Goal: Transaction & Acquisition: Purchase product/service

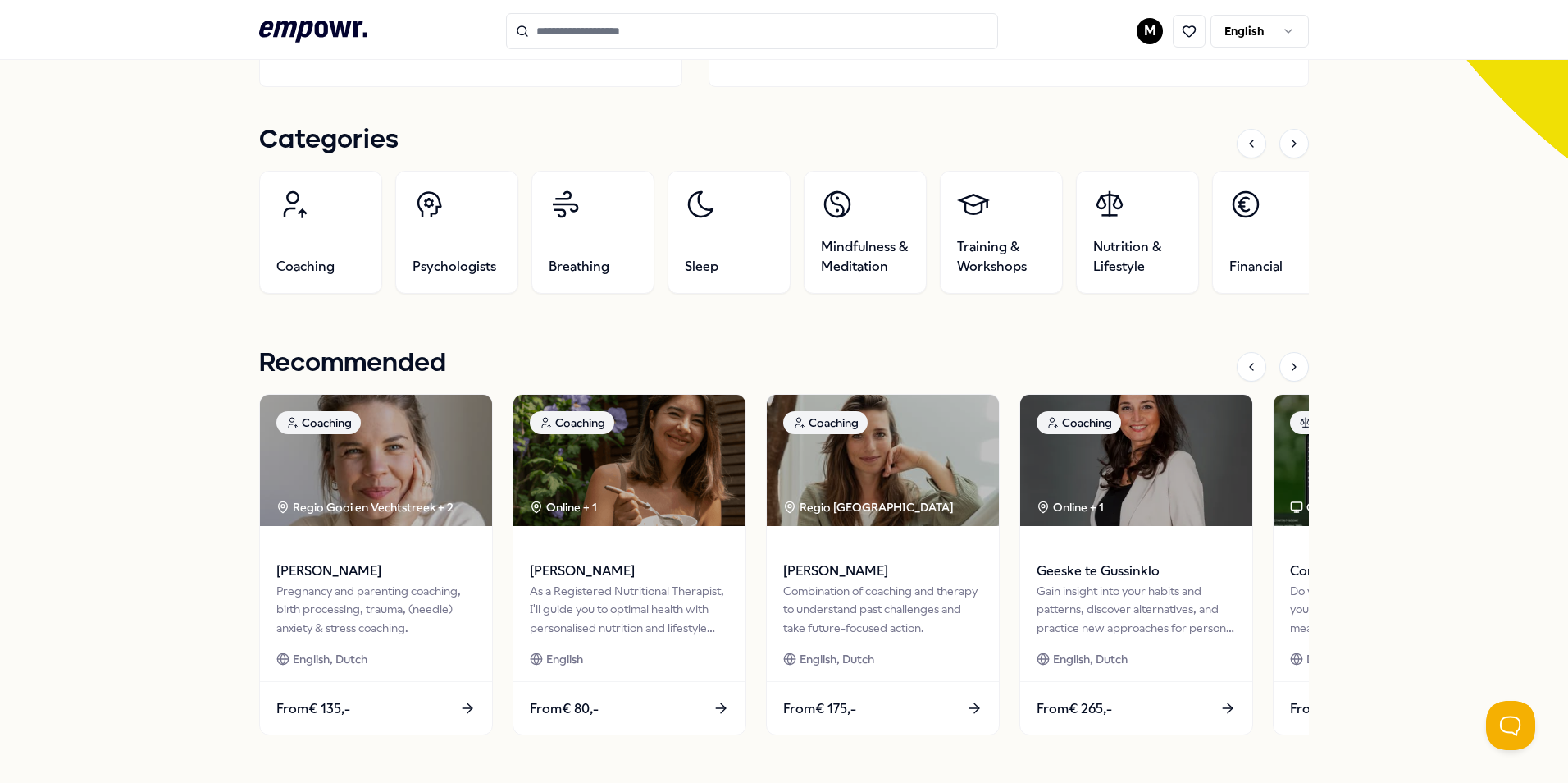
scroll to position [466, 0]
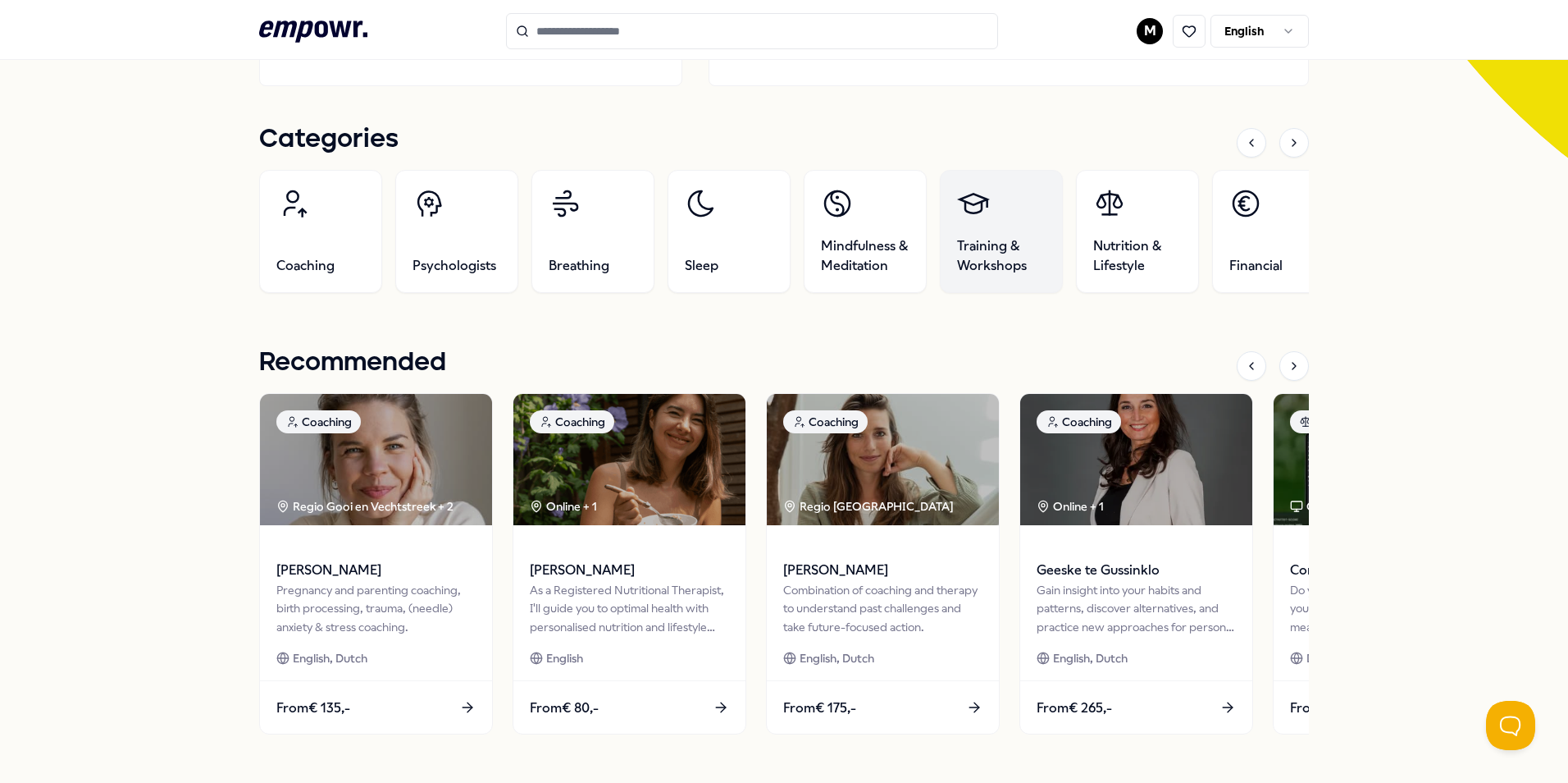
click at [980, 256] on span "Training & Workshops" at bounding box center [1001, 255] width 89 height 39
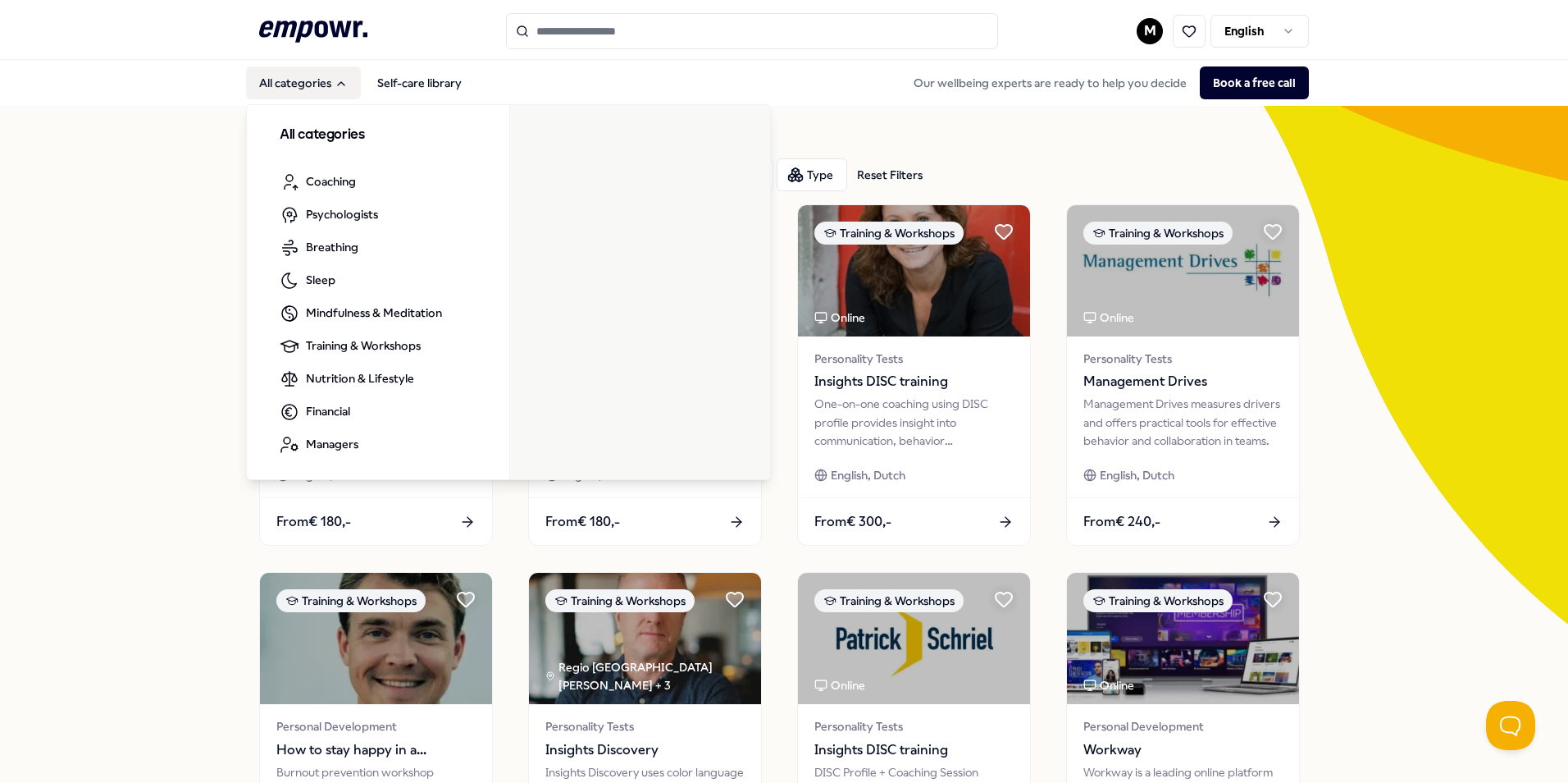
click at [277, 75] on button "All categories" at bounding box center [303, 83] width 115 height 33
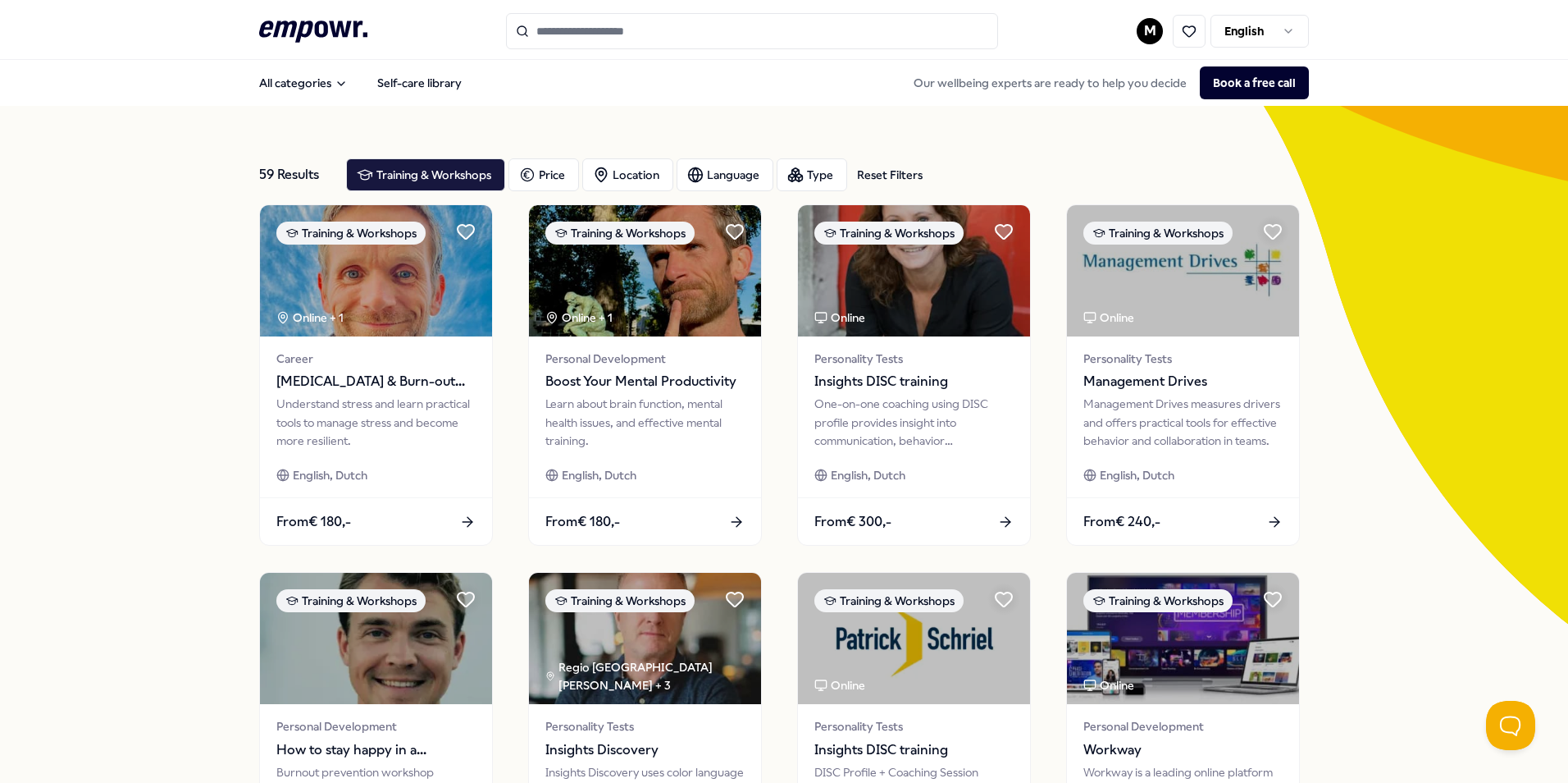
click at [313, 10] on header ".empowr-logo_svg__cls-1{fill:#03032f} M English" at bounding box center [784, 29] width 1568 height 59
click at [316, 33] on icon ".empowr-logo_svg__cls-1{fill:#03032f}" at bounding box center [313, 31] width 108 height 30
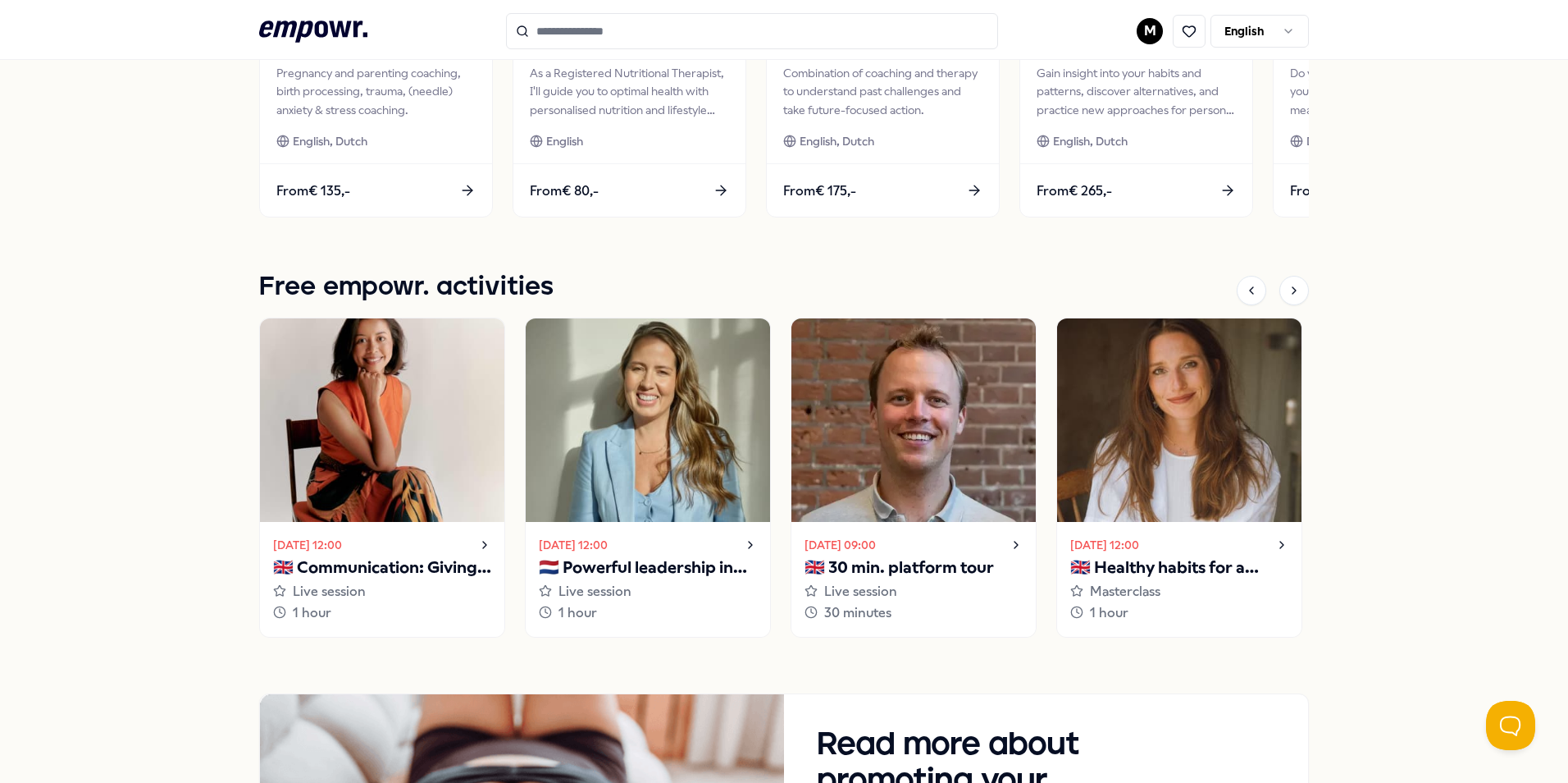
scroll to position [982, 0]
click at [1290, 299] on div at bounding box center [1294, 292] width 29 height 29
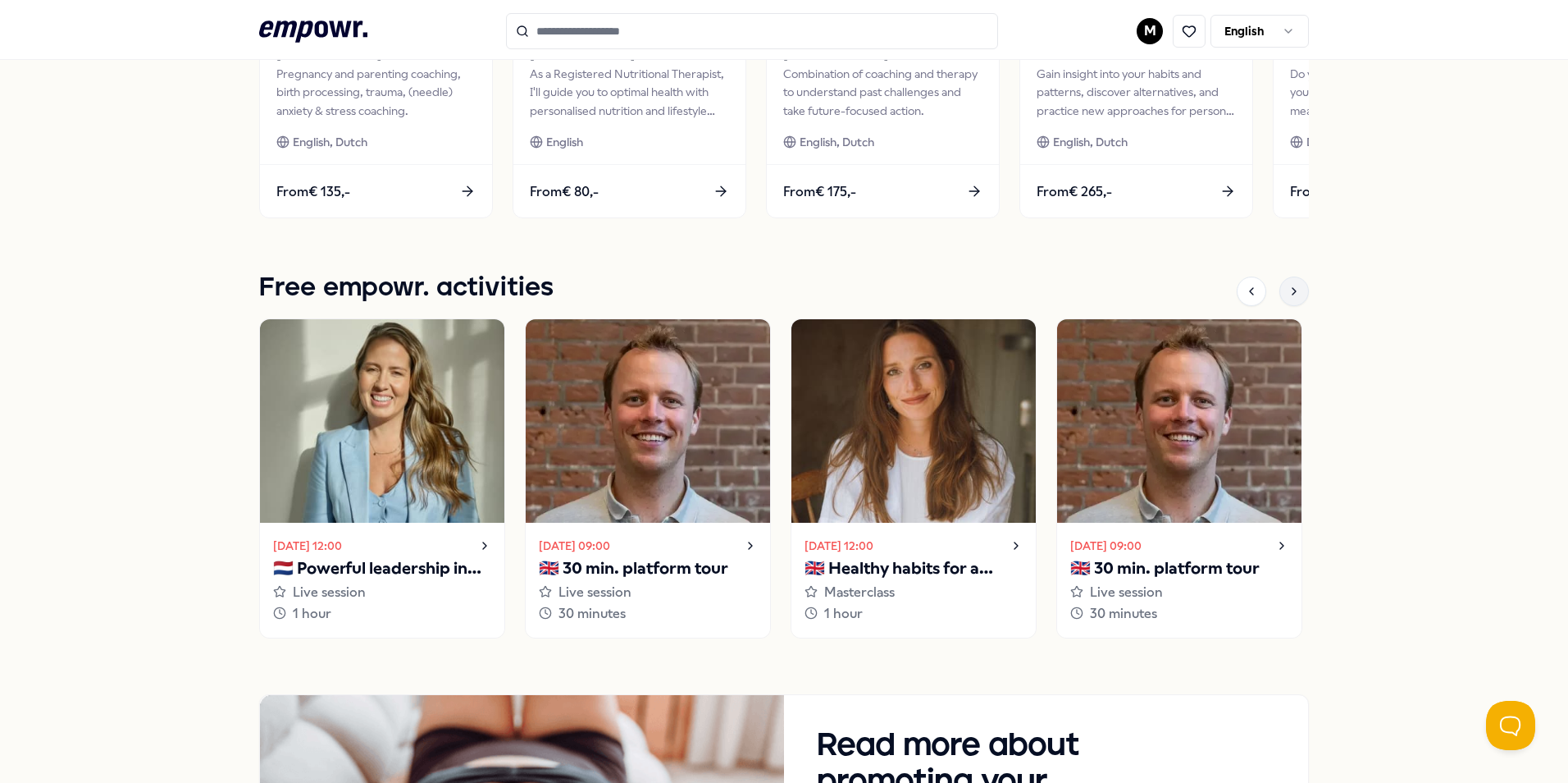
click at [1290, 299] on div at bounding box center [1294, 292] width 29 height 29
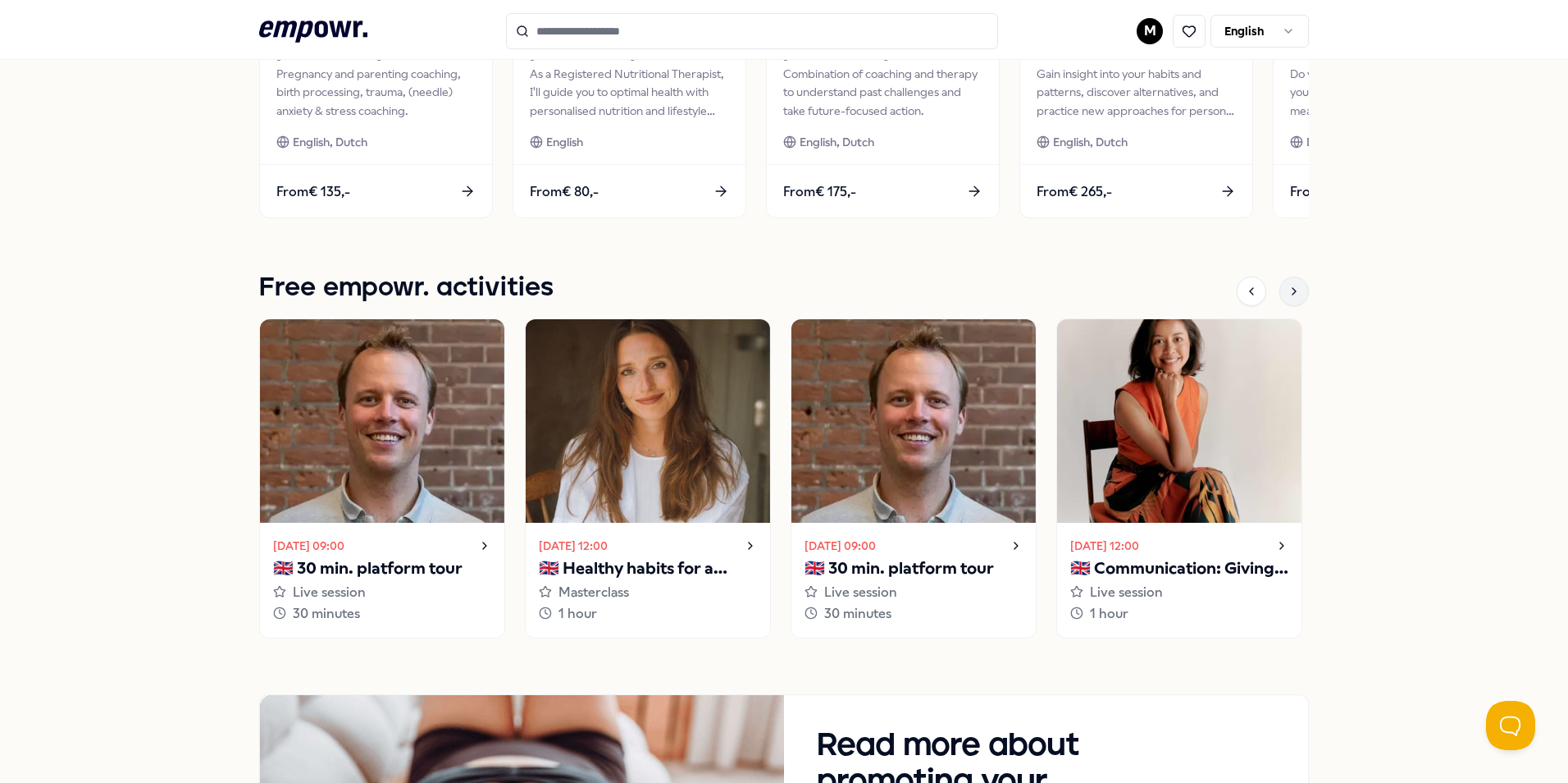
click at [1290, 299] on div at bounding box center [1294, 292] width 29 height 29
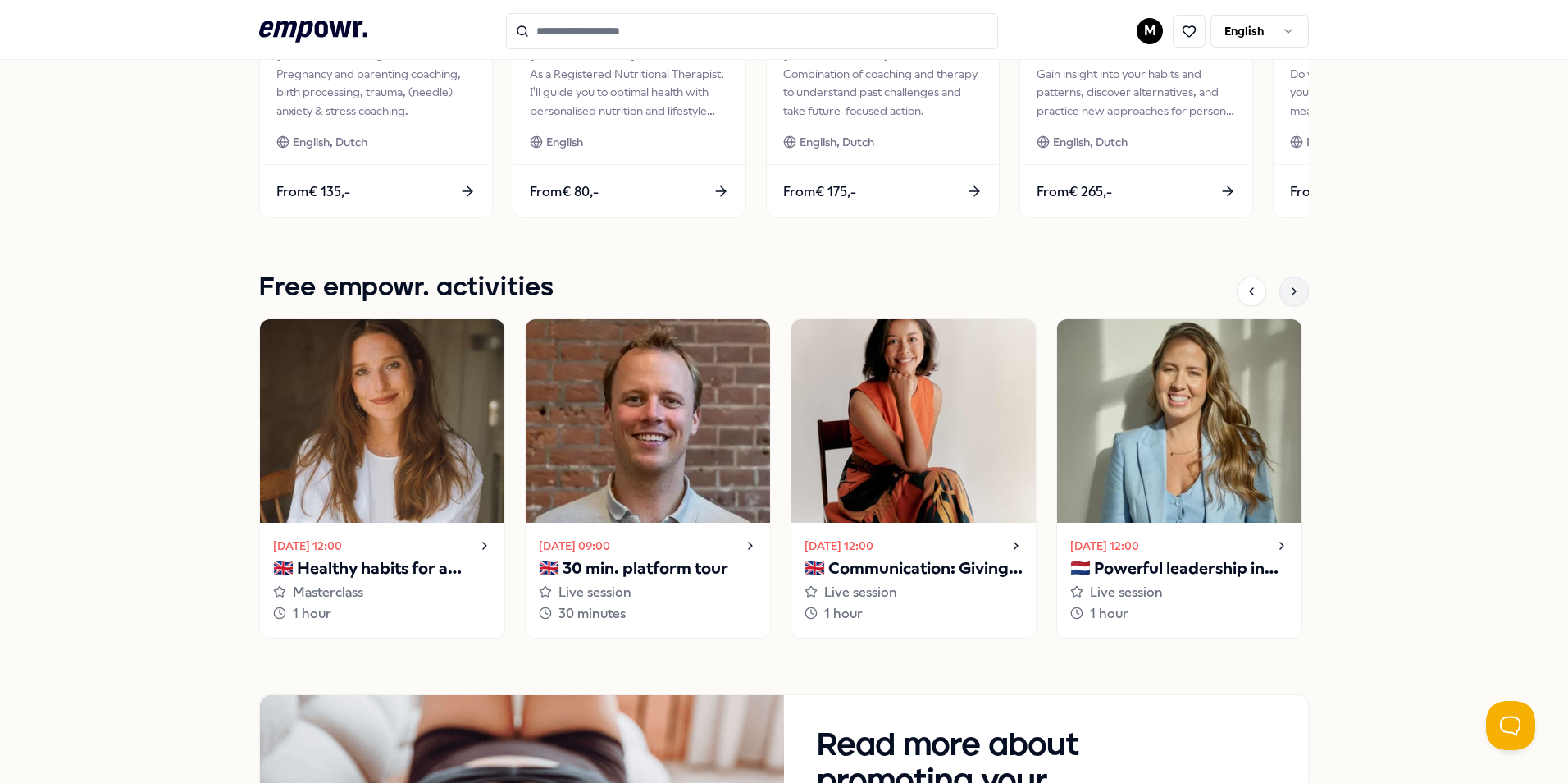
click at [1290, 299] on div at bounding box center [1294, 292] width 29 height 29
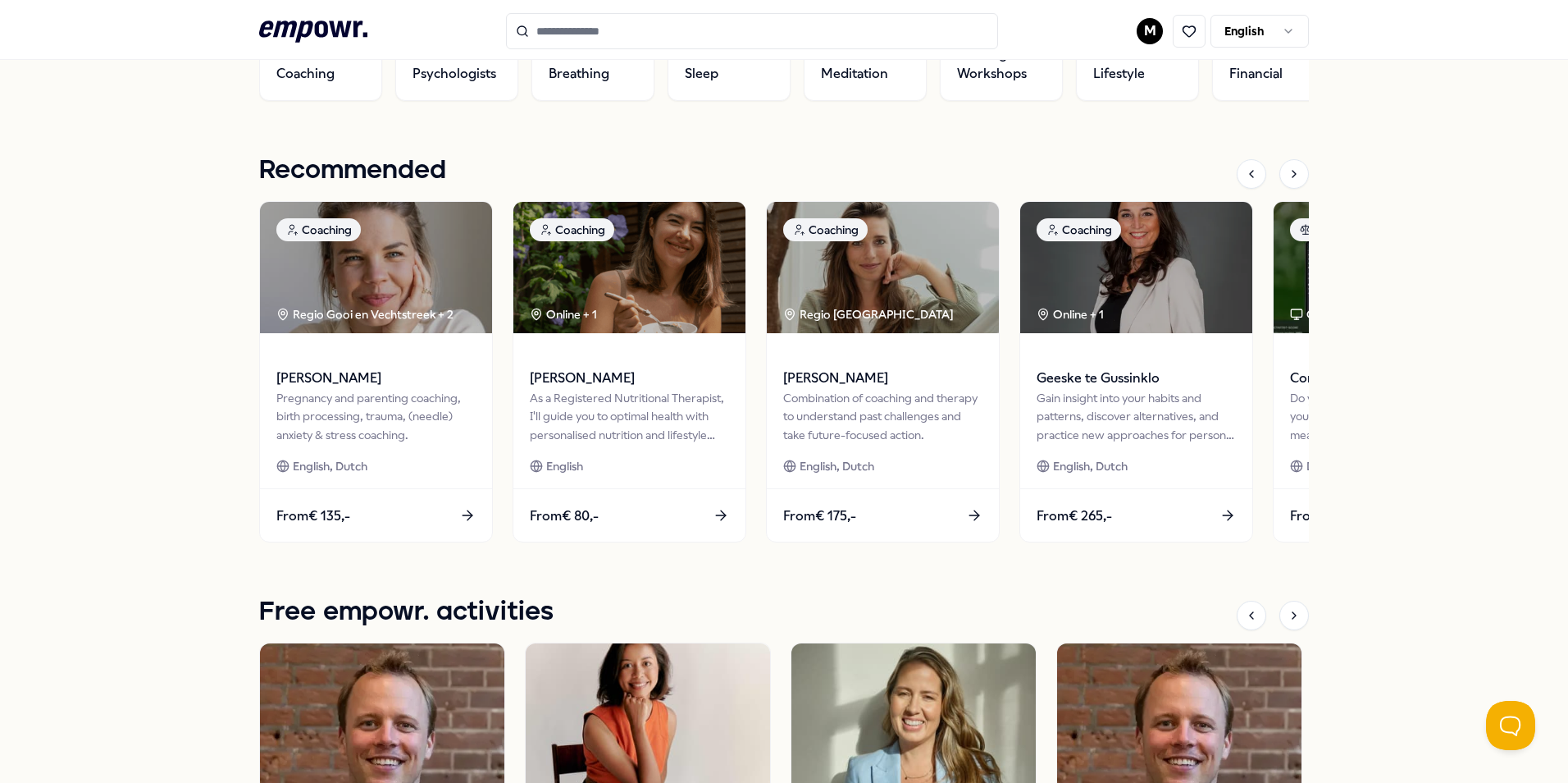
scroll to position [657, 0]
click at [1287, 178] on icon at bounding box center [1293, 174] width 13 height 13
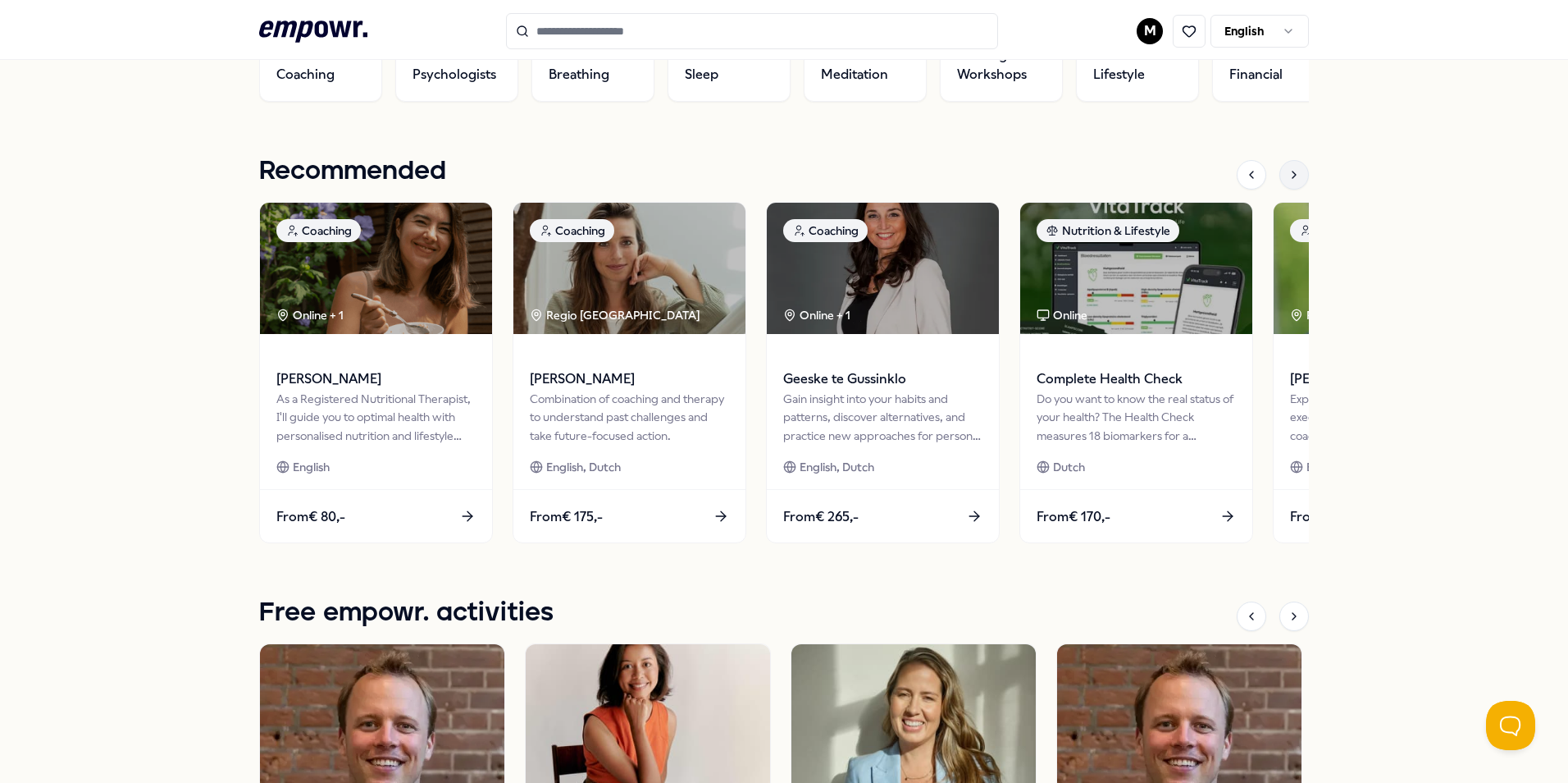
click at [1287, 178] on icon at bounding box center [1293, 174] width 13 height 13
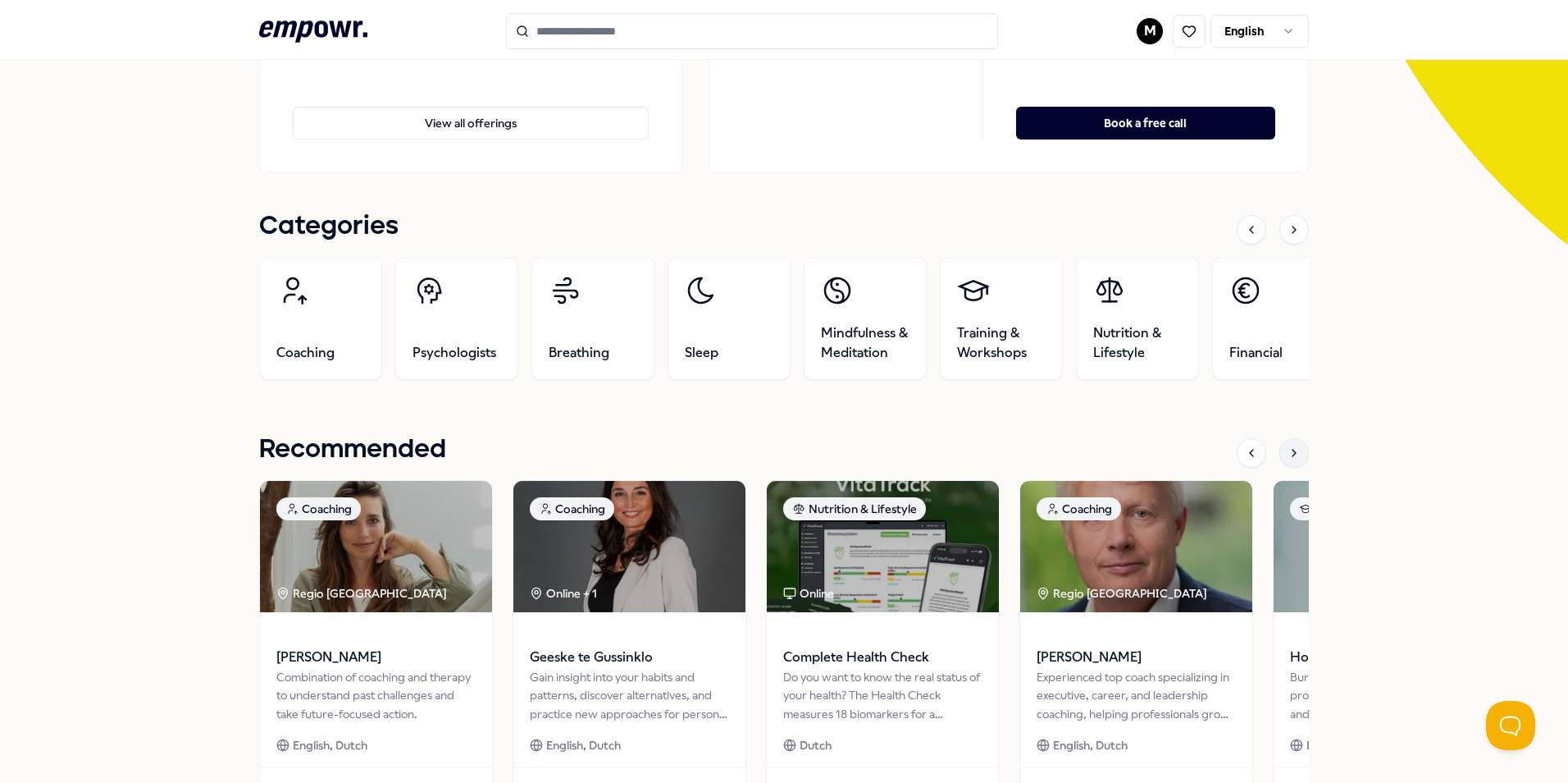
scroll to position [378, 0]
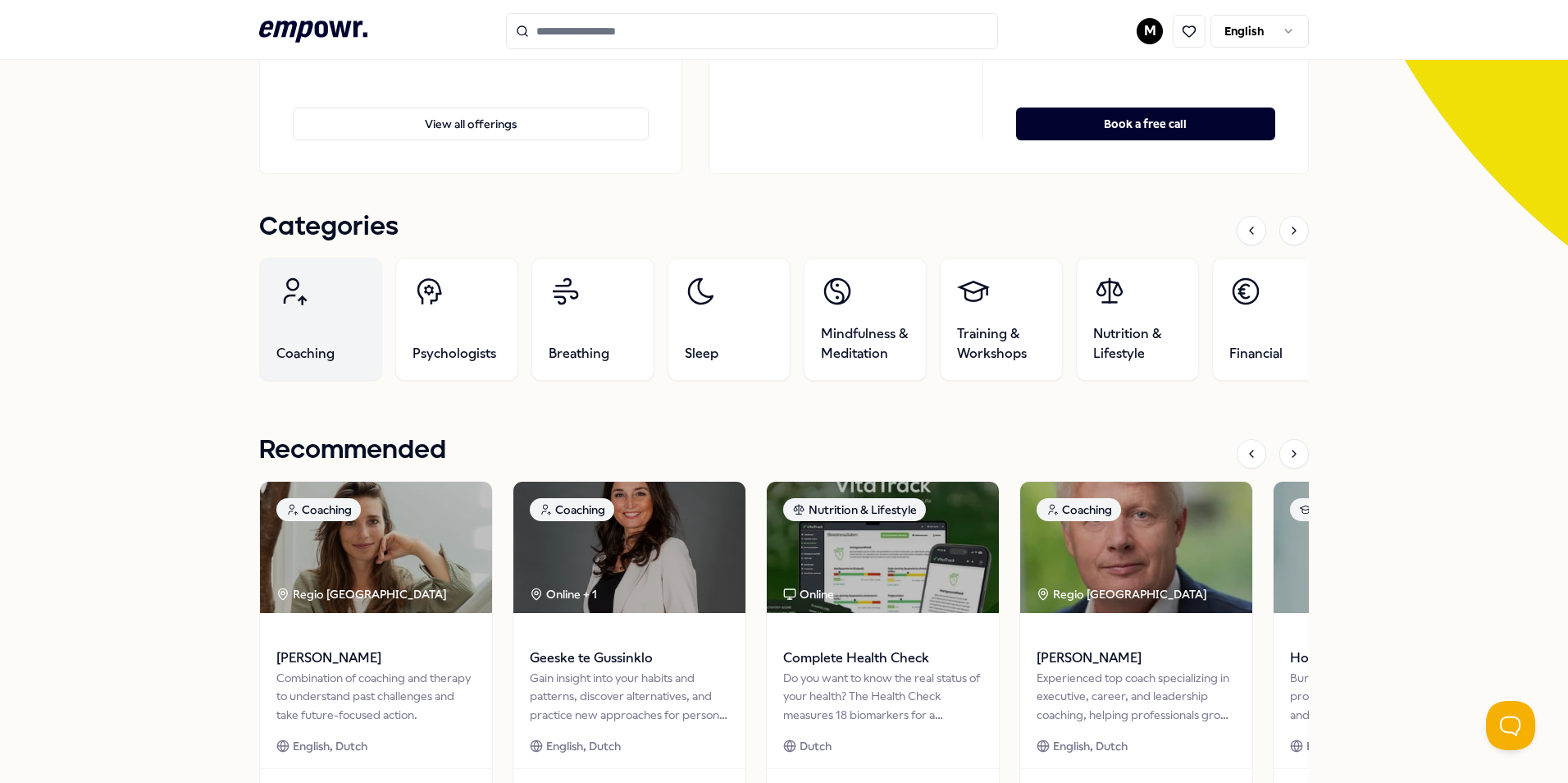
click at [306, 351] on span "Coaching" at bounding box center [306, 354] width 58 height 20
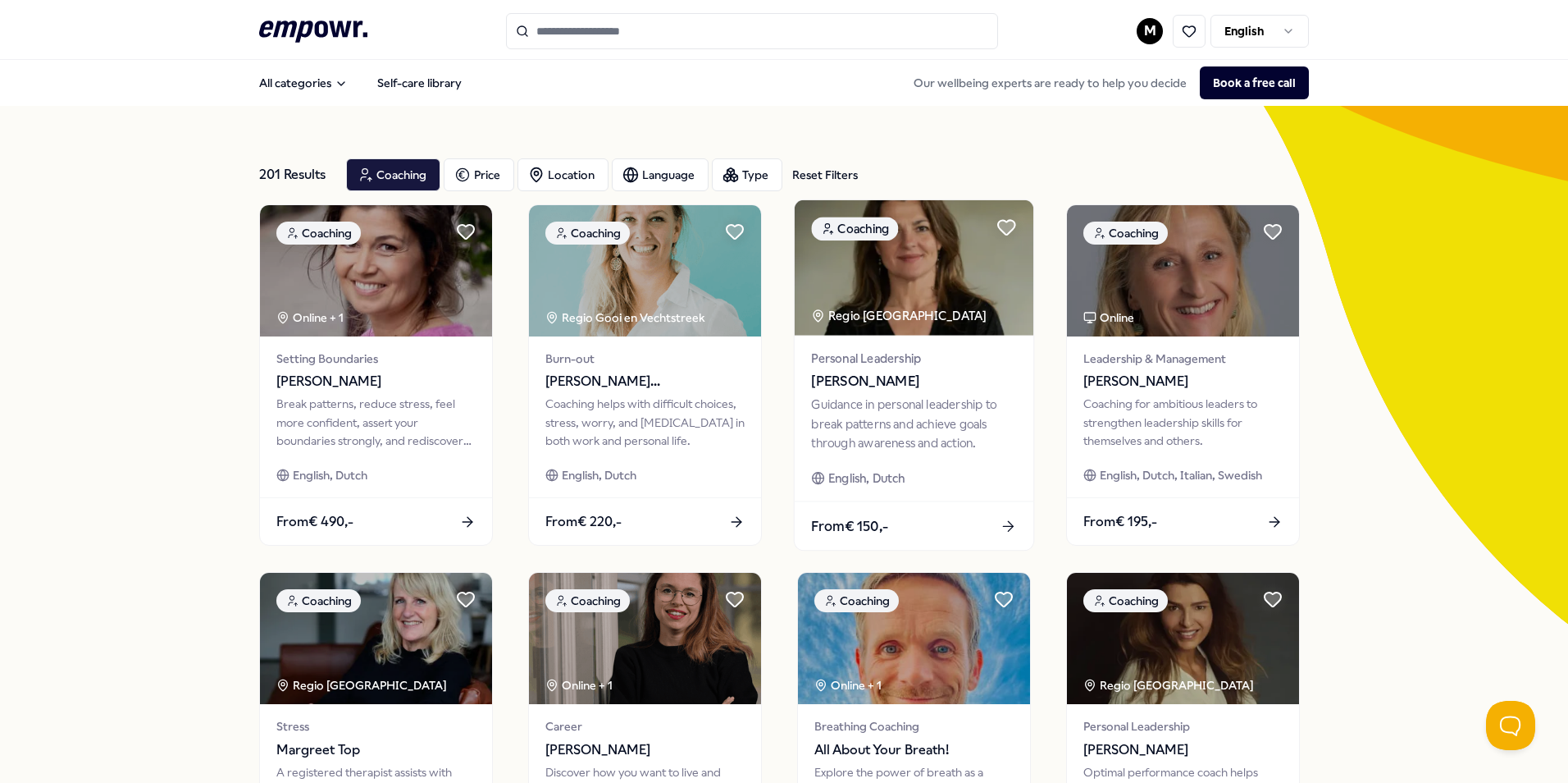
click at [889, 517] on div "From € 150,-" at bounding box center [913, 526] width 239 height 49
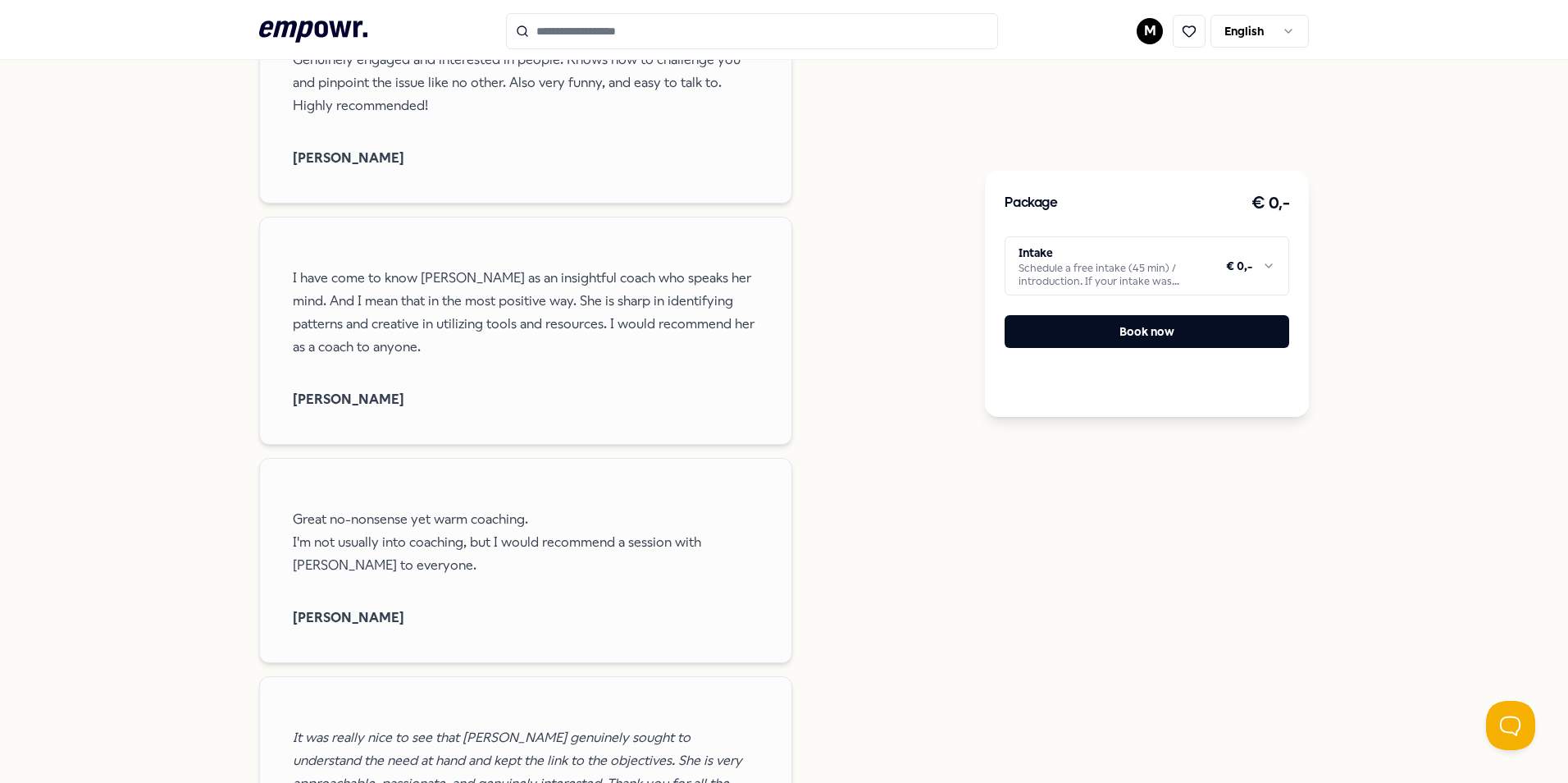
scroll to position [2120, 0]
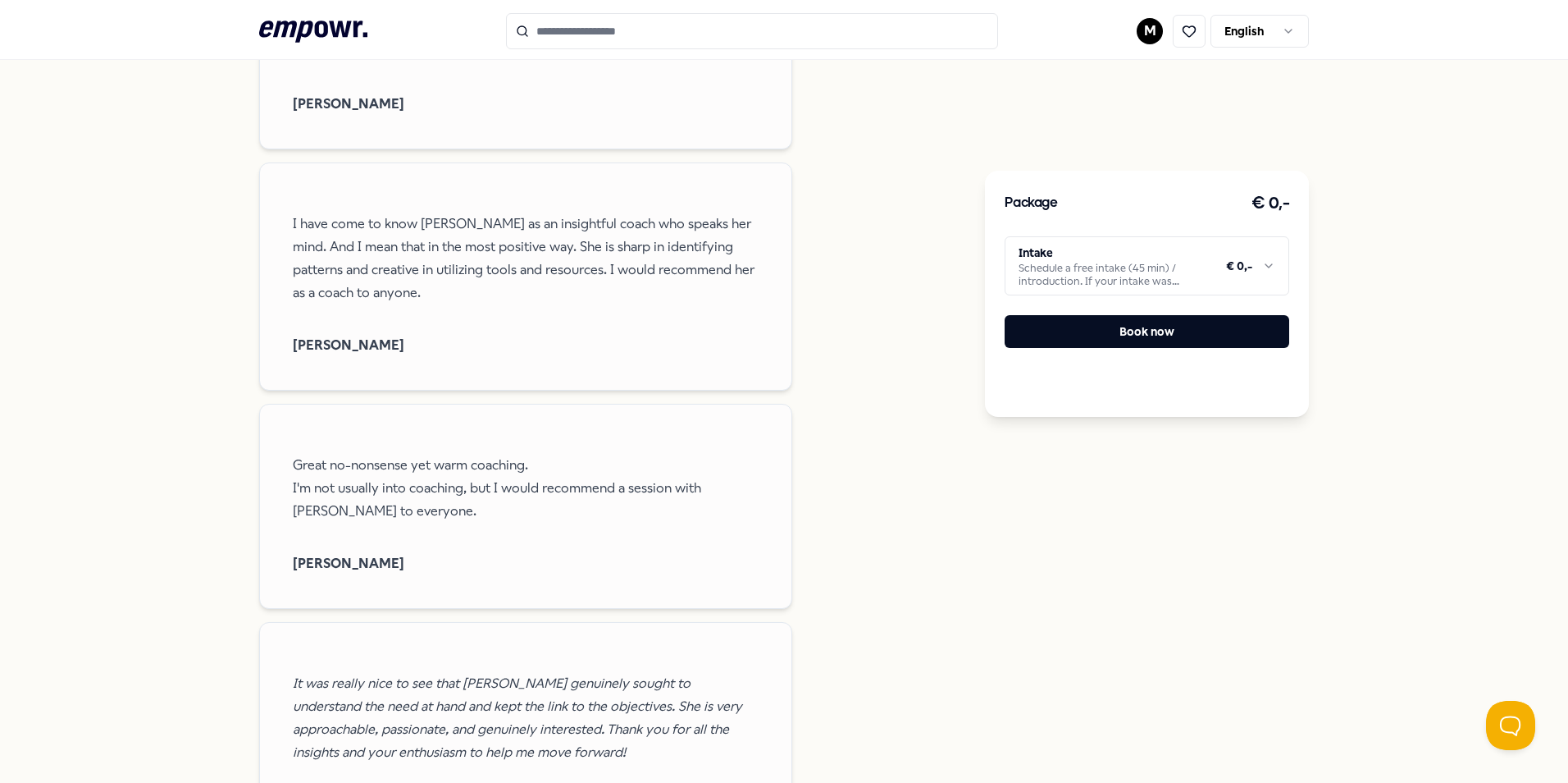
click at [1271, 266] on html ".empowr-logo_svg__cls-1{fill:#03032f} M English All categories Self-care librar…" at bounding box center [784, 391] width 1568 height 783
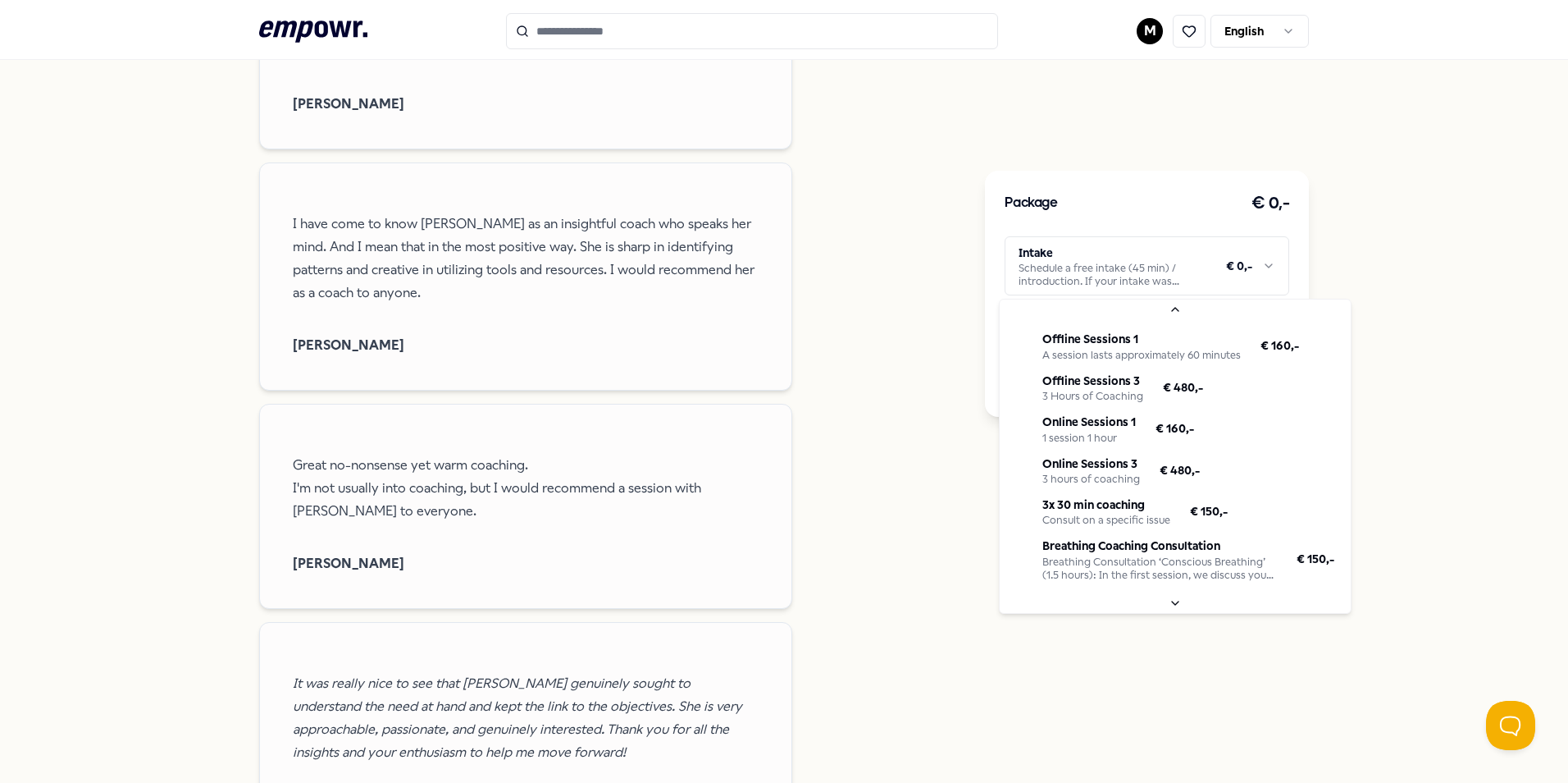
scroll to position [0, 0]
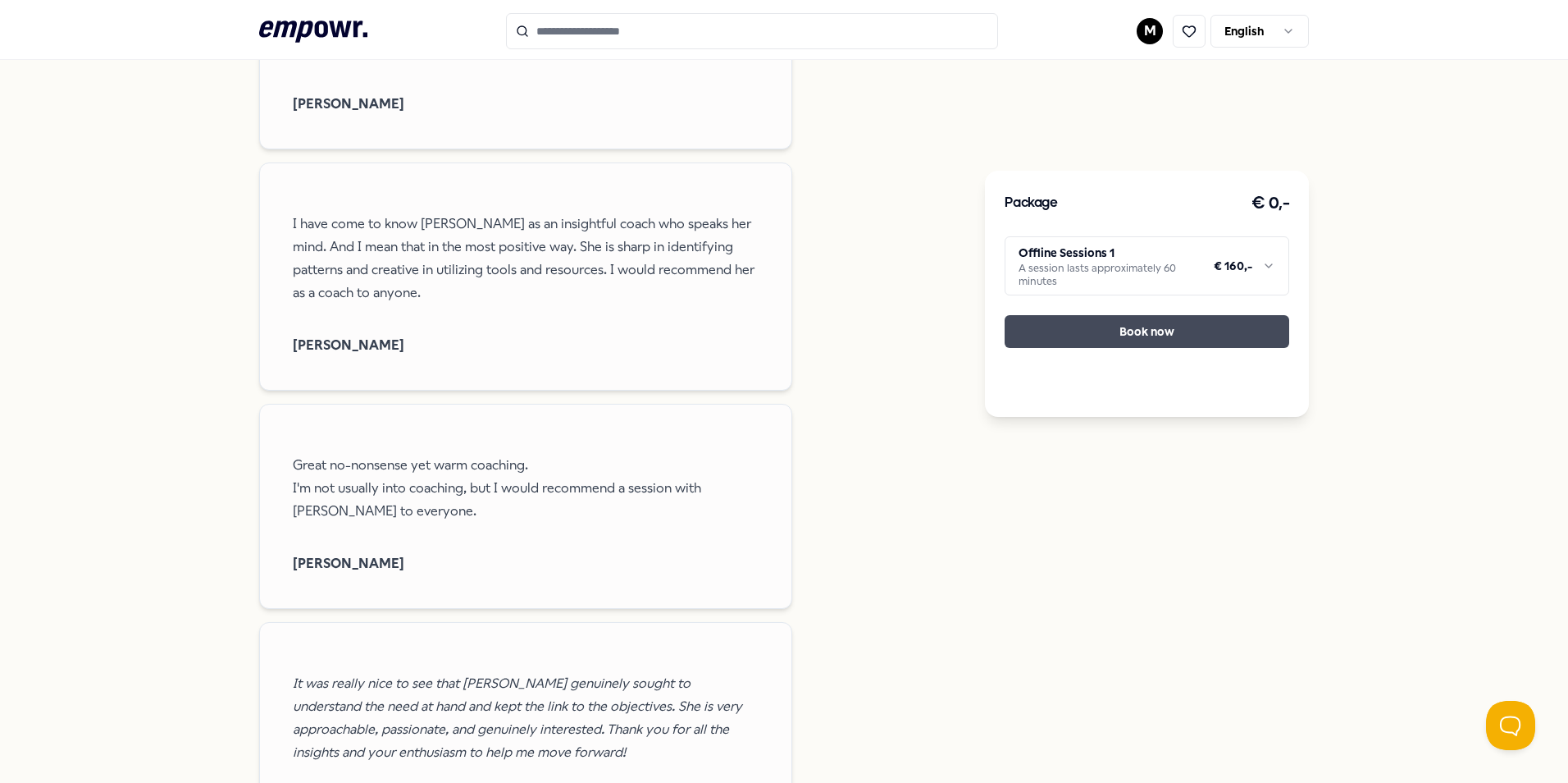
click at [1144, 338] on button "Book now" at bounding box center [1147, 332] width 285 height 33
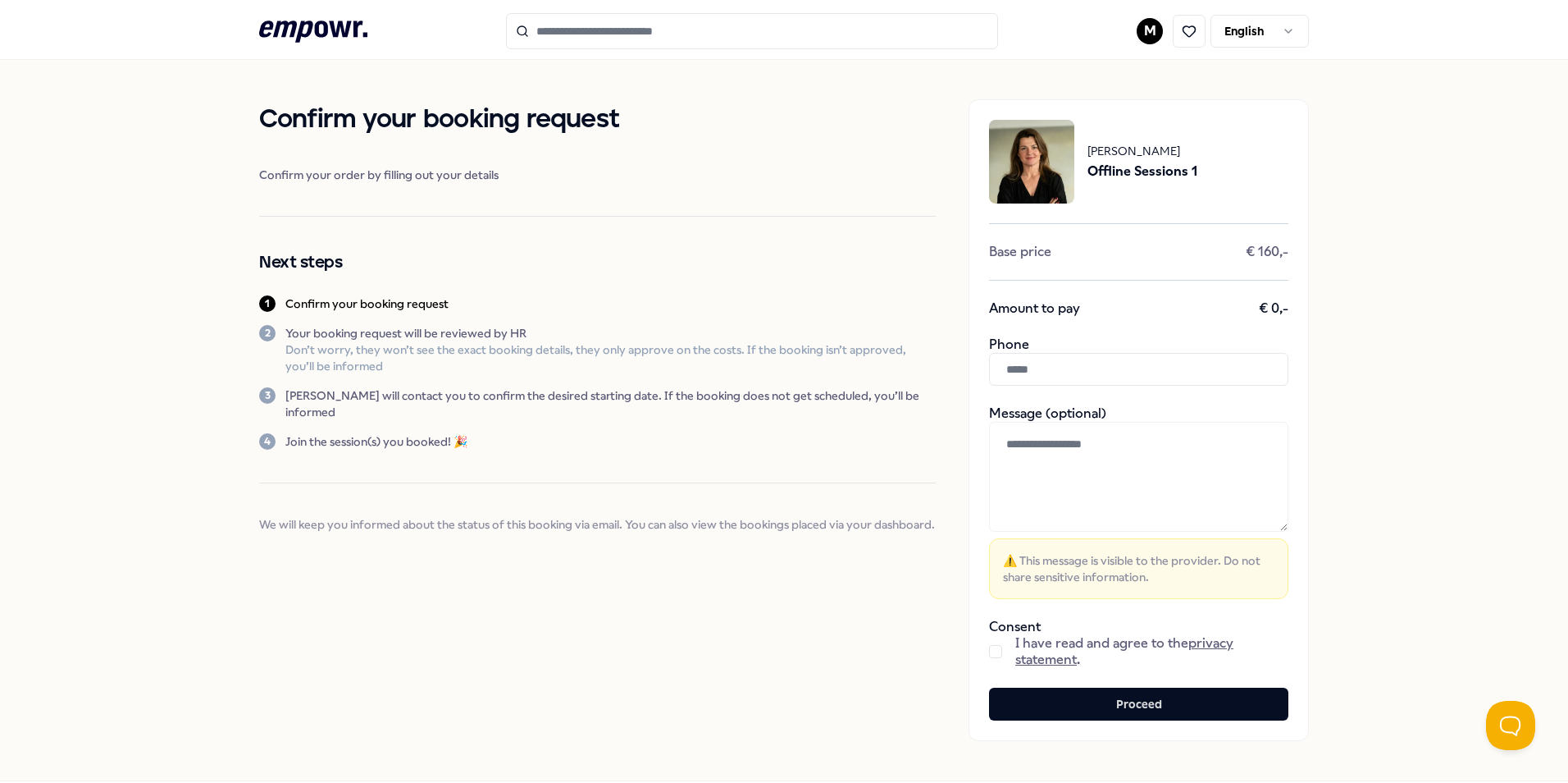
click at [1134, 370] on input "text" at bounding box center [1138, 370] width 299 height 33
click at [1152, 703] on button "Proceed" at bounding box center [1138, 704] width 299 height 33
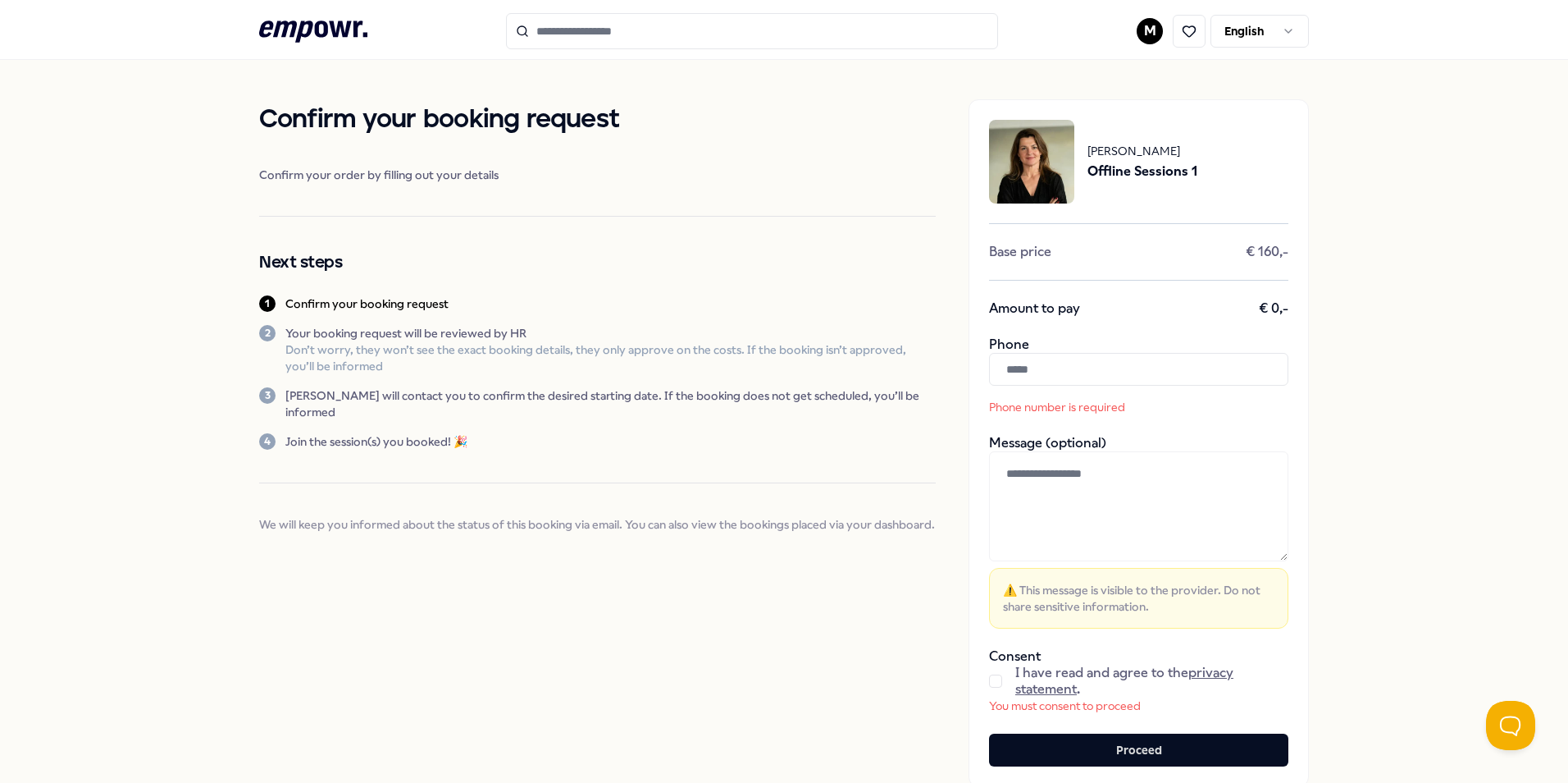
click at [993, 679] on button "button" at bounding box center [995, 681] width 13 height 13
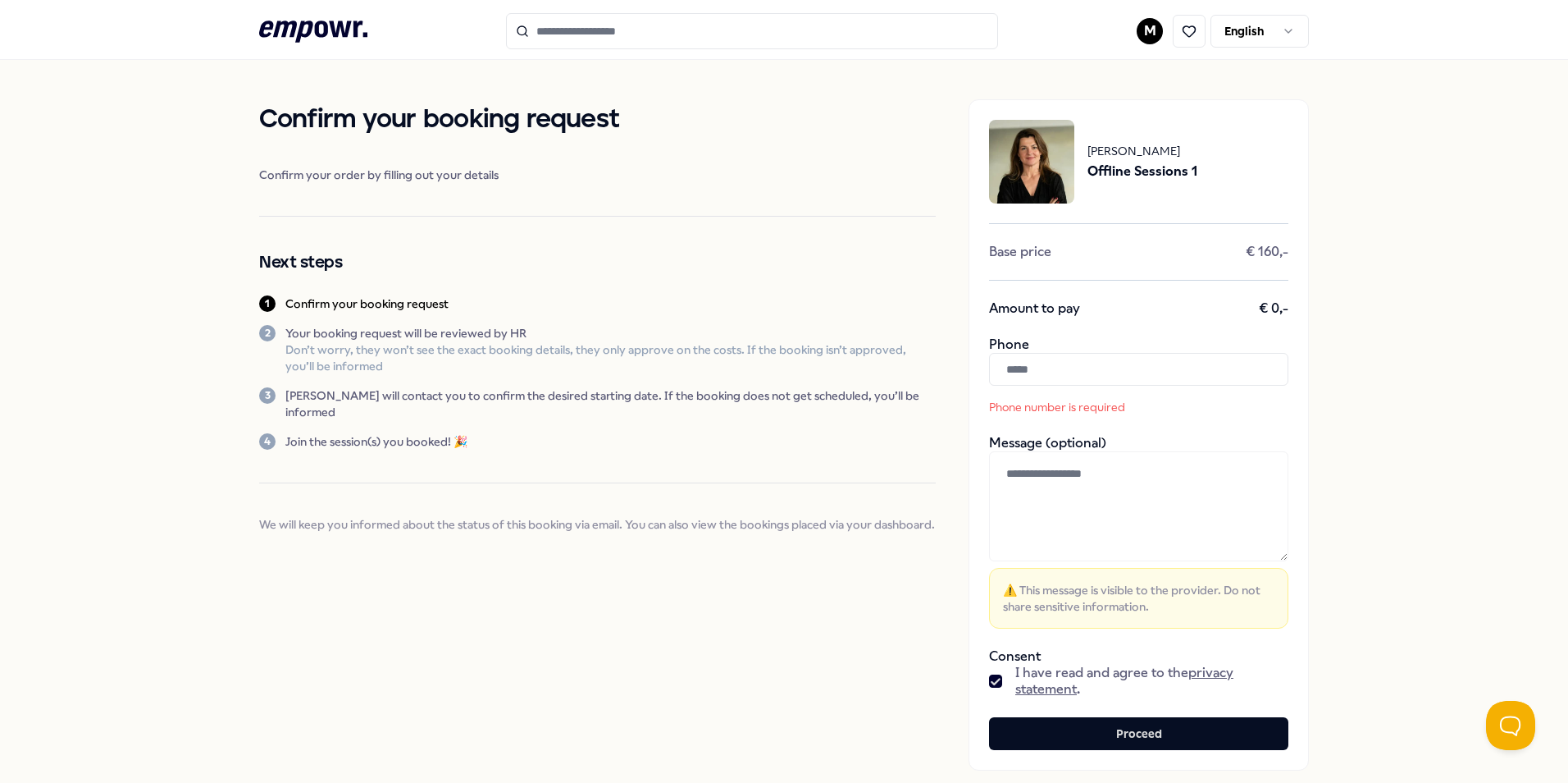
click at [1079, 382] on input "text" at bounding box center [1138, 370] width 299 height 33
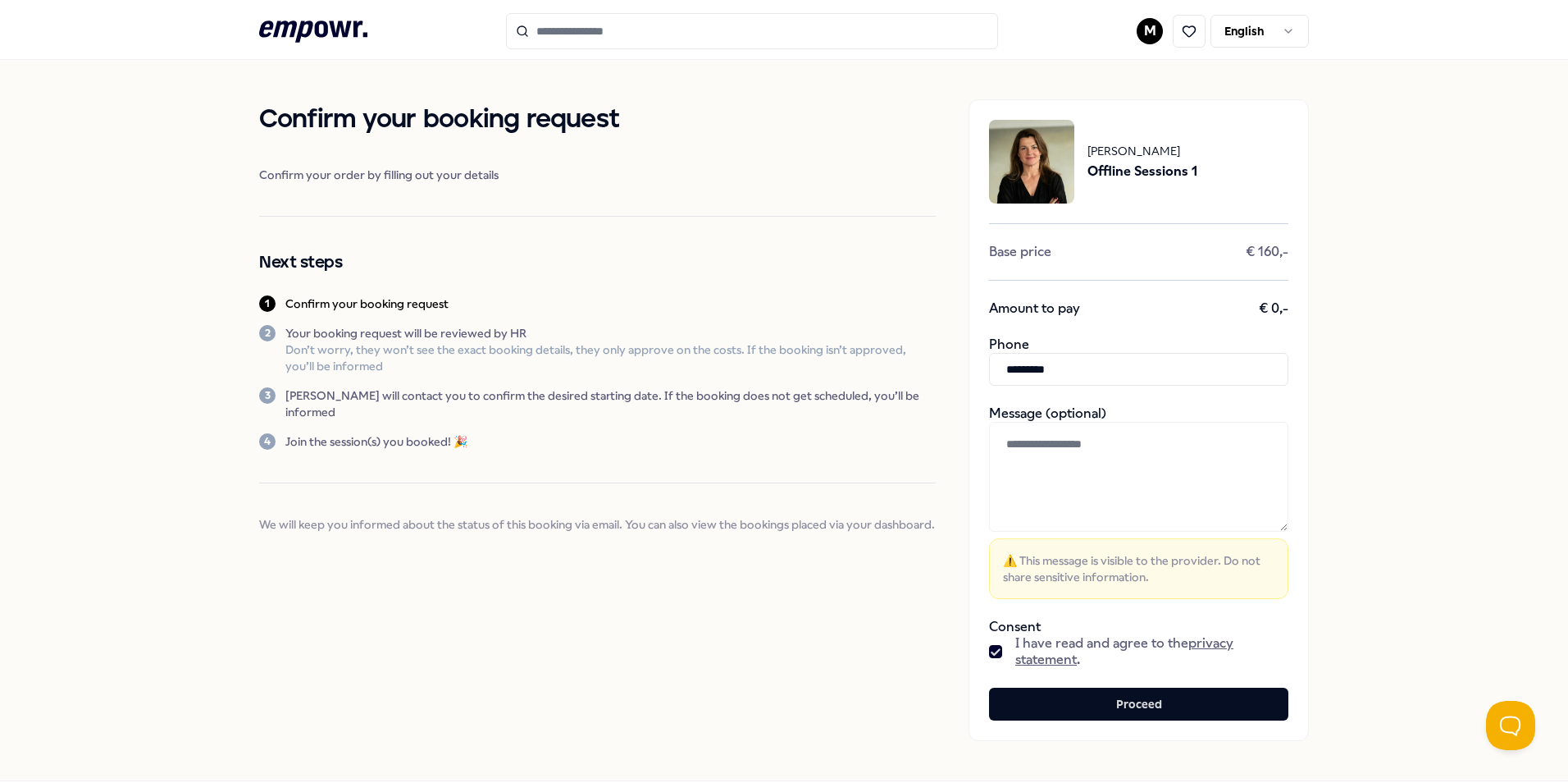
click at [996, 369] on input "*********" at bounding box center [1138, 370] width 299 height 33
type input "**********"
click at [1146, 696] on button "Proceed" at bounding box center [1138, 704] width 299 height 33
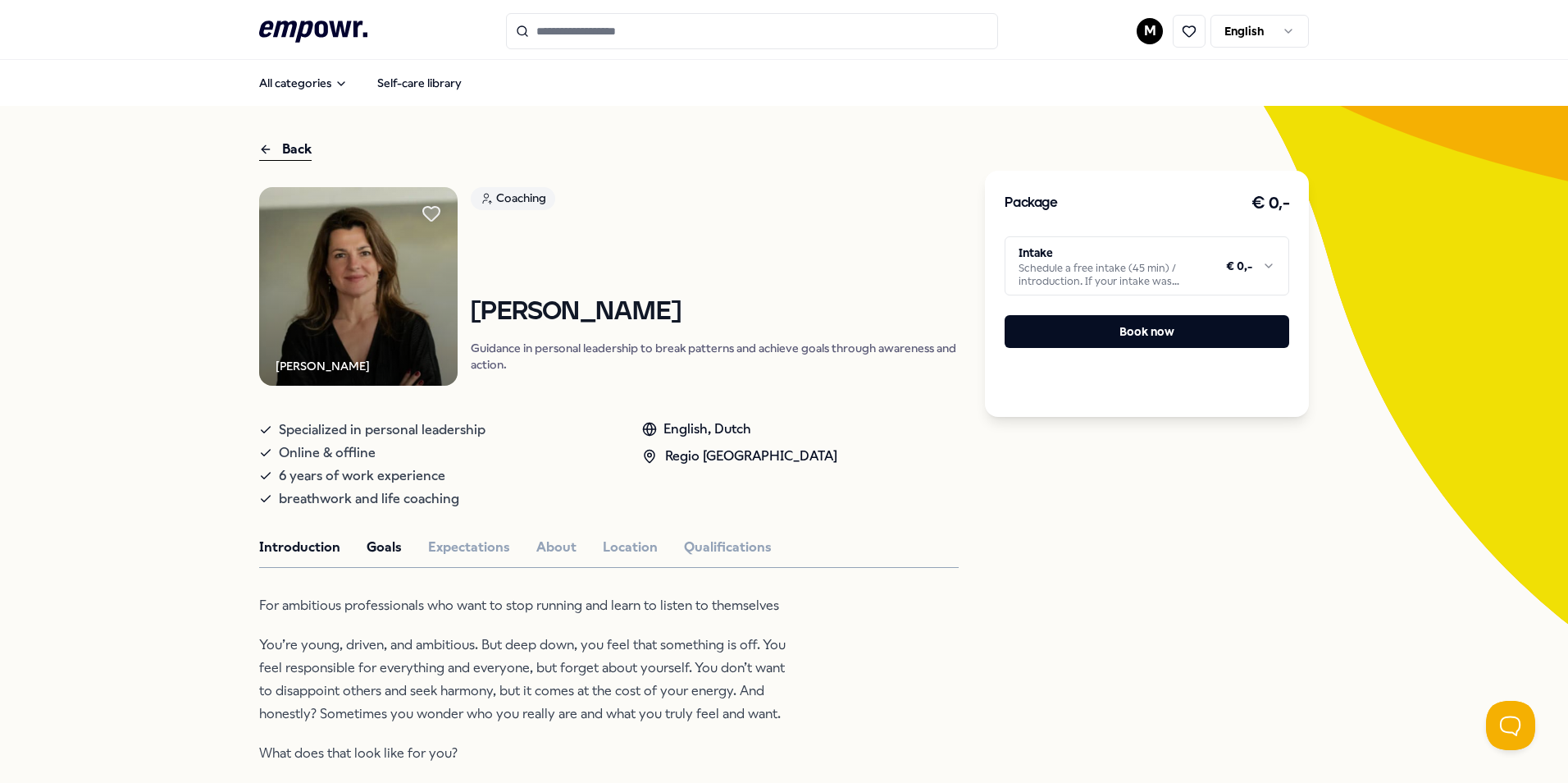
click at [381, 538] on button "Goals" at bounding box center [384, 547] width 35 height 21
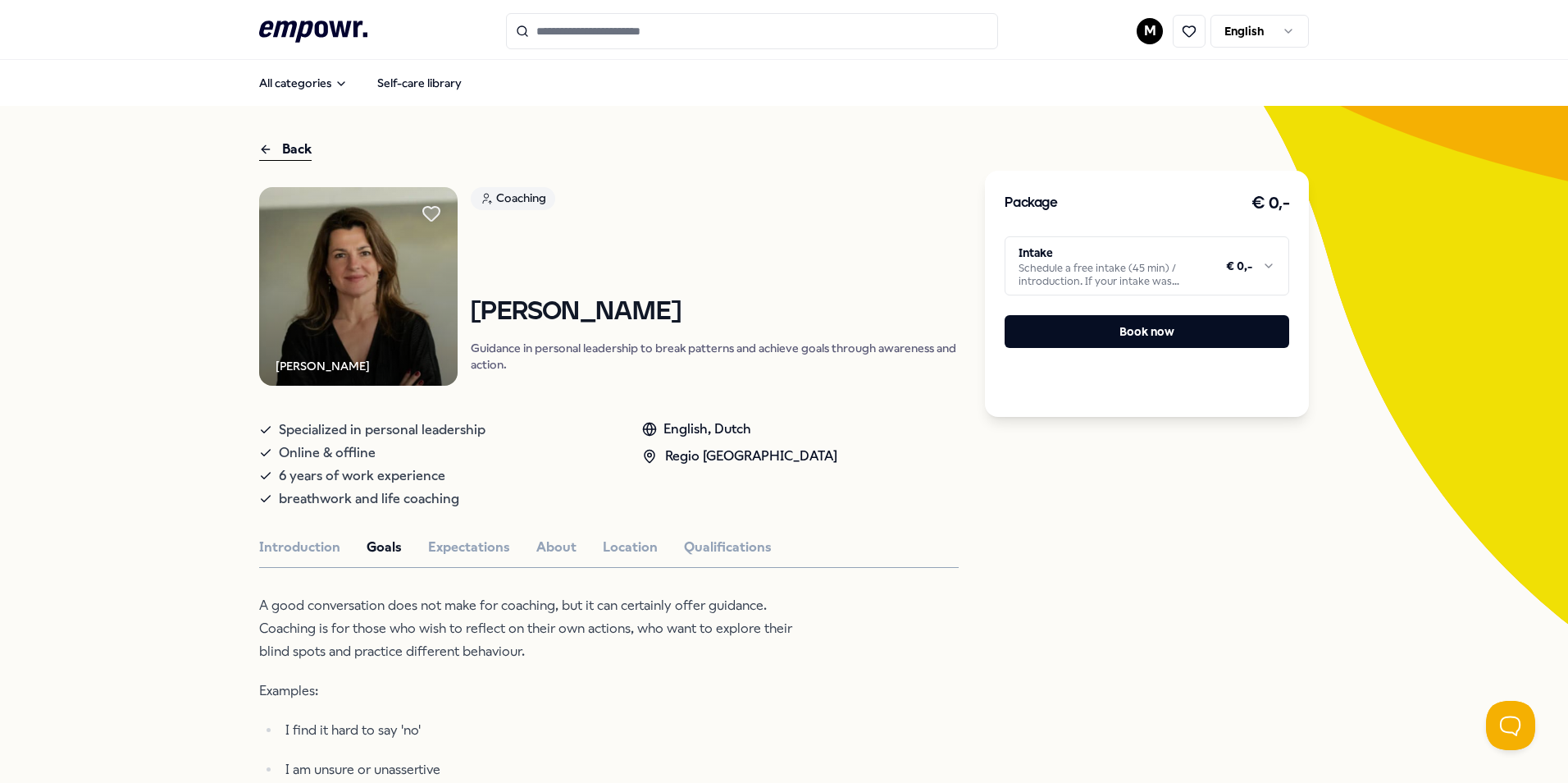
click at [464, 548] on button "Expectations" at bounding box center [469, 547] width 82 height 21
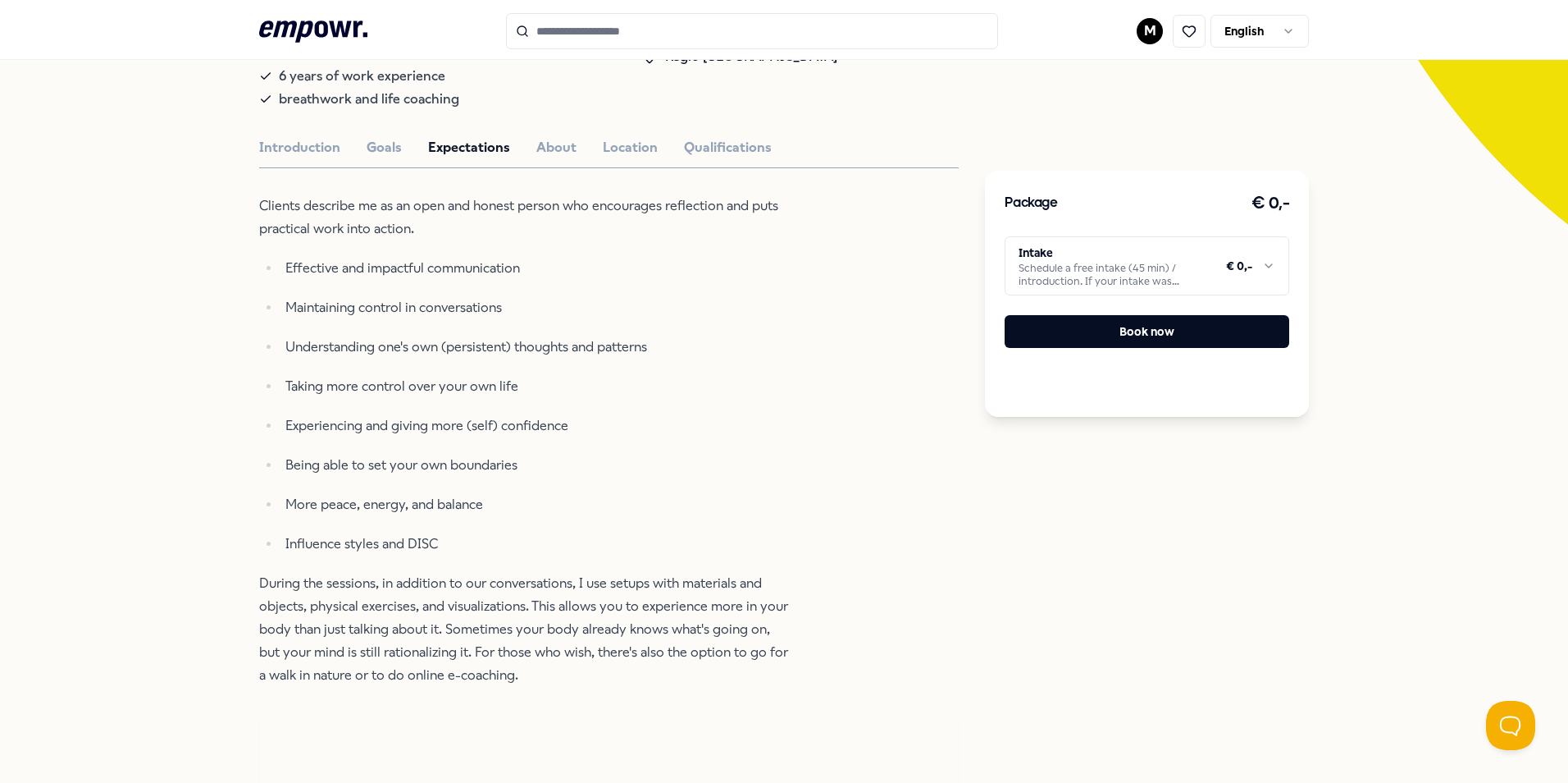
scroll to position [401, 0]
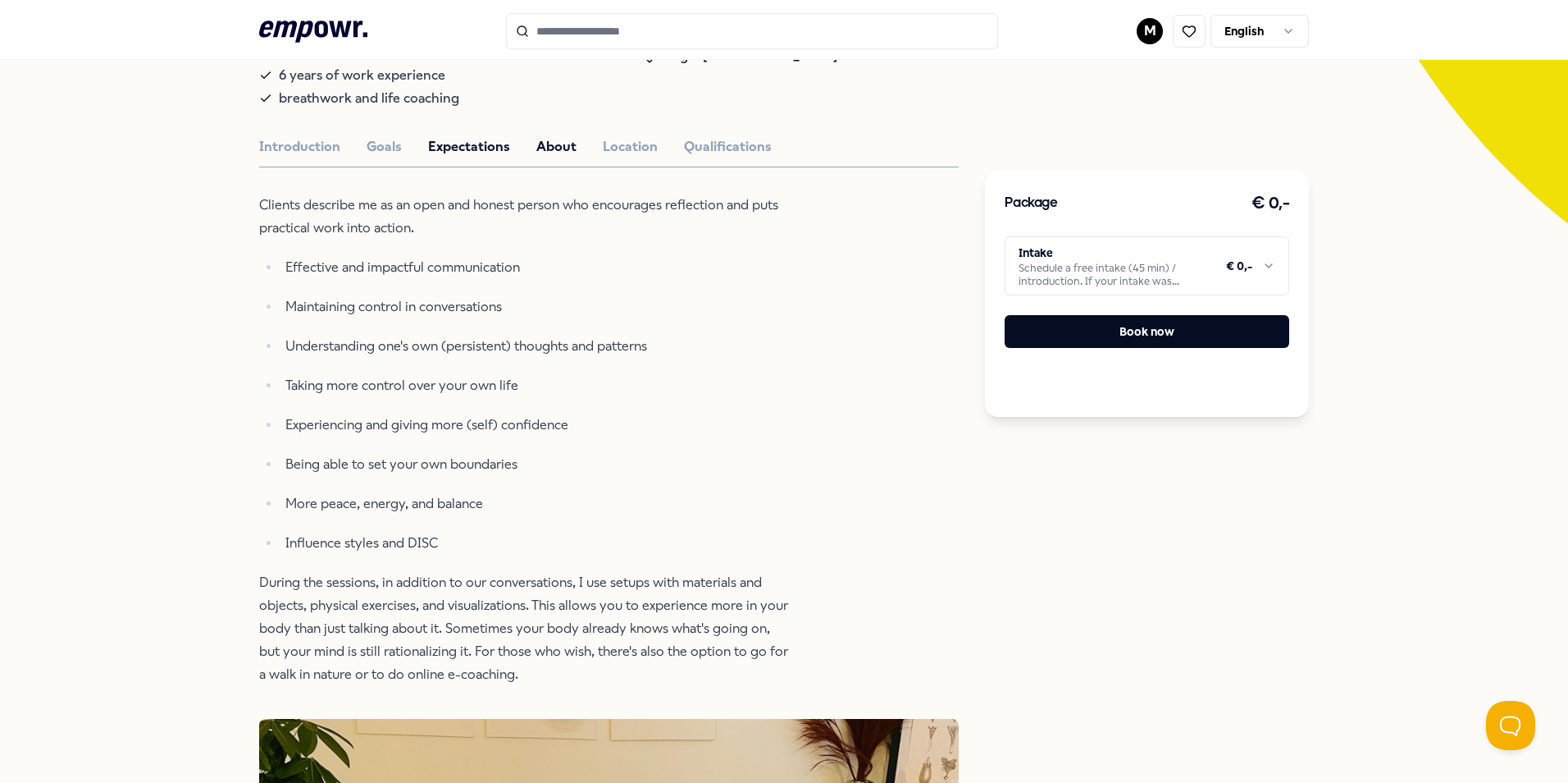
click at [536, 155] on button "About" at bounding box center [555, 147] width 40 height 21
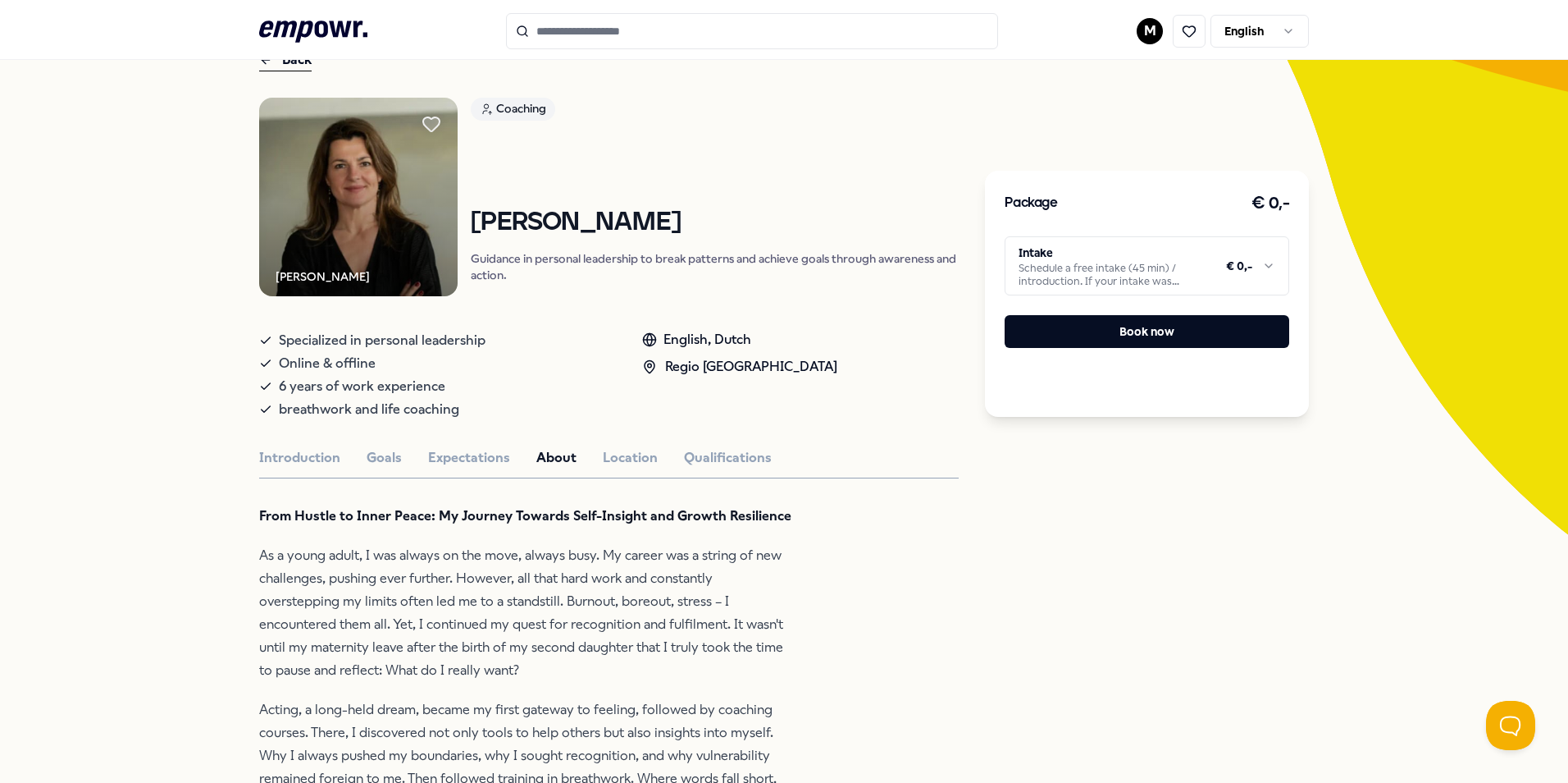
scroll to position [16, 0]
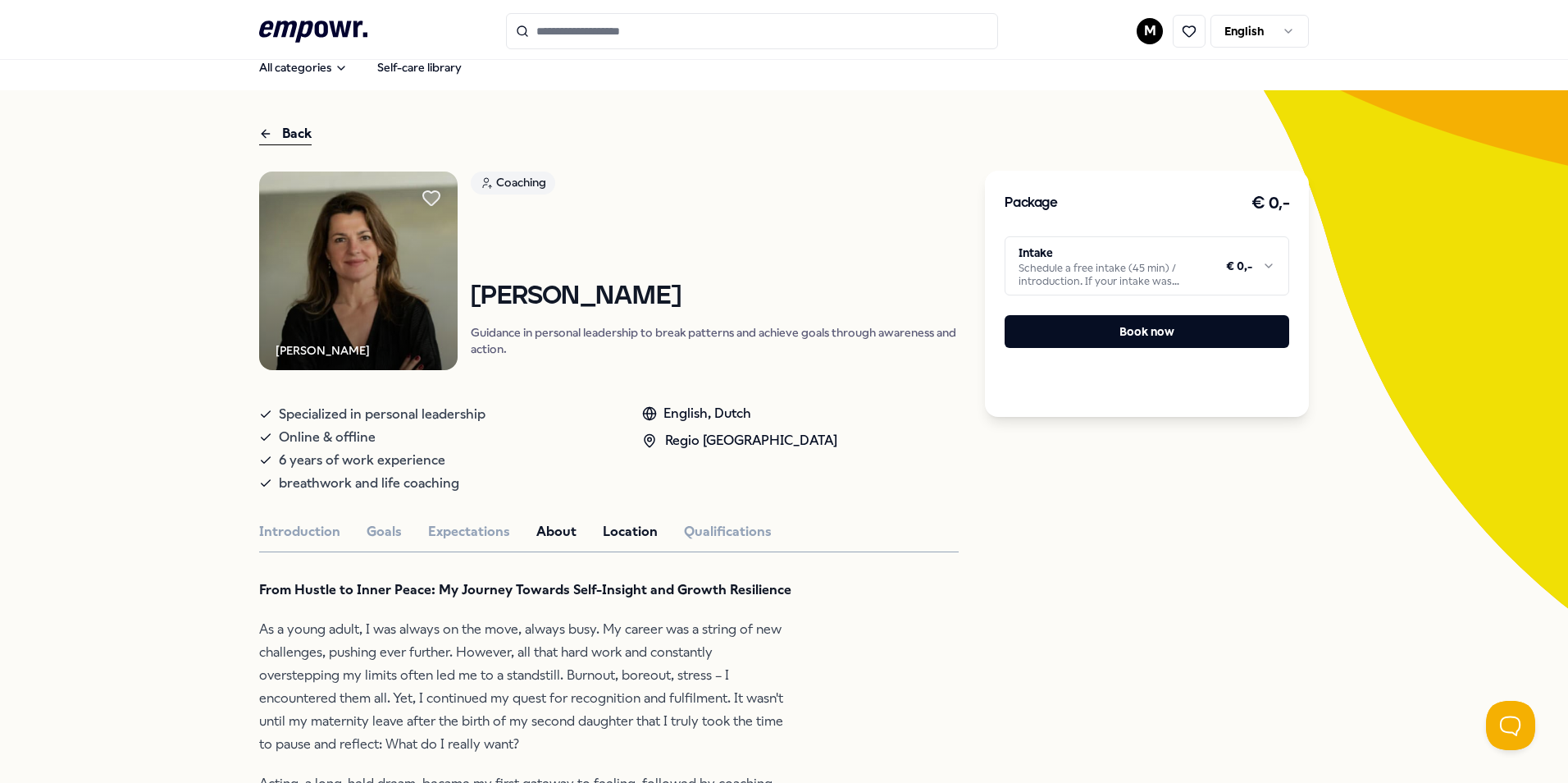
click at [623, 532] on button "Location" at bounding box center [630, 531] width 55 height 21
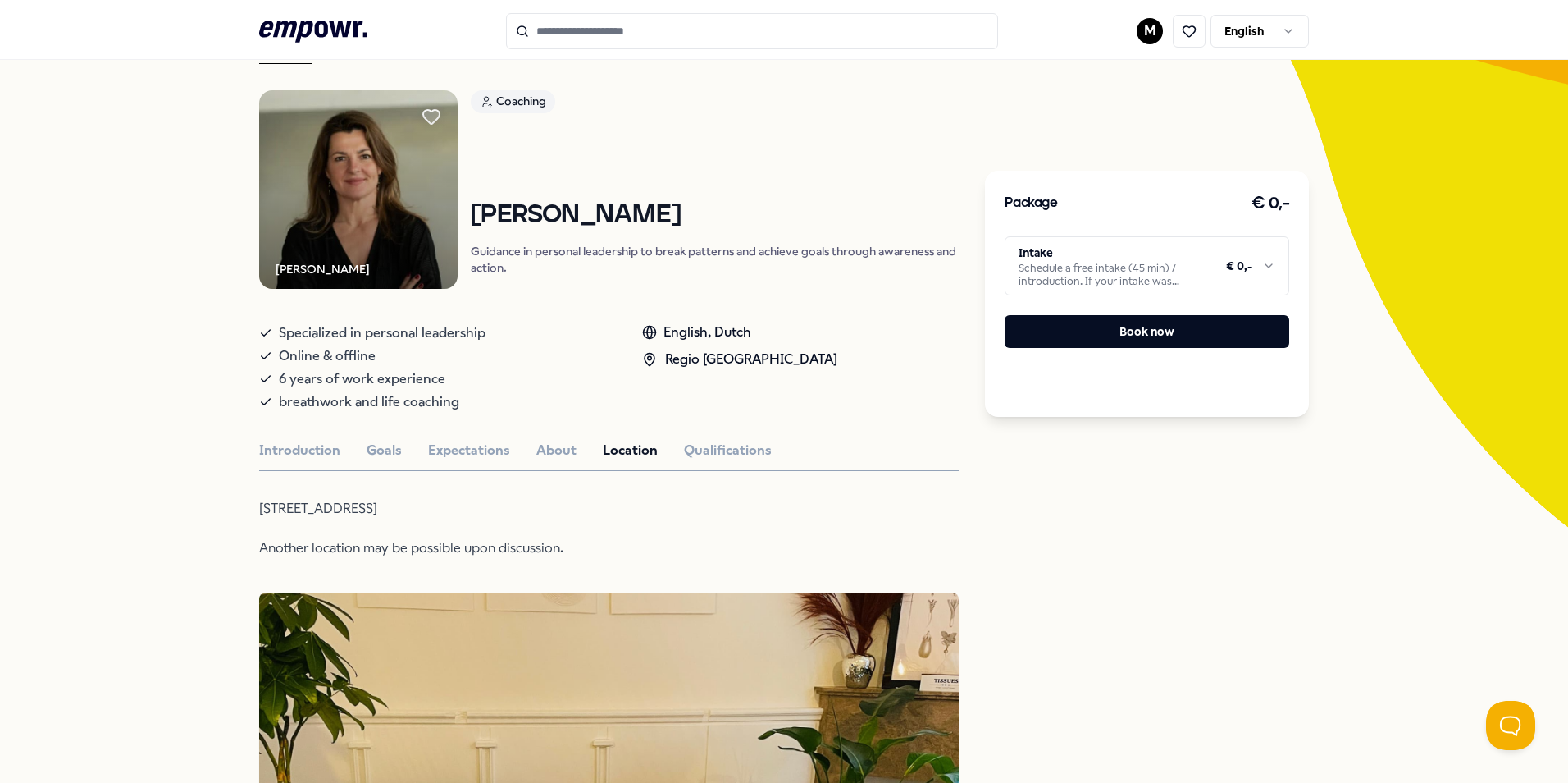
scroll to position [0, 0]
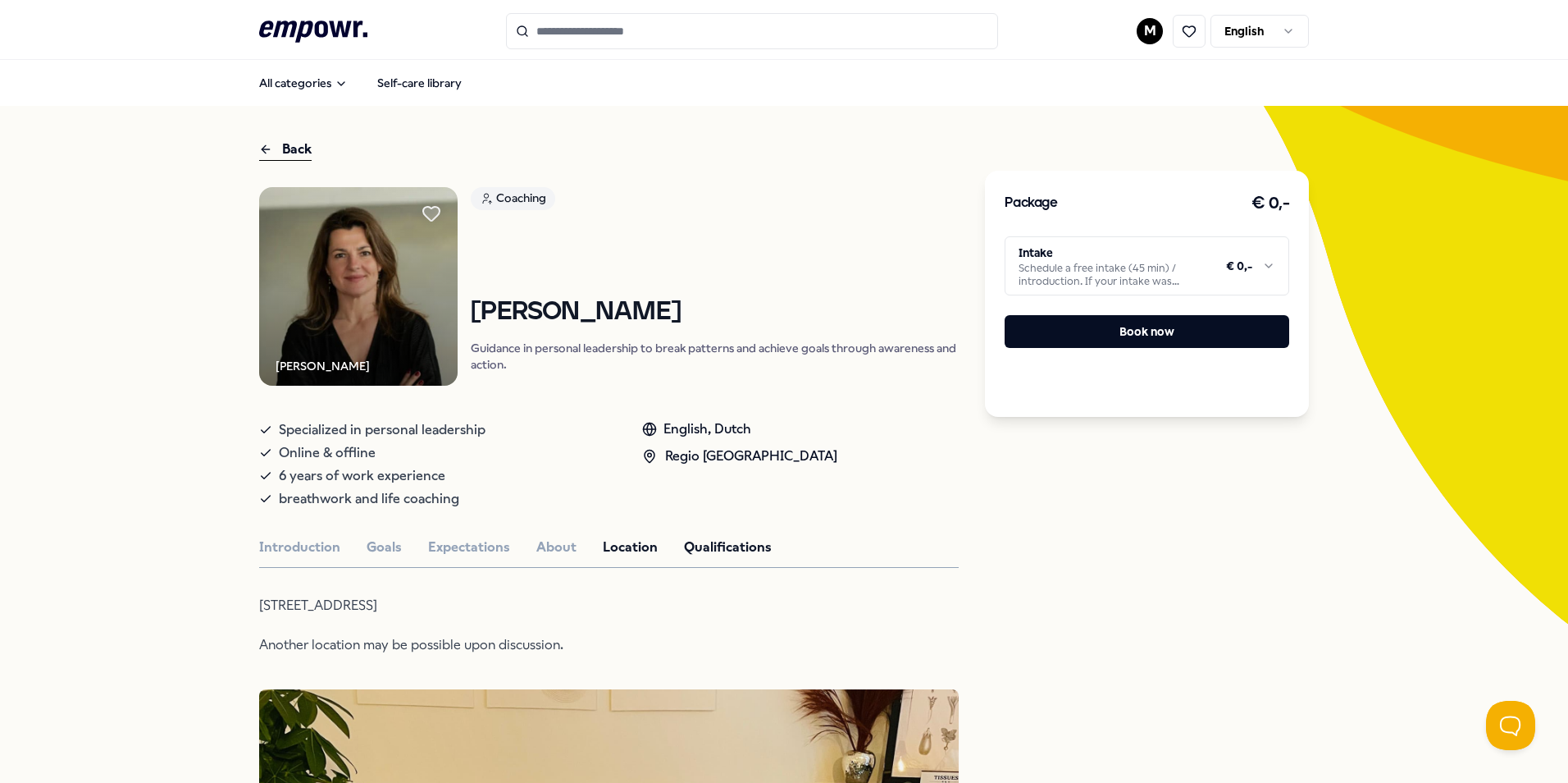
click at [719, 536] on button "Qualifications" at bounding box center [728, 547] width 88 height 21
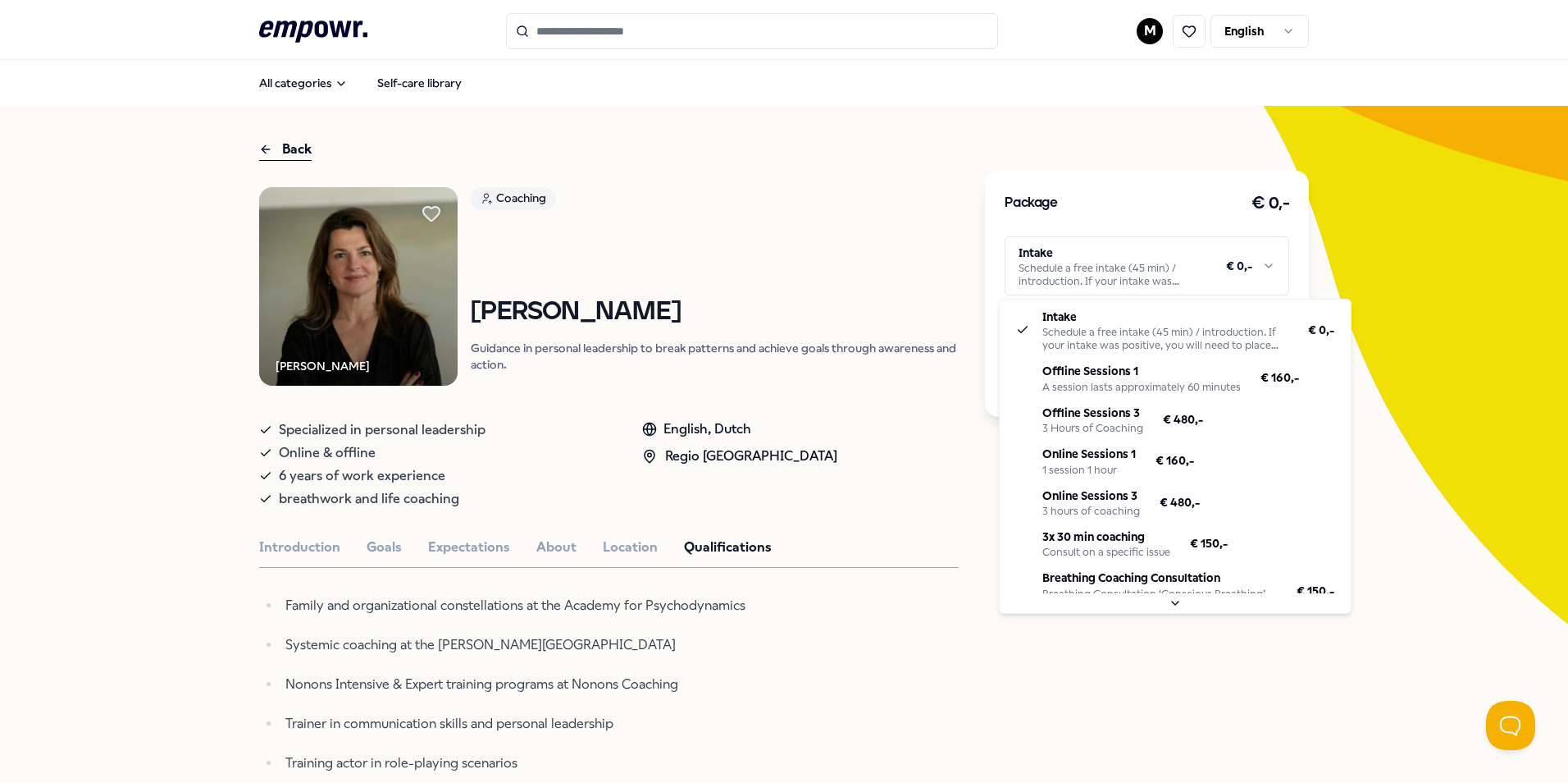
click at [1264, 261] on html ".empowr-logo_svg__cls-1{fill:#03032f} M English All categories Self-care librar…" at bounding box center [784, 391] width 1568 height 783
click at [1251, 266] on html ".empowr-logo_svg__cls-1{fill:#03032f} M English All categories Self-care librar…" at bounding box center [784, 391] width 1568 height 783
click at [1163, 282] on html ".empowr-logo_svg__cls-1{fill:#03032f} M English All categories Self-care librar…" at bounding box center [784, 391] width 1568 height 783
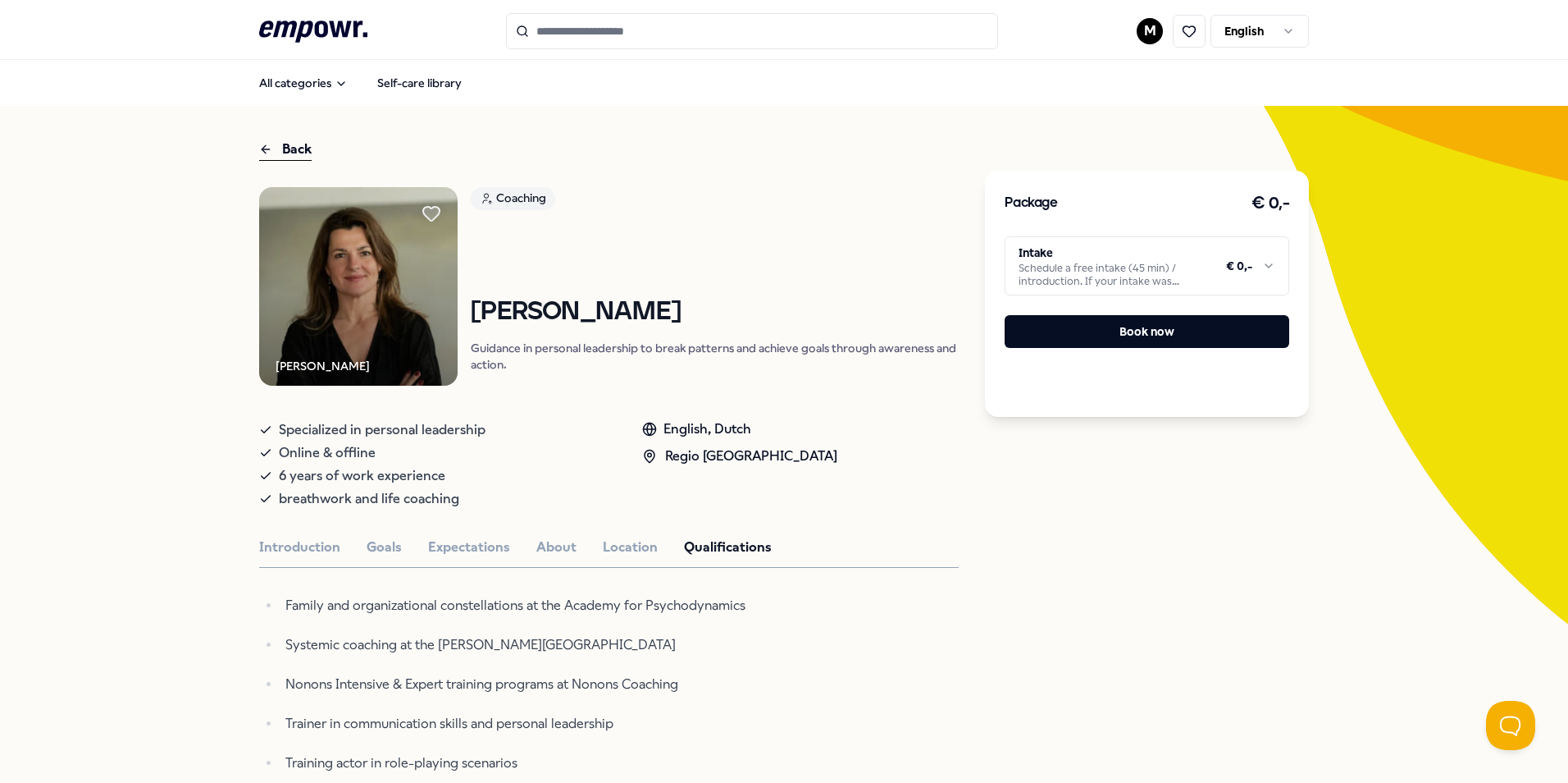
click at [842, 441] on html ".empowr-logo_svg__cls-1{fill:#03032f} M English All categories Self-care librar…" at bounding box center [784, 391] width 1568 height 783
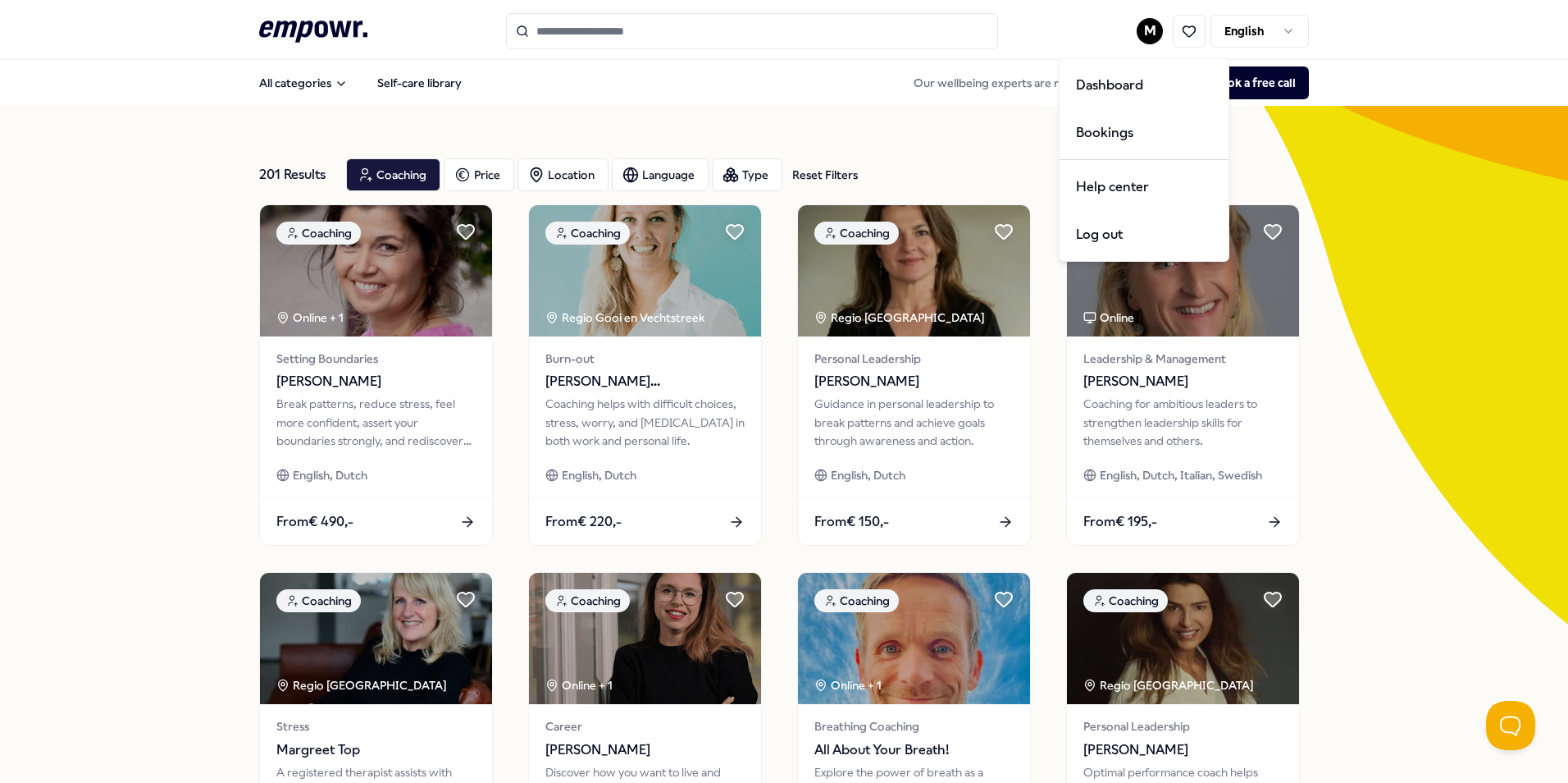
click at [1151, 33] on html ".empowr-logo_svg__cls-1{fill:#03032f} M English All categories Self-care librar…" at bounding box center [784, 391] width 1568 height 783
click at [1121, 129] on div "Bookings" at bounding box center [1143, 133] width 163 height 48
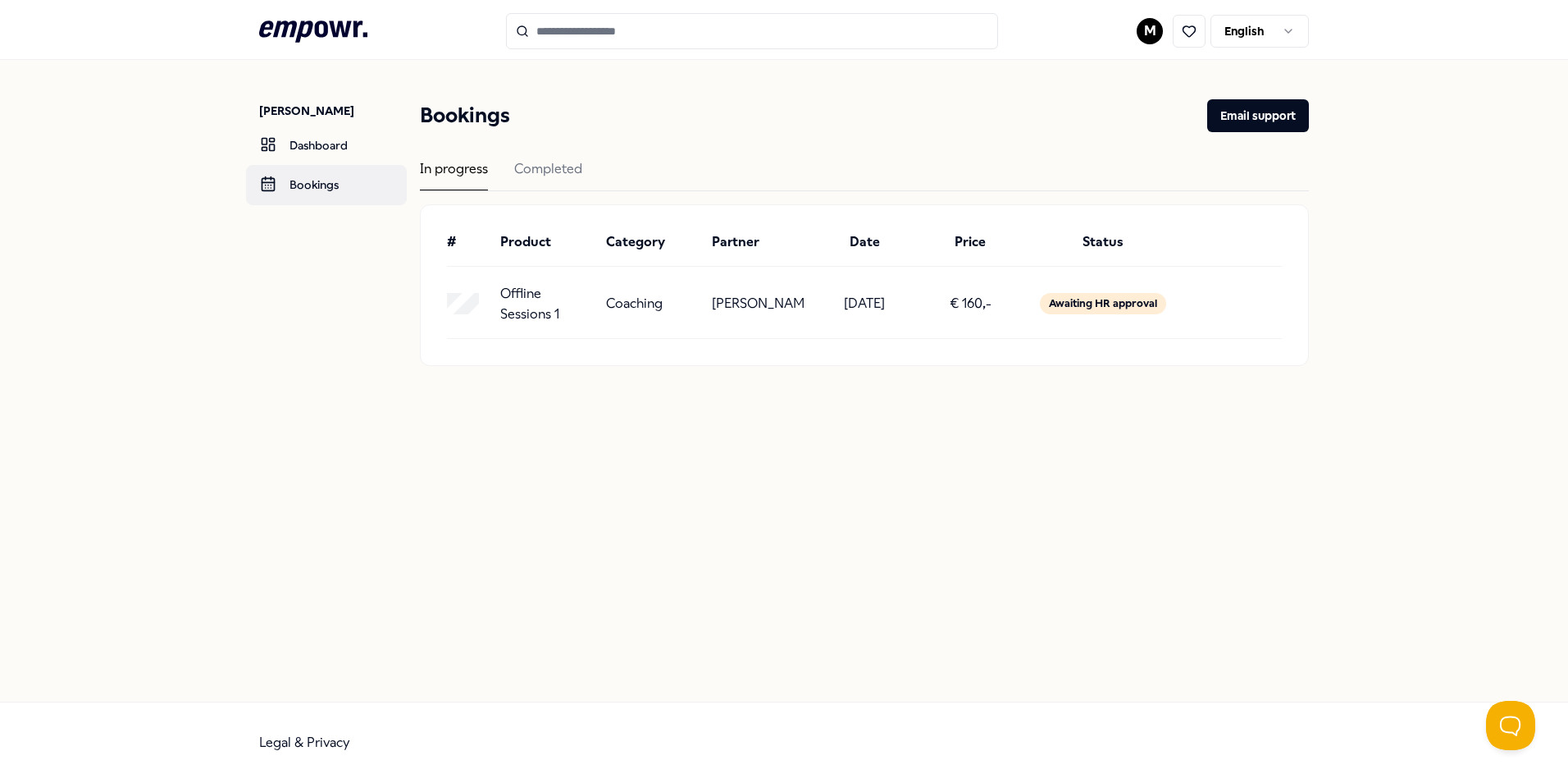
click at [318, 187] on link "Bookings" at bounding box center [325, 184] width 161 height 39
click at [524, 230] on div "# Product Category Partner Date Price Status Offline Sessions 1 Coaching [PERSO…" at bounding box center [864, 285] width 887 height 160
click at [588, 178] on div "In progress Completed" at bounding box center [864, 175] width 889 height 33
click at [1114, 222] on div "# Product Category Partner Date Price Status Offline Sessions 1 Coaching [PERSO…" at bounding box center [864, 285] width 887 height 160
click at [1111, 299] on div "Awaiting HR approval" at bounding box center [1103, 303] width 127 height 21
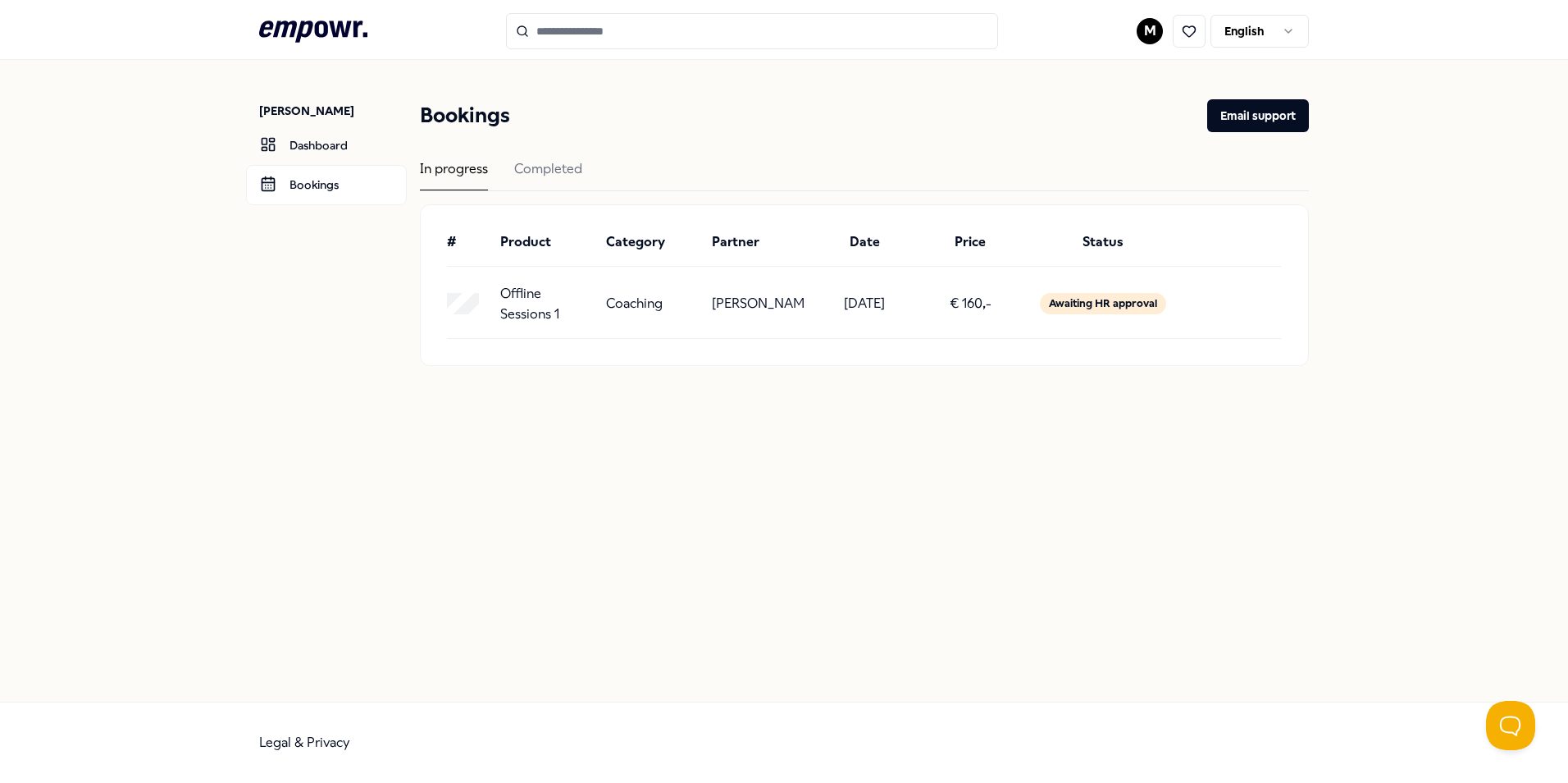
click at [512, 160] on div "In progress Completed" at bounding box center [864, 175] width 889 height 33
click at [524, 172] on div "Completed" at bounding box center [549, 174] width 68 height 32
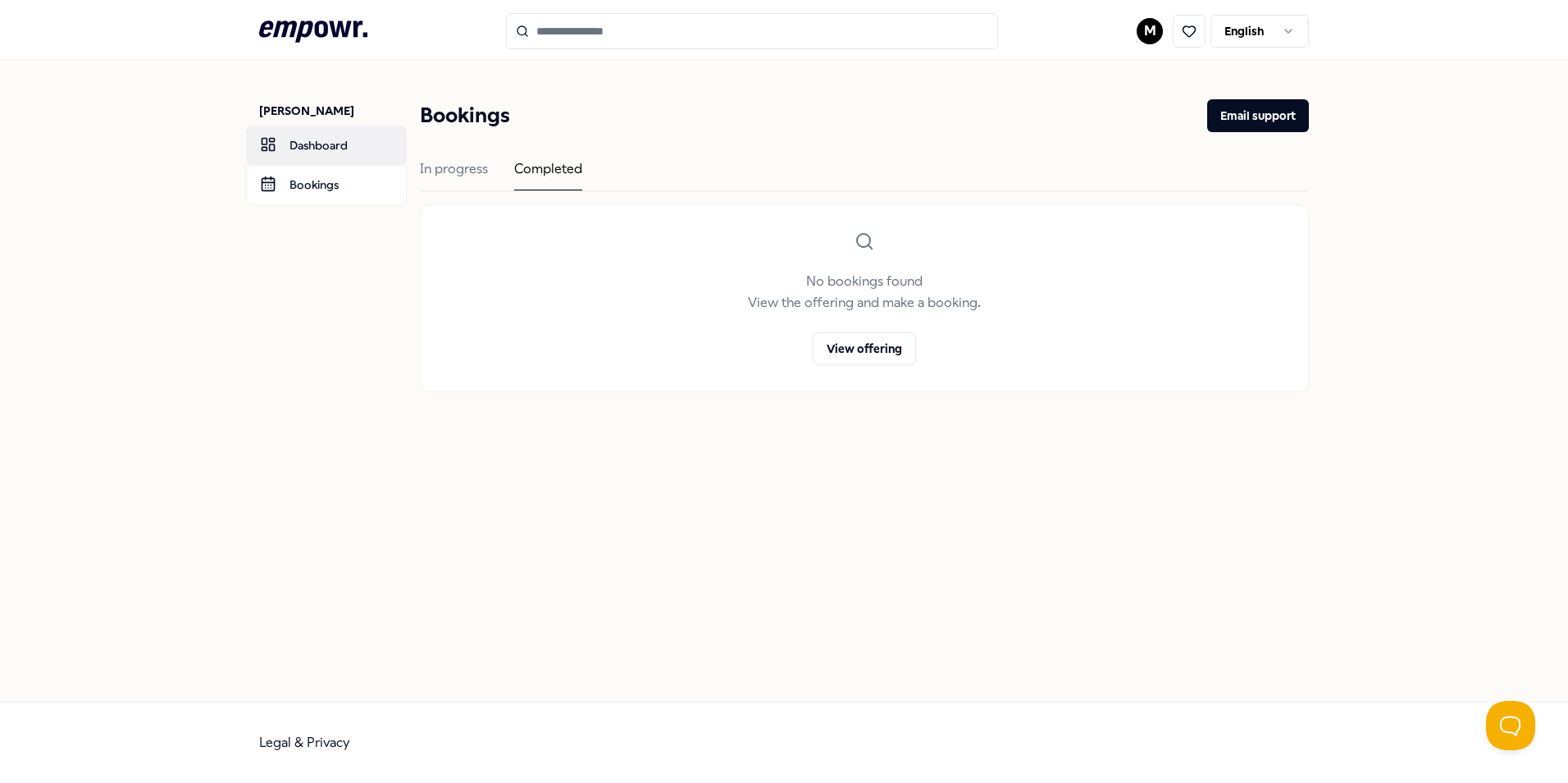
click at [328, 156] on link "Dashboard" at bounding box center [325, 145] width 161 height 39
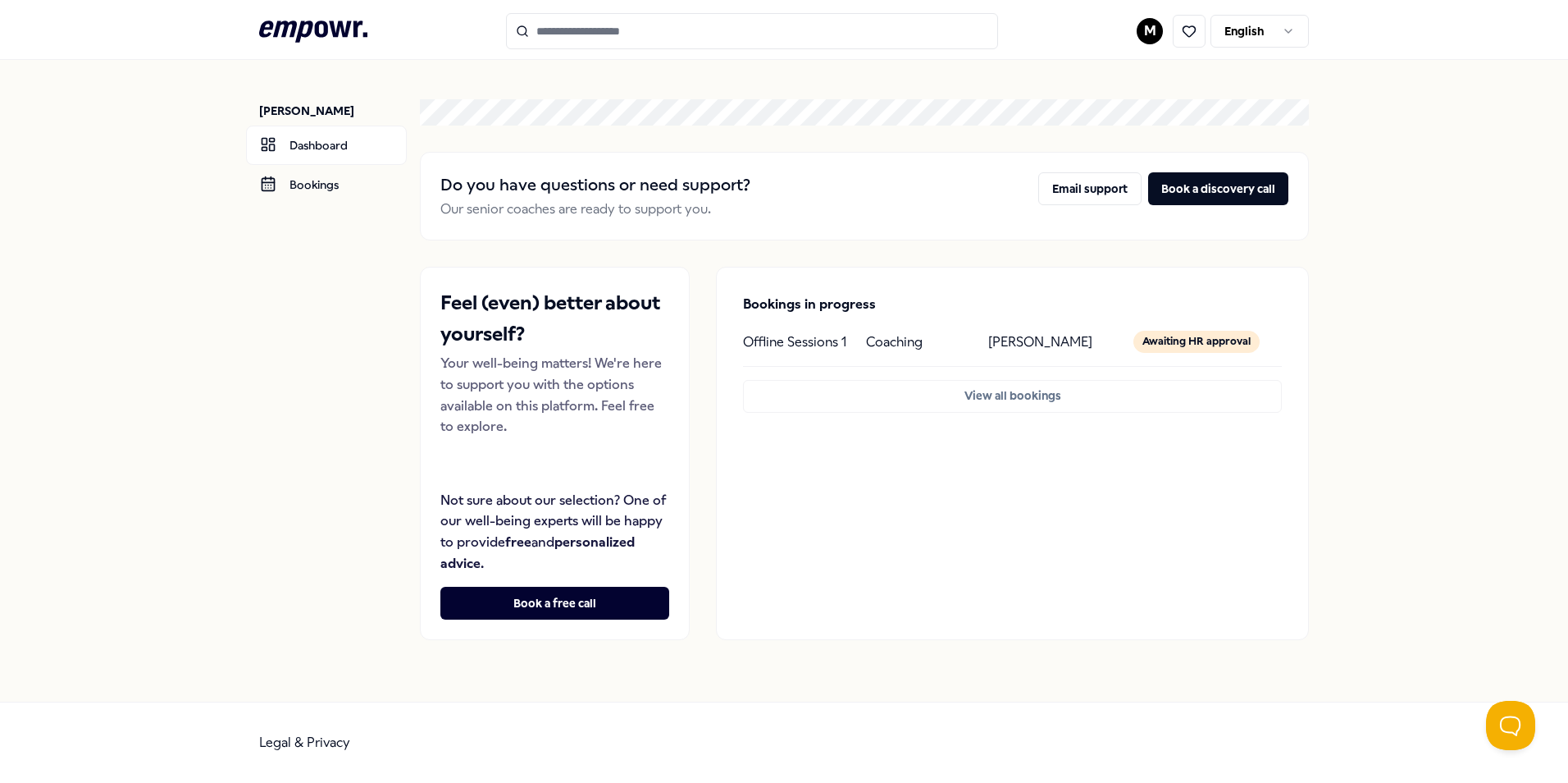
click at [1034, 346] on p "[PERSON_NAME]" at bounding box center [1040, 342] width 104 height 21
click at [1019, 400] on button "View all bookings" at bounding box center [1012, 397] width 539 height 33
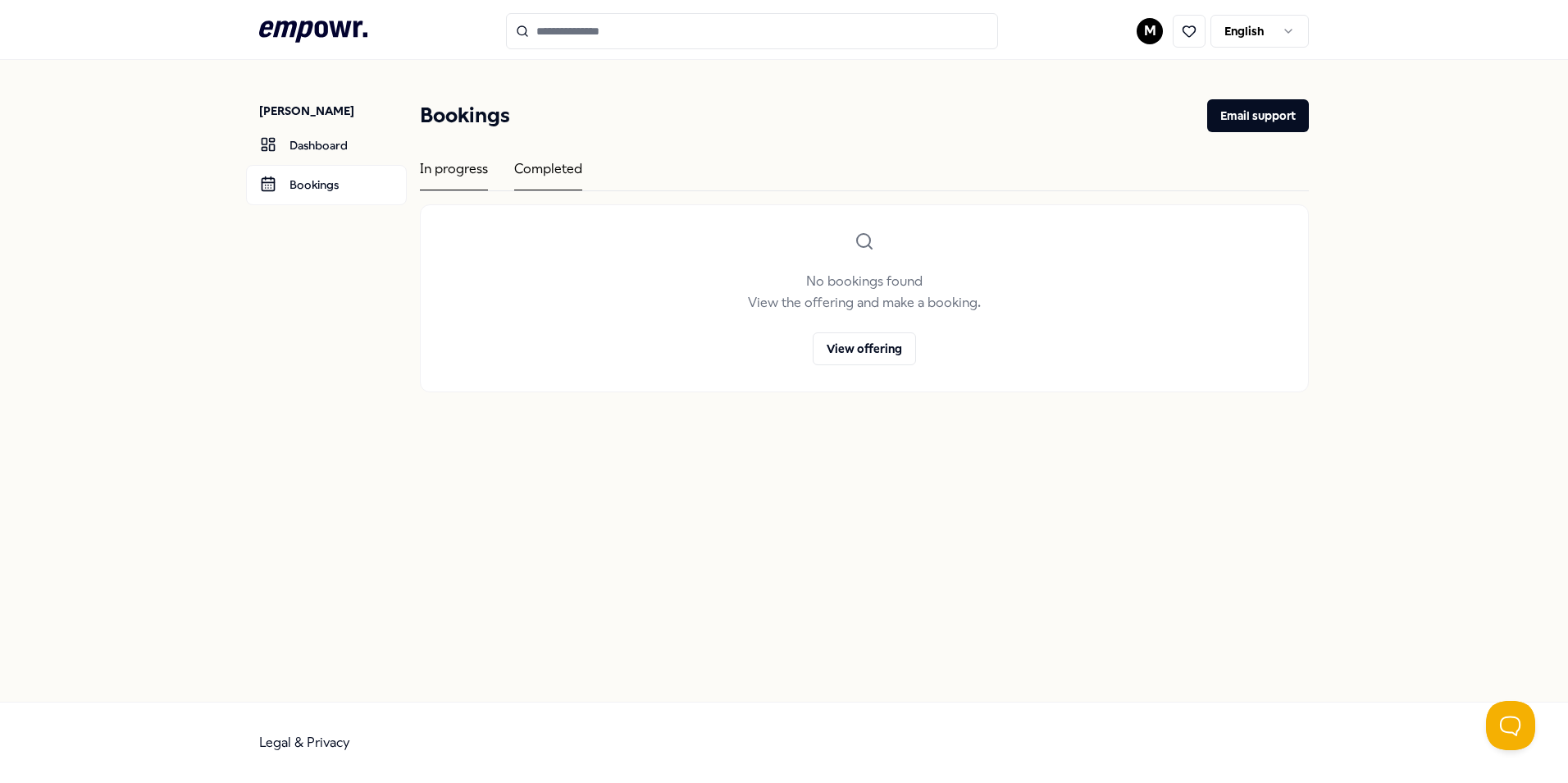
click at [431, 169] on div "In progress" at bounding box center [454, 174] width 68 height 32
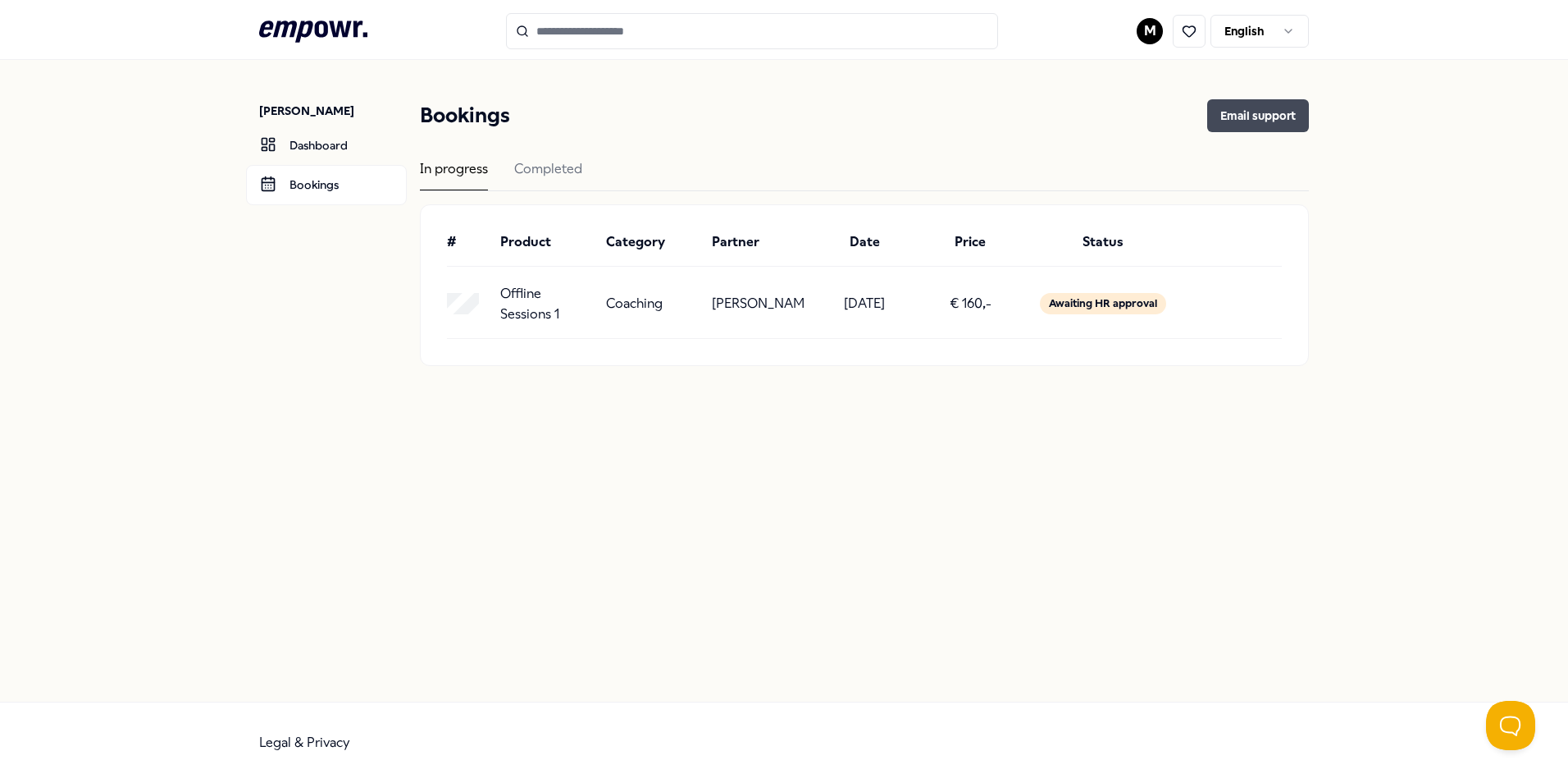
click at [1264, 116] on button "Email support" at bounding box center [1258, 116] width 101 height 33
click at [882, 594] on div "[PERSON_NAME] Dashboard Bookings Bookings Email support In progress Completed #…" at bounding box center [784, 380] width 1568 height 642
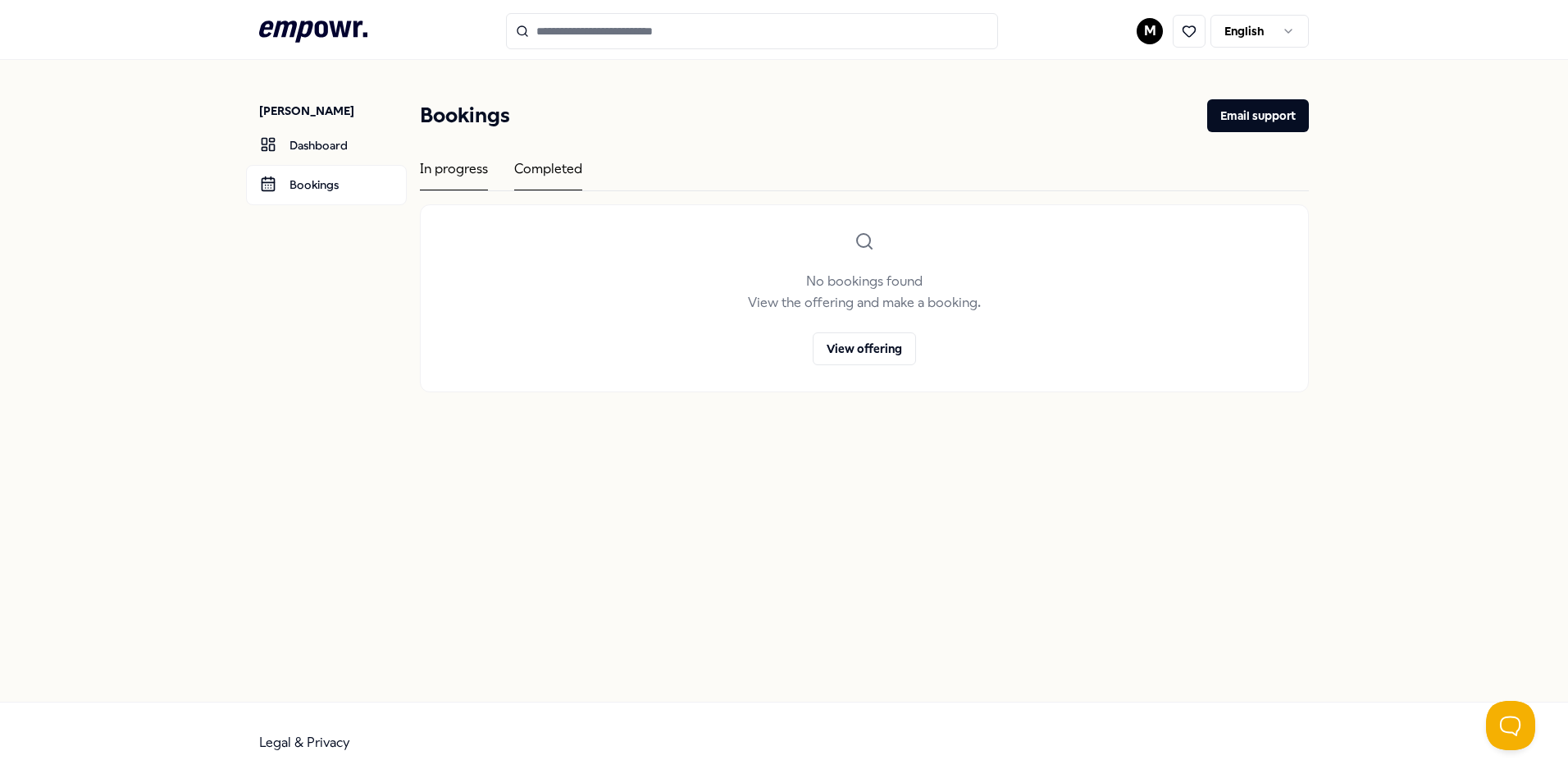
click at [477, 189] on div "In progress" at bounding box center [454, 174] width 68 height 32
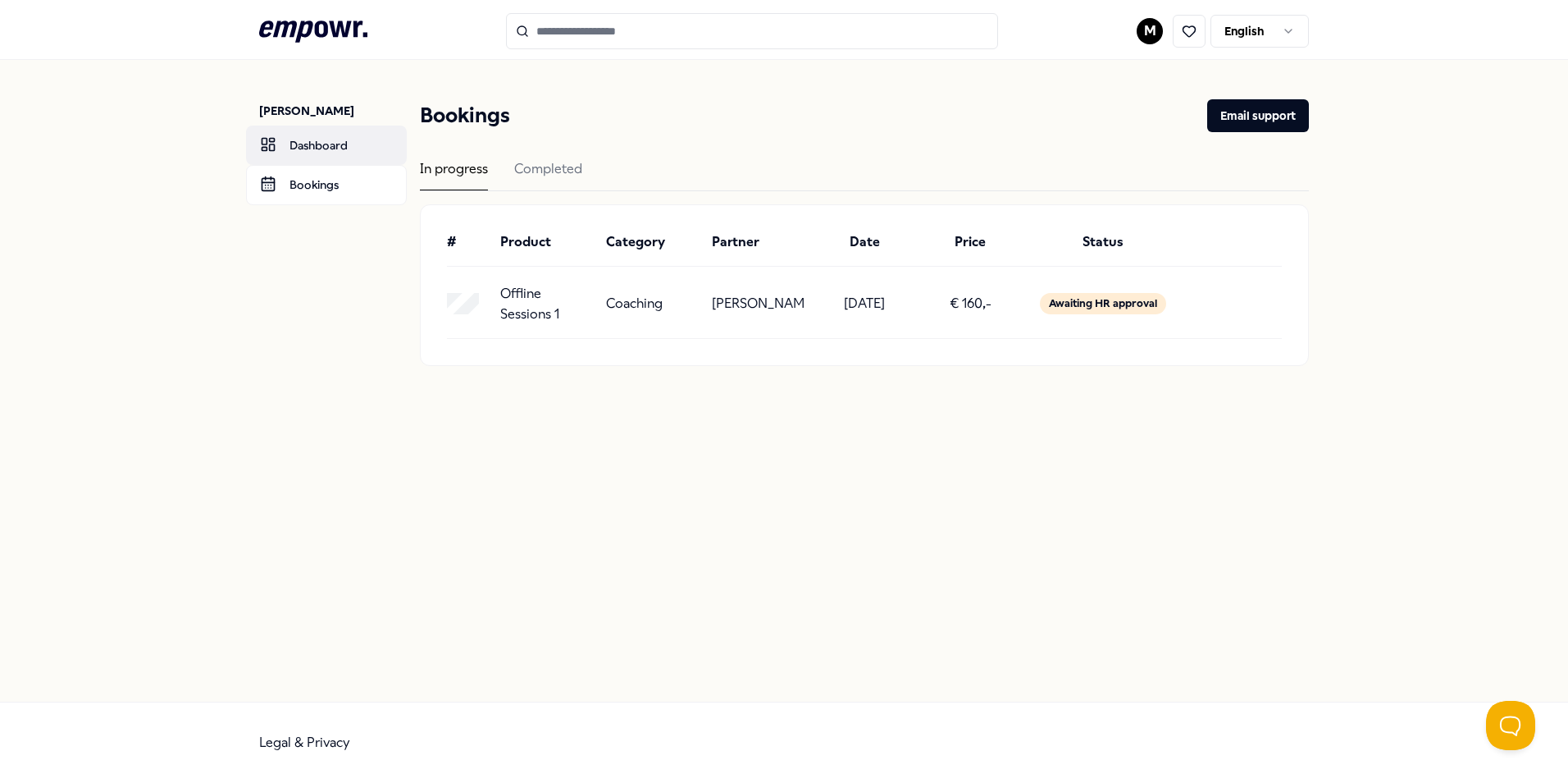
click at [301, 136] on link "Dashboard" at bounding box center [325, 145] width 161 height 39
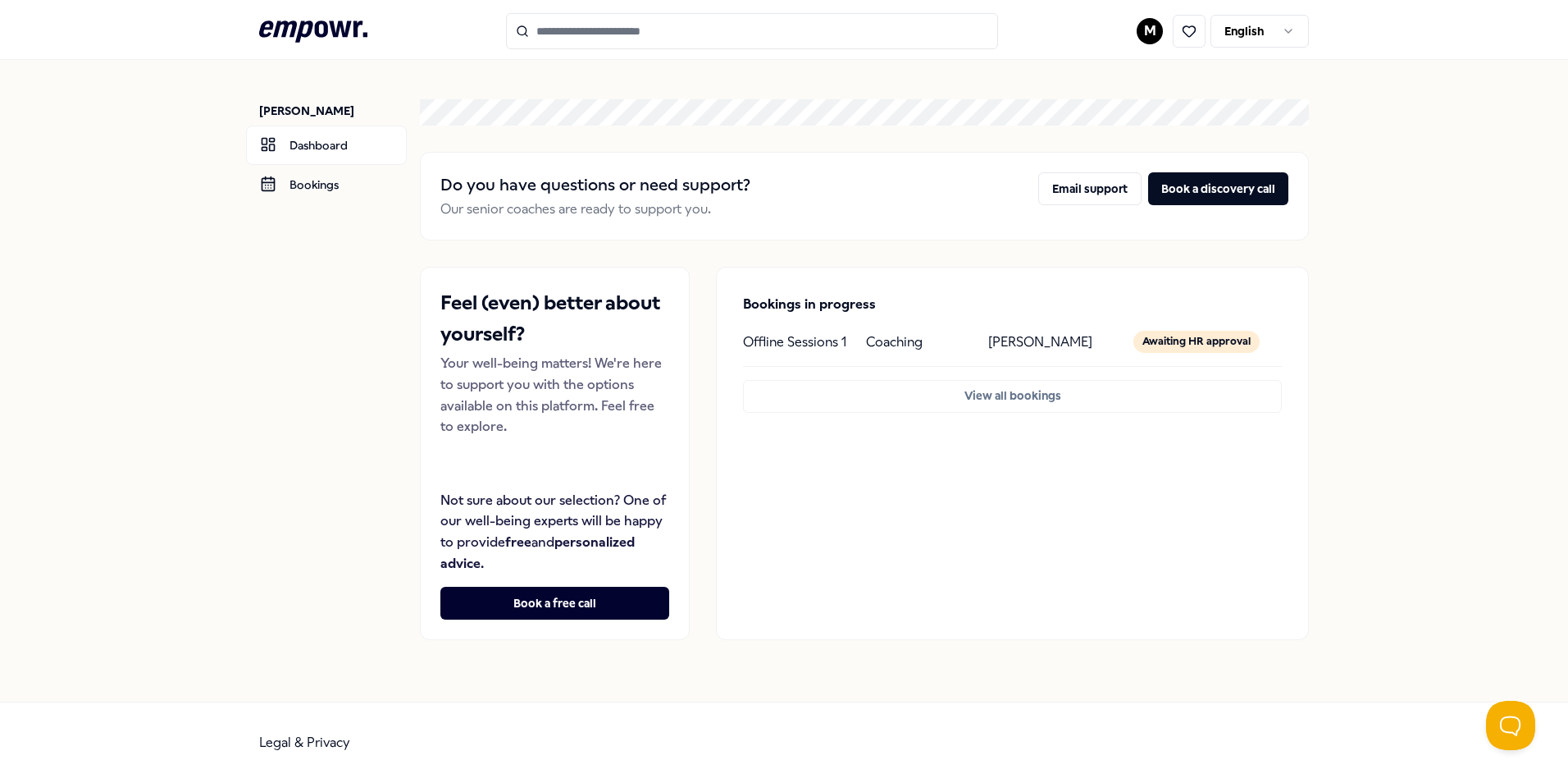
click at [866, 350] on p "Coaching" at bounding box center [895, 342] width 57 height 21
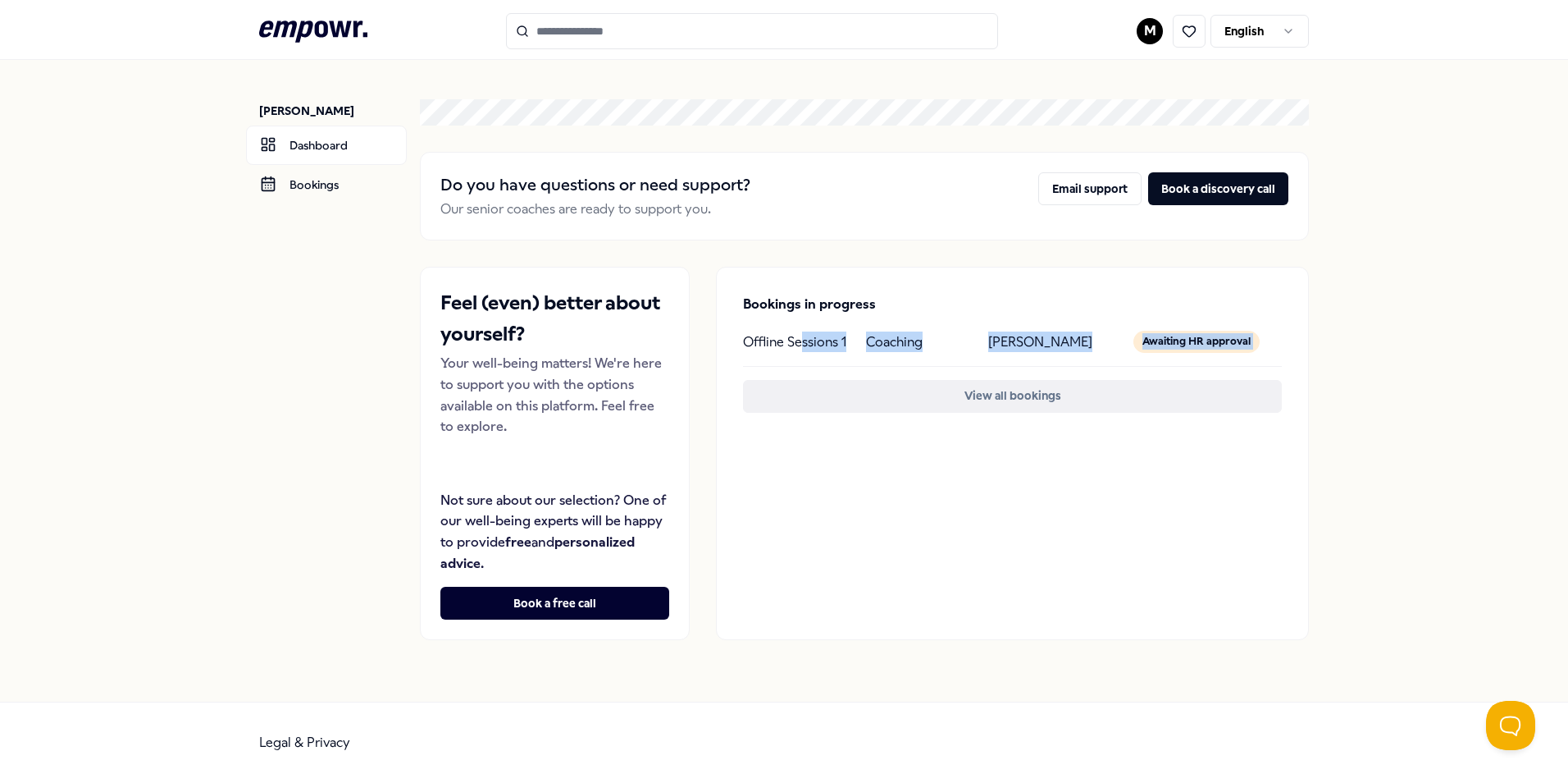
drag, startPoint x: 802, startPoint y: 329, endPoint x: 921, endPoint y: 396, distance: 136.6
click at [921, 396] on div "Bookings in progress Offline Sessions 1 Coaching [PERSON_NAME] Awaiting HR appr…" at bounding box center [1012, 353] width 592 height 172
click at [921, 396] on button "View all bookings" at bounding box center [1012, 397] width 539 height 33
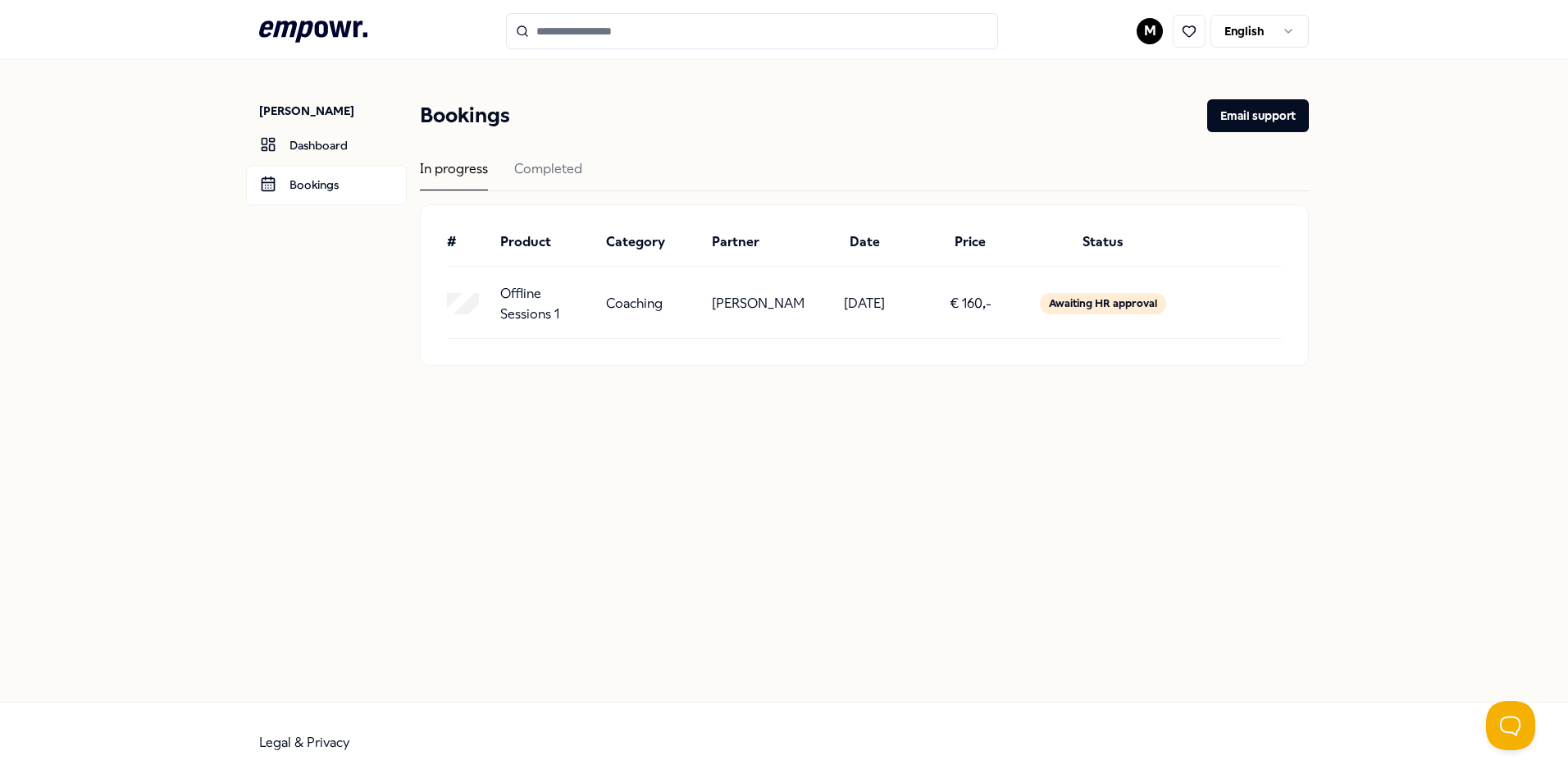
click at [1149, 525] on div "[PERSON_NAME] Dashboard Bookings Bookings Email support In progress Completed #…" at bounding box center [784, 380] width 1568 height 642
click at [1492, 737] on button "Open Beacon popover" at bounding box center [1507, 722] width 49 height 49
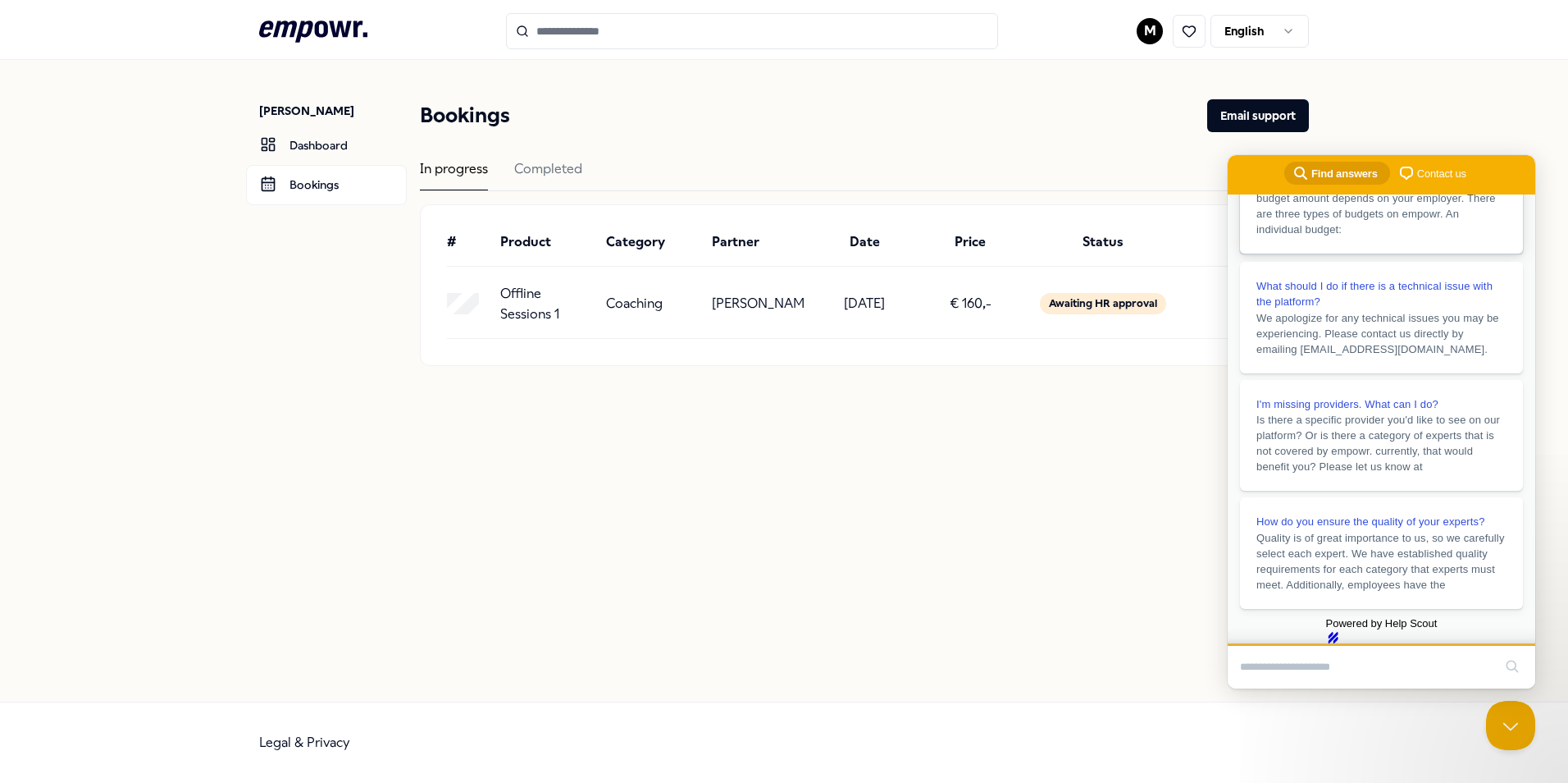
scroll to position [333, 0]
type input "**********"
click button "search" at bounding box center [1511, 666] width 26 height 26
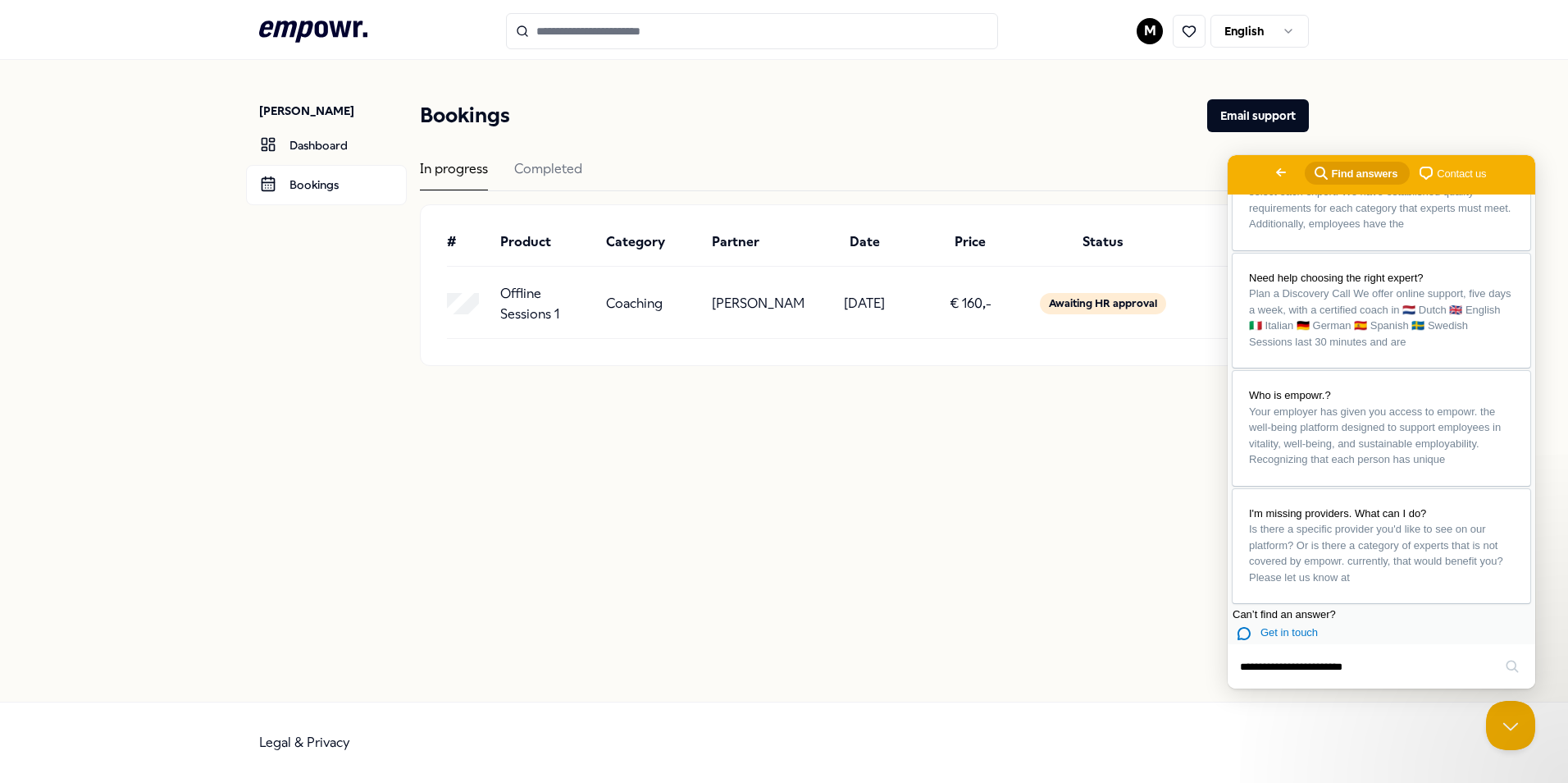
scroll to position [873, 0]
click at [1416, 174] on span "chat-square" at bounding box center [1426, 173] width 19 height 20
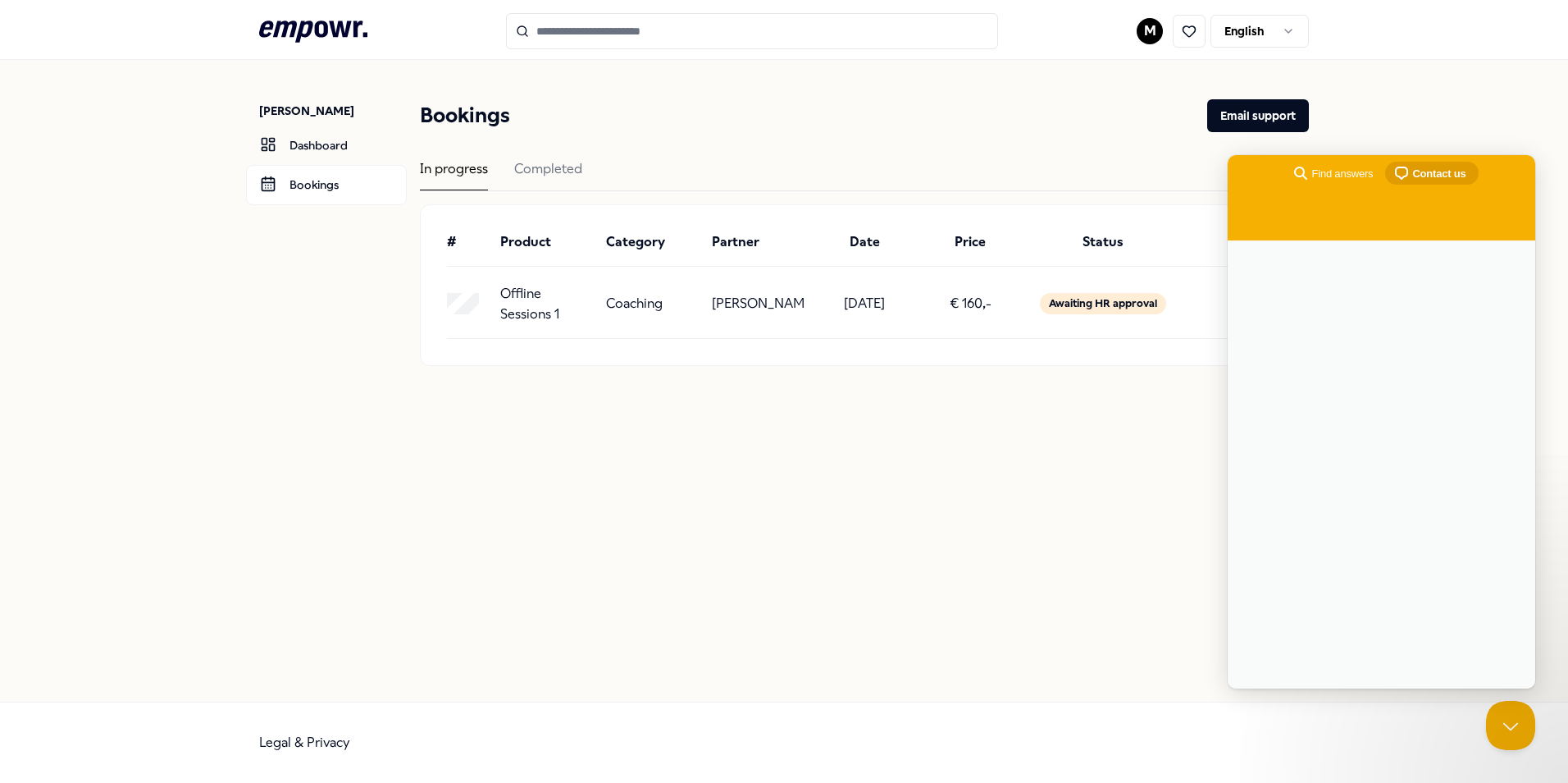
scroll to position [0, 0]
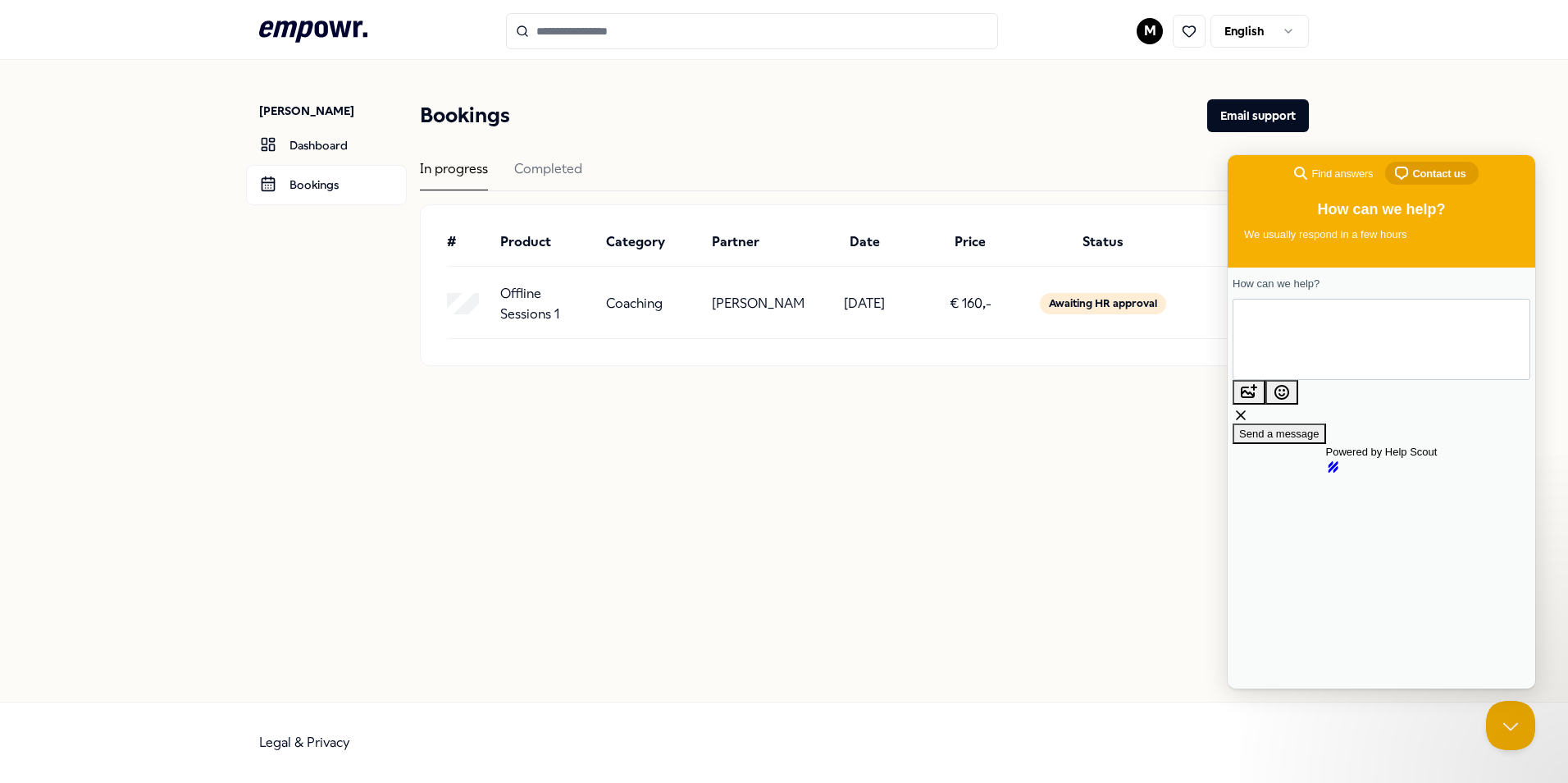
type textarea "**********"
click at [1319, 427] on span "Send a message" at bounding box center [1279, 433] width 80 height 13
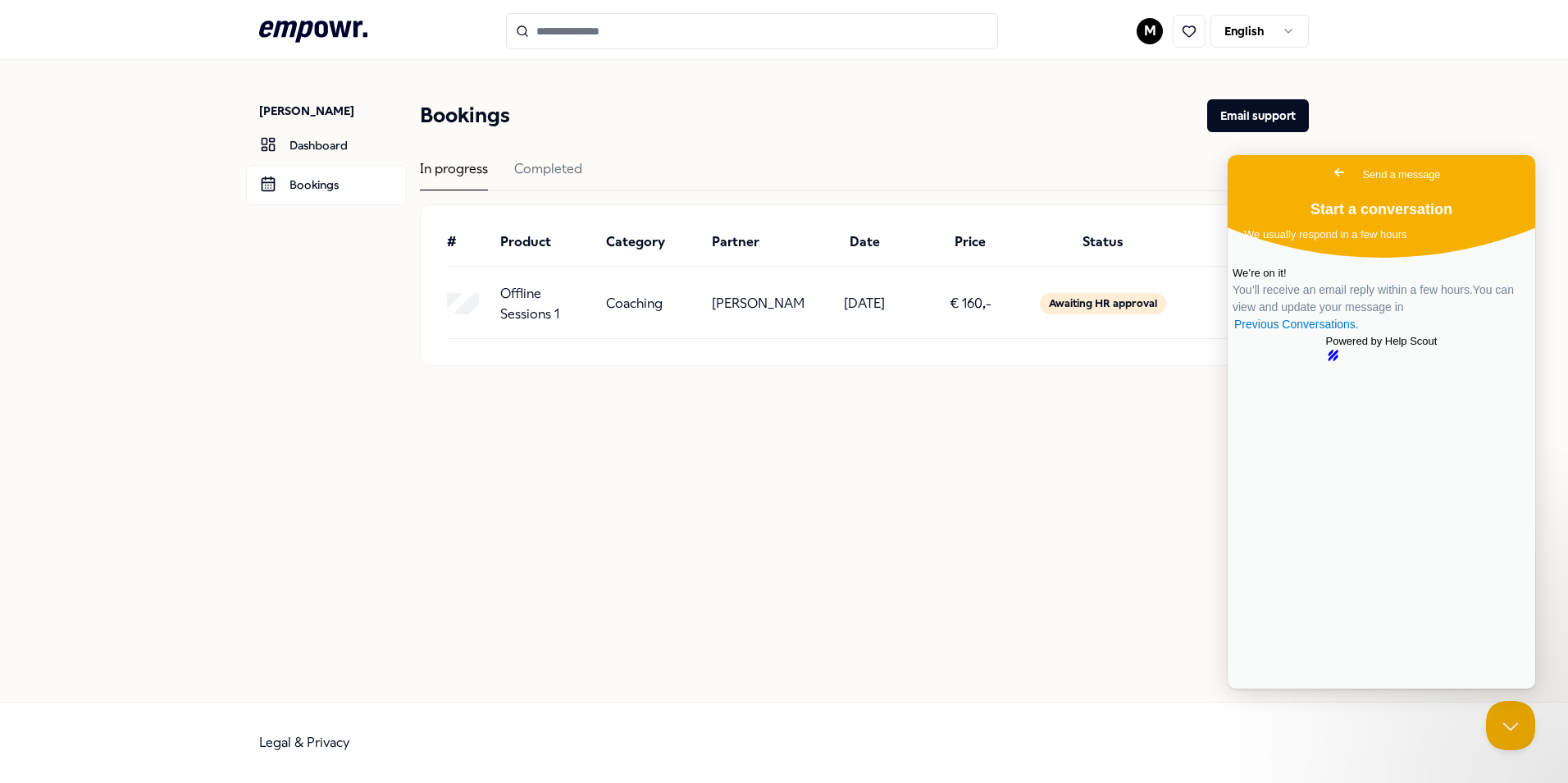
click at [515, 491] on div "[PERSON_NAME] Dashboard Bookings Bookings Email support In progress Completed #…" at bounding box center [784, 380] width 1568 height 642
click at [1329, 175] on span "Go back" at bounding box center [1339, 173] width 19 height 20
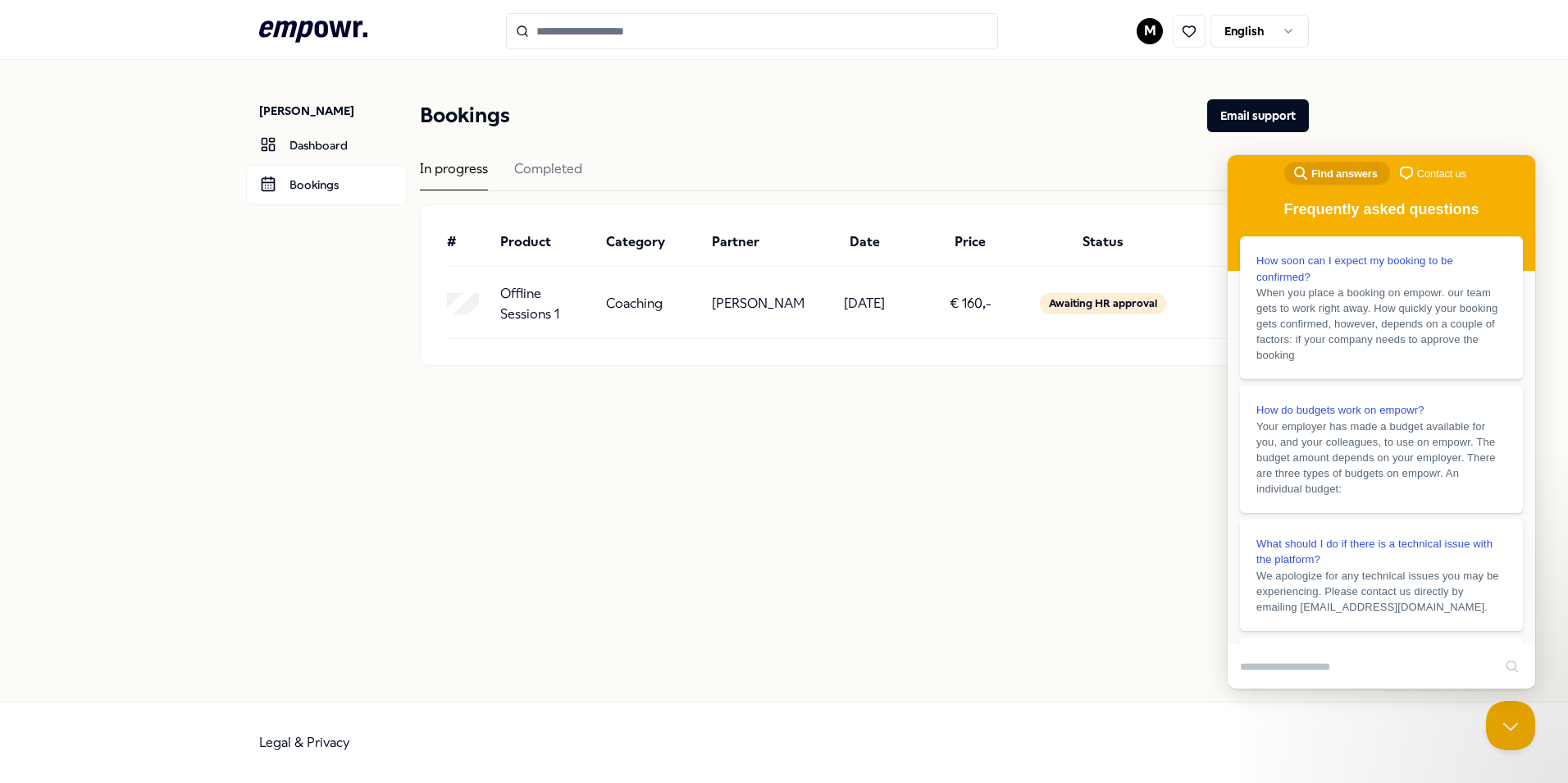
click at [320, 427] on div "[PERSON_NAME] Dashboard Bookings Bookings Email support In progress Completed #…" at bounding box center [784, 380] width 1568 height 642
click at [311, 147] on link "Dashboard" at bounding box center [325, 145] width 161 height 39
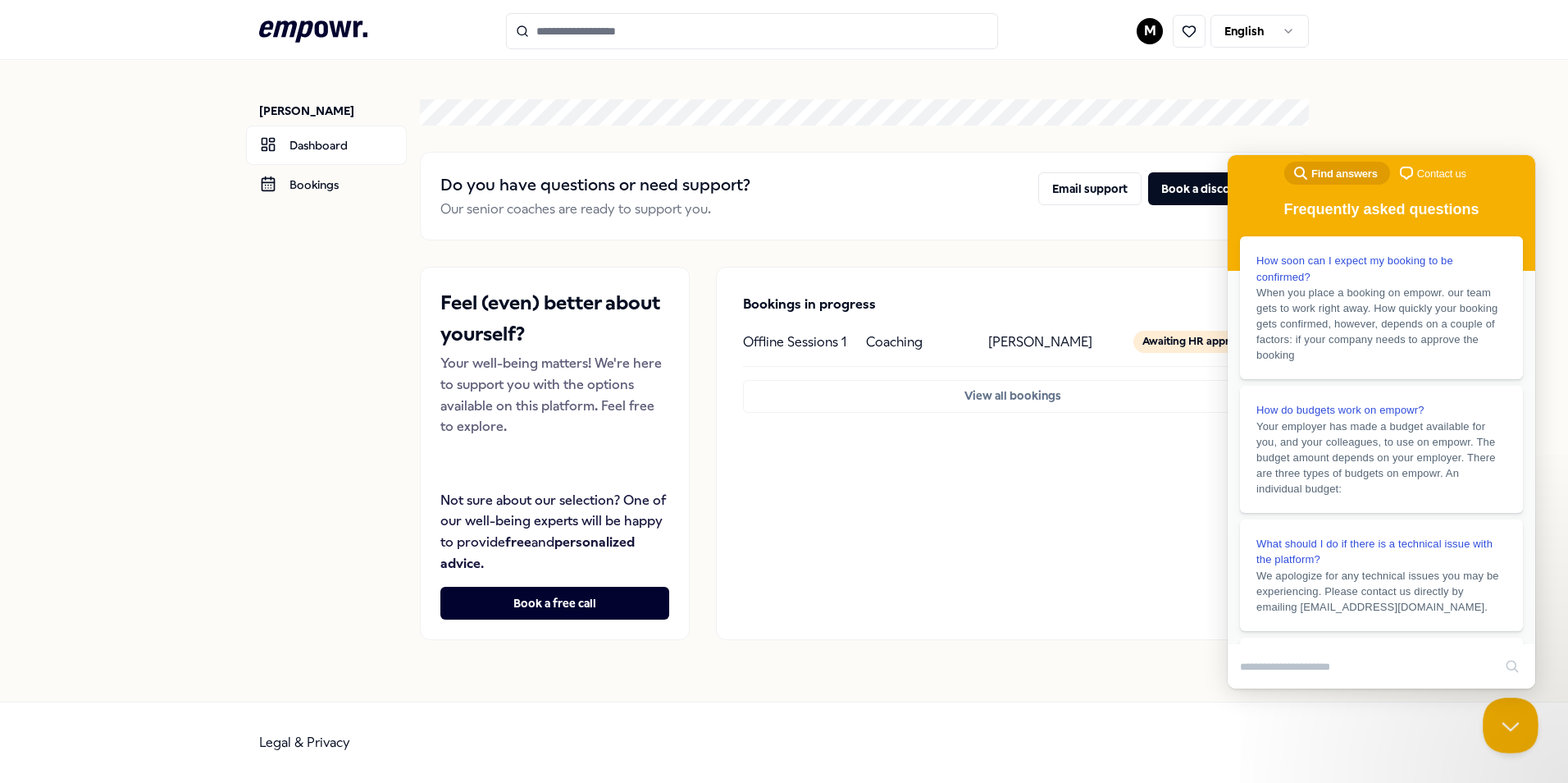
click at [1507, 728] on button "Close Beacon popover" at bounding box center [1507, 722] width 49 height 49
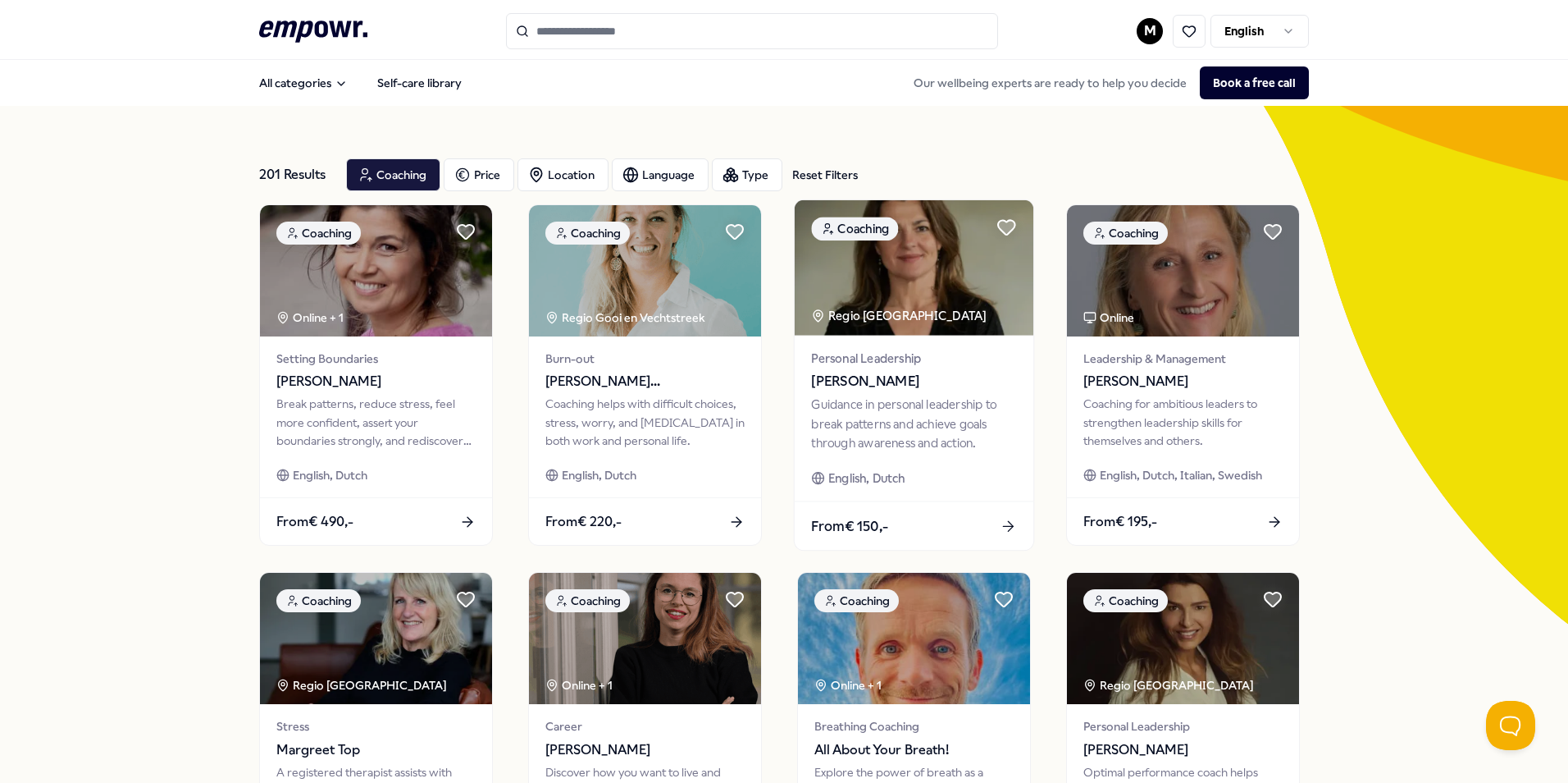
click at [833, 376] on span "[PERSON_NAME]" at bounding box center [913, 381] width 205 height 21
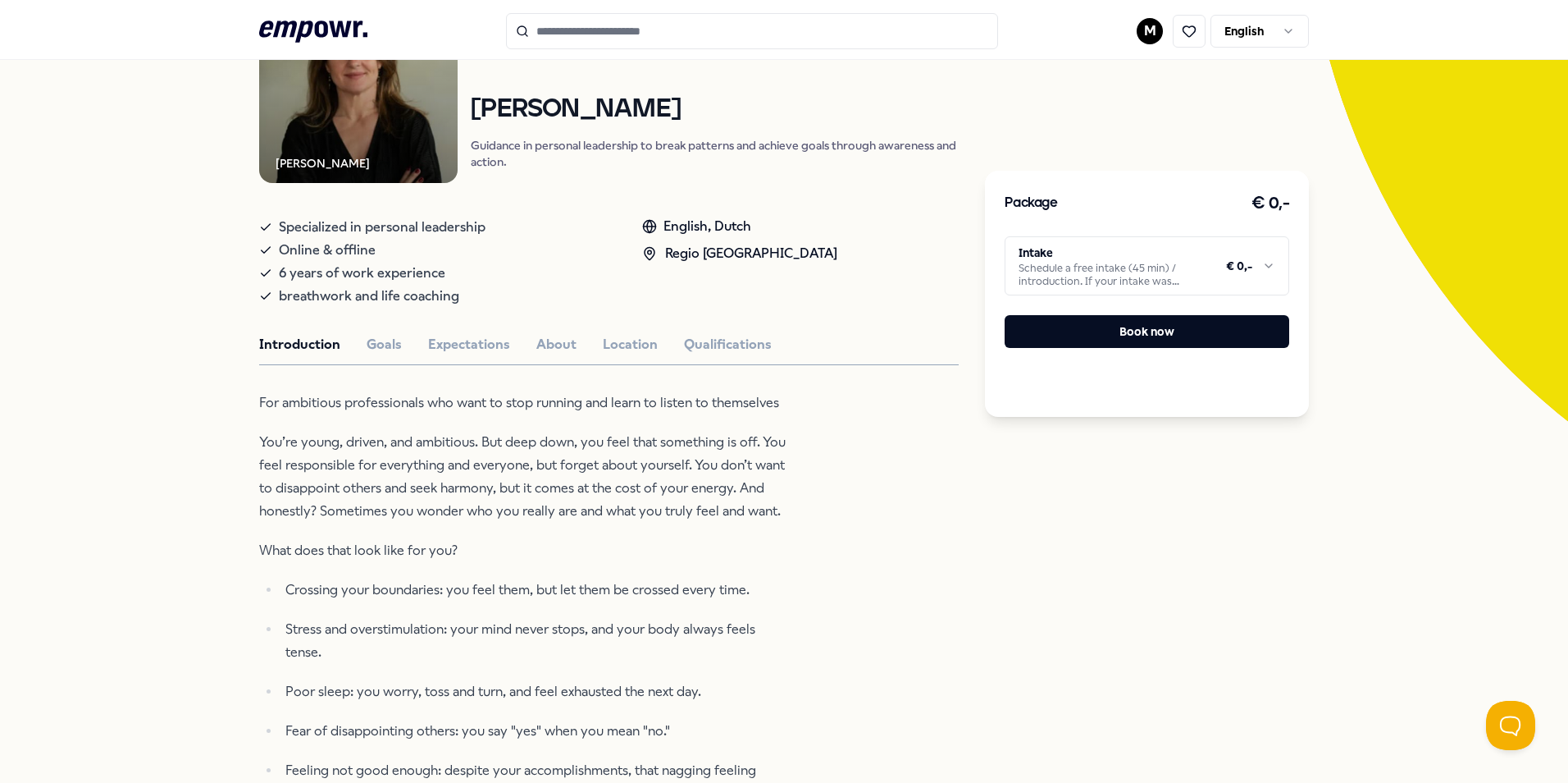
scroll to position [202, 0]
click at [1192, 341] on button "Book now" at bounding box center [1147, 332] width 285 height 33
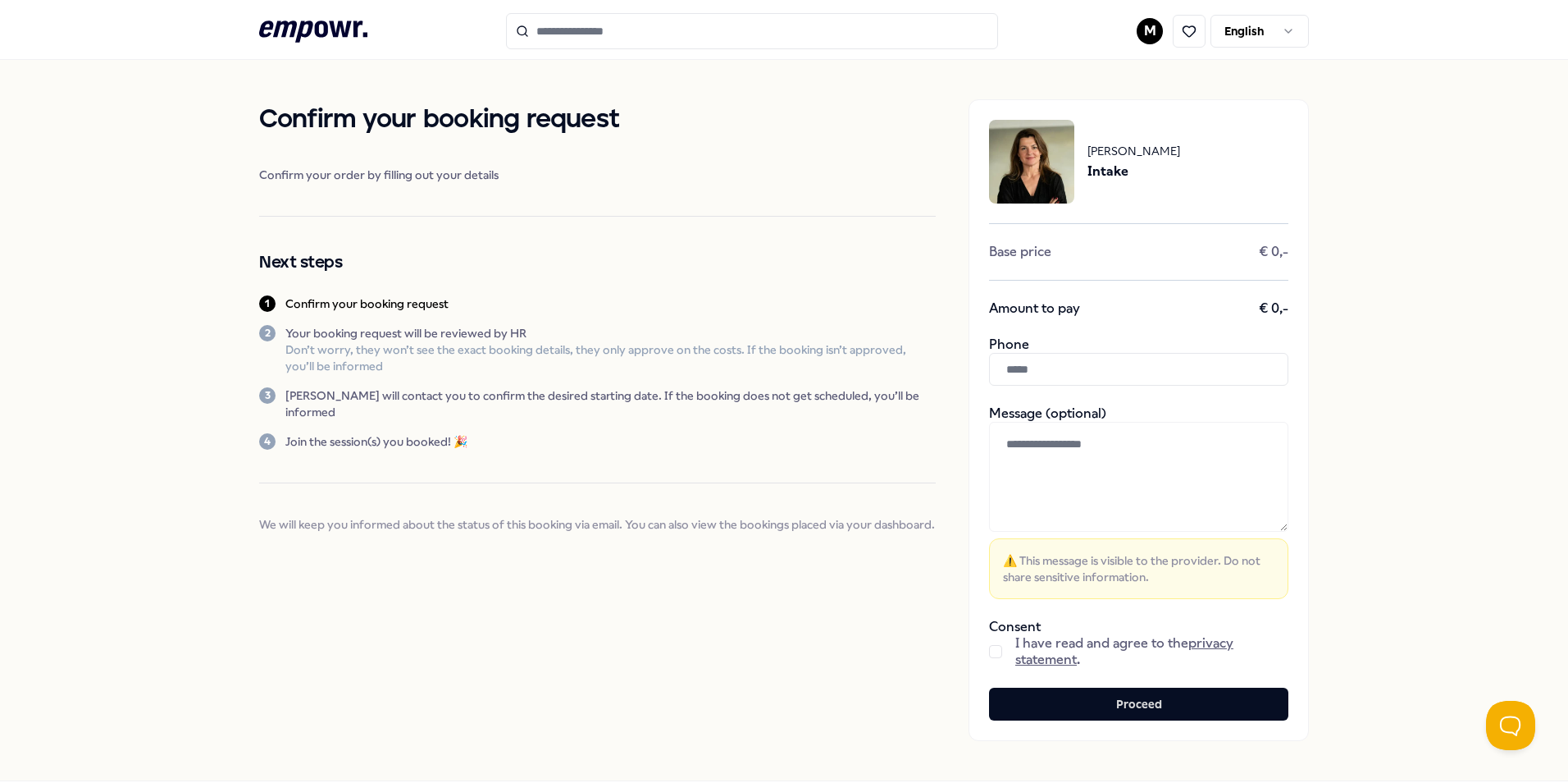
click at [1148, 370] on input "text" at bounding box center [1138, 370] width 299 height 33
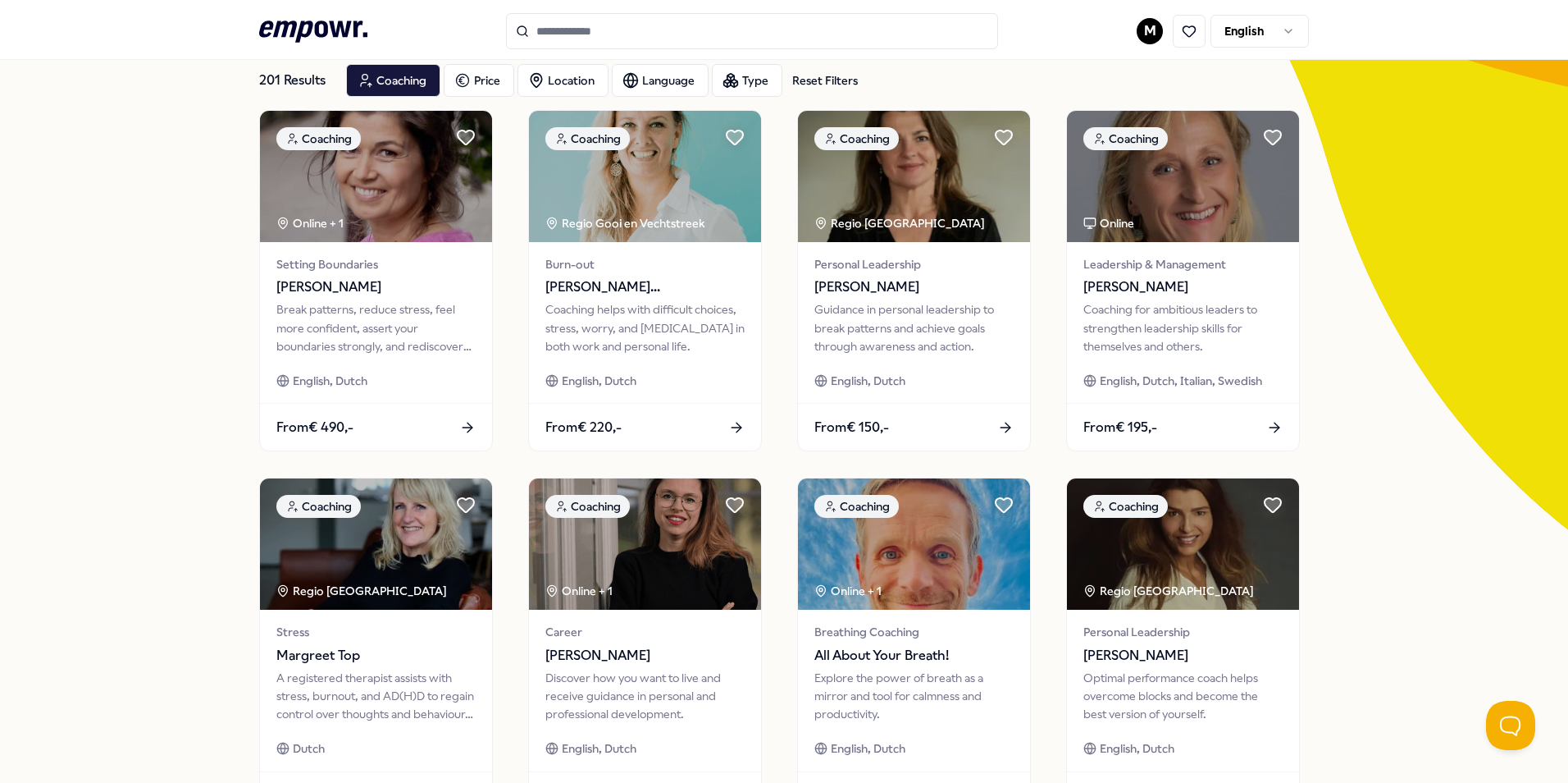
scroll to position [96, 0]
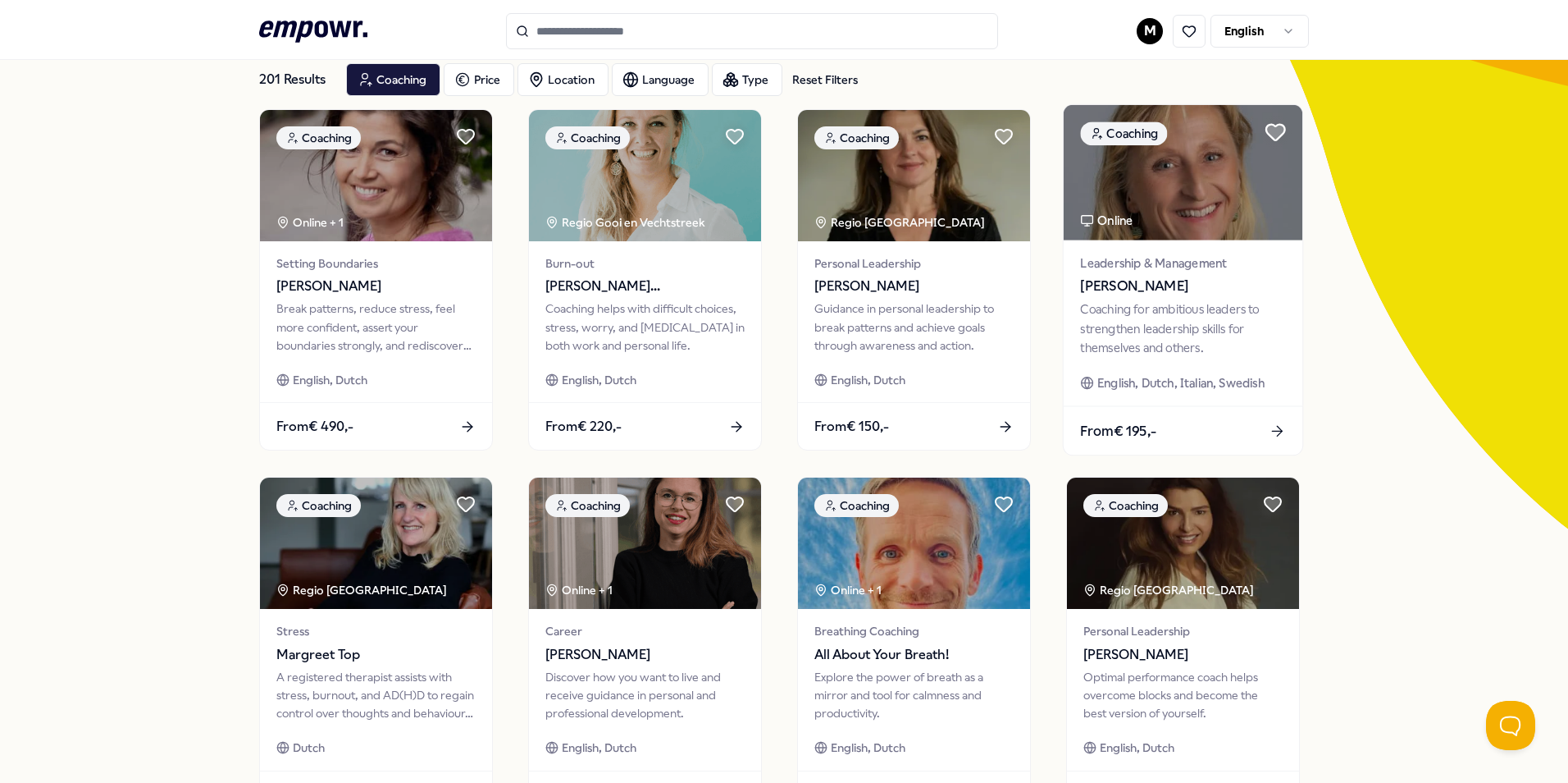
click at [1270, 129] on icon at bounding box center [1275, 133] width 19 height 16
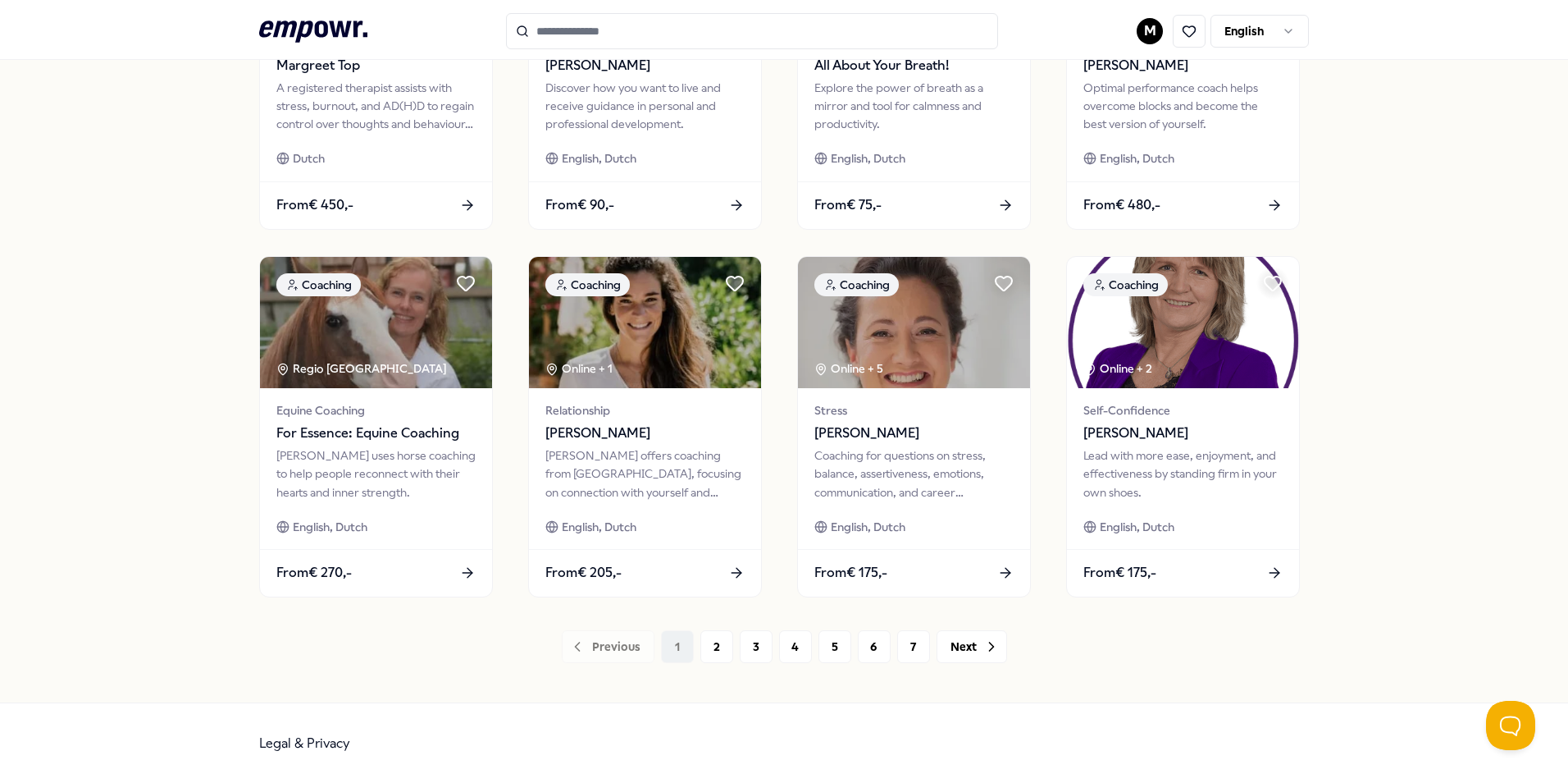
scroll to position [685, 0]
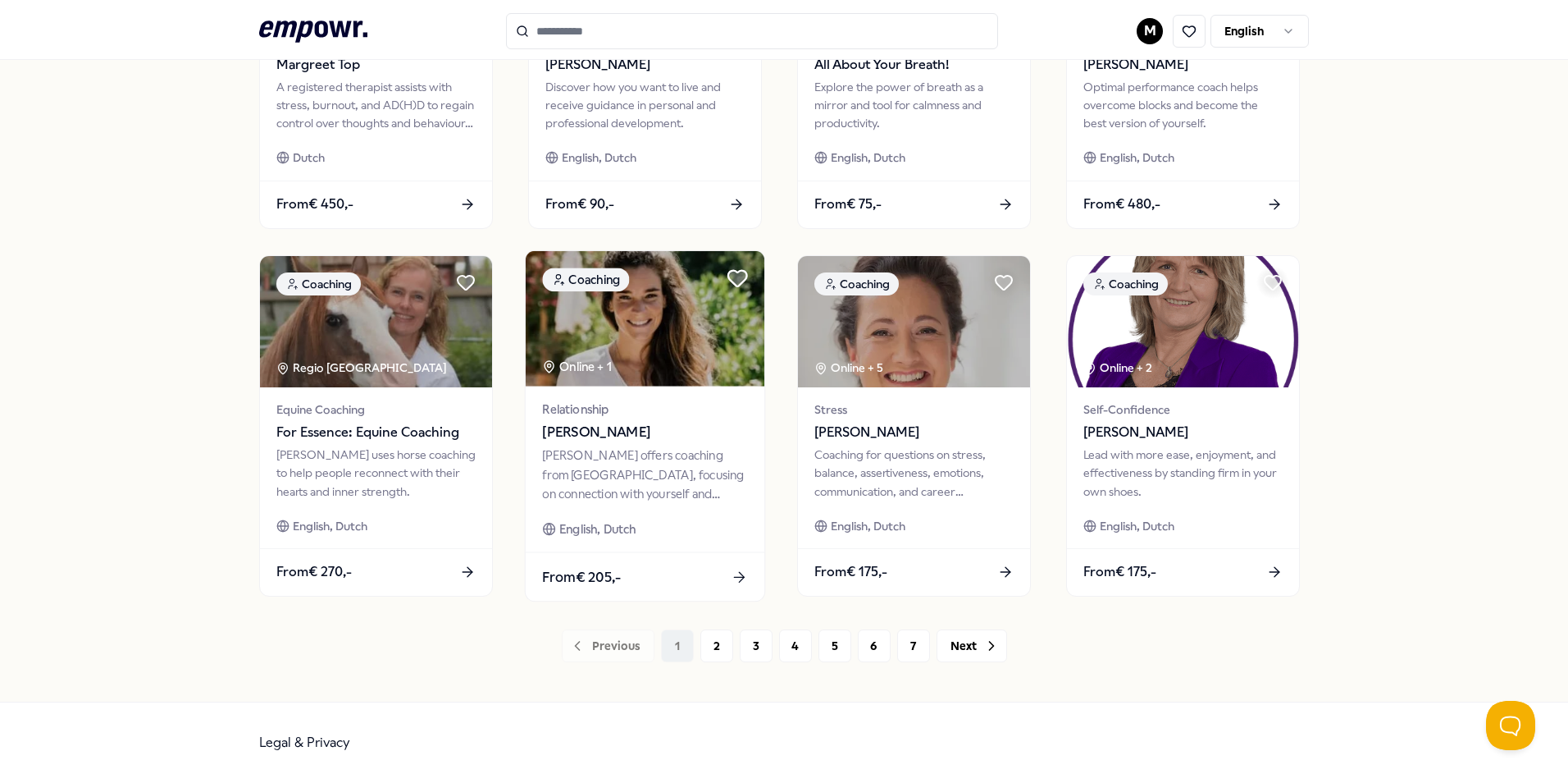
click at [735, 282] on icon at bounding box center [737, 278] width 19 height 16
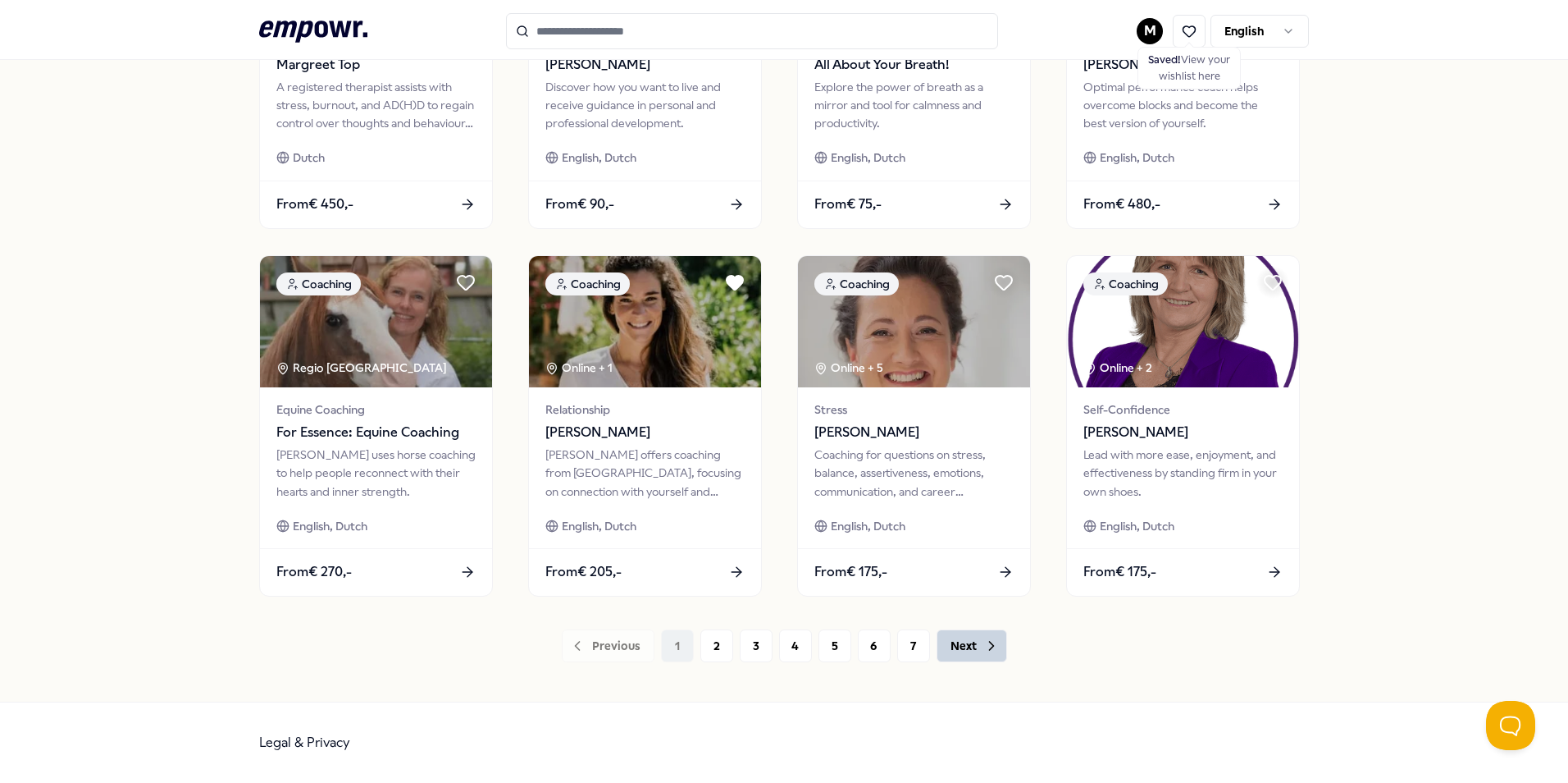
click at [972, 646] on button "Next" at bounding box center [972, 646] width 70 height 33
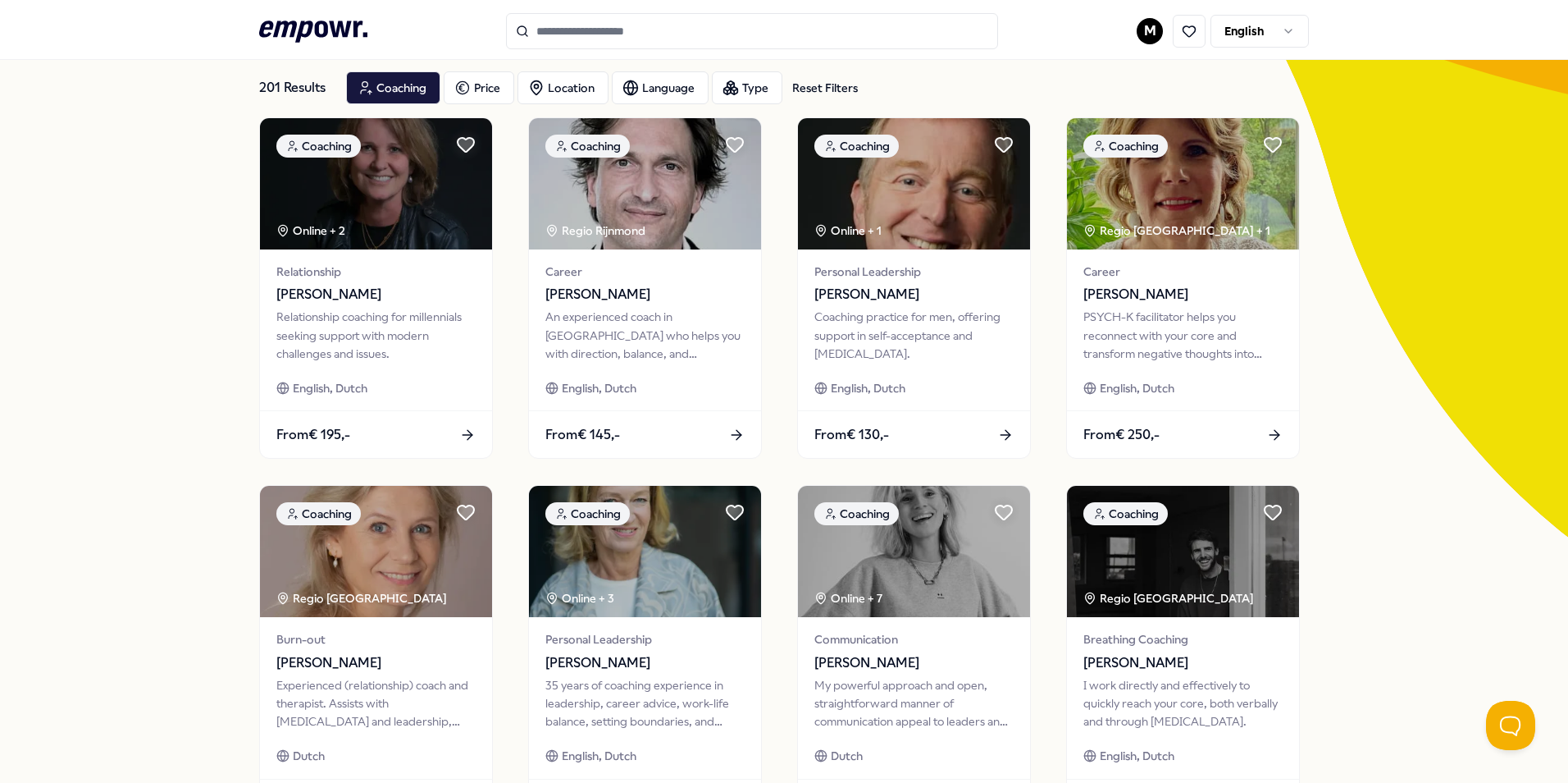
scroll to position [86, 0]
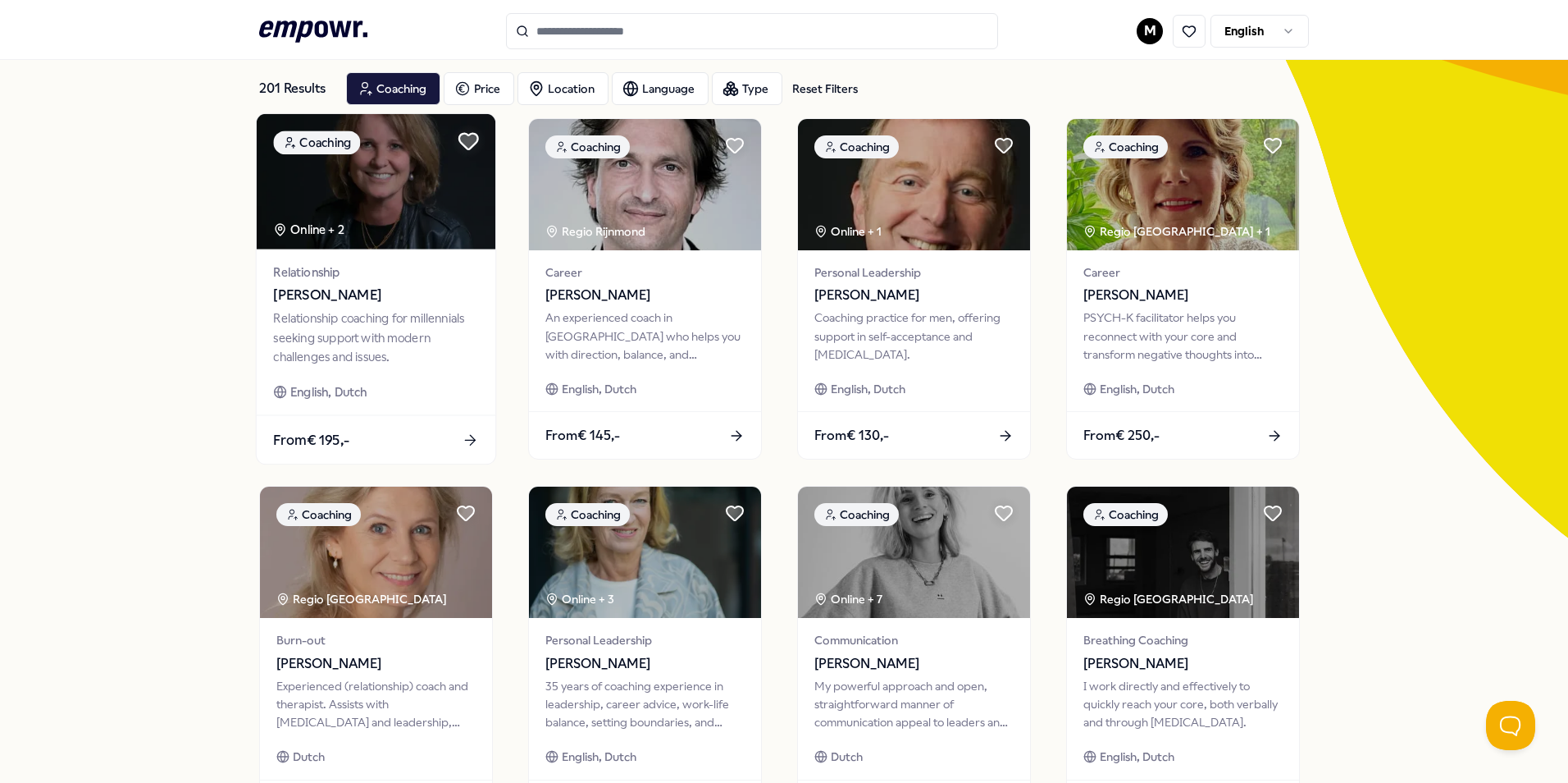
click at [462, 140] on icon at bounding box center [468, 141] width 19 height 16
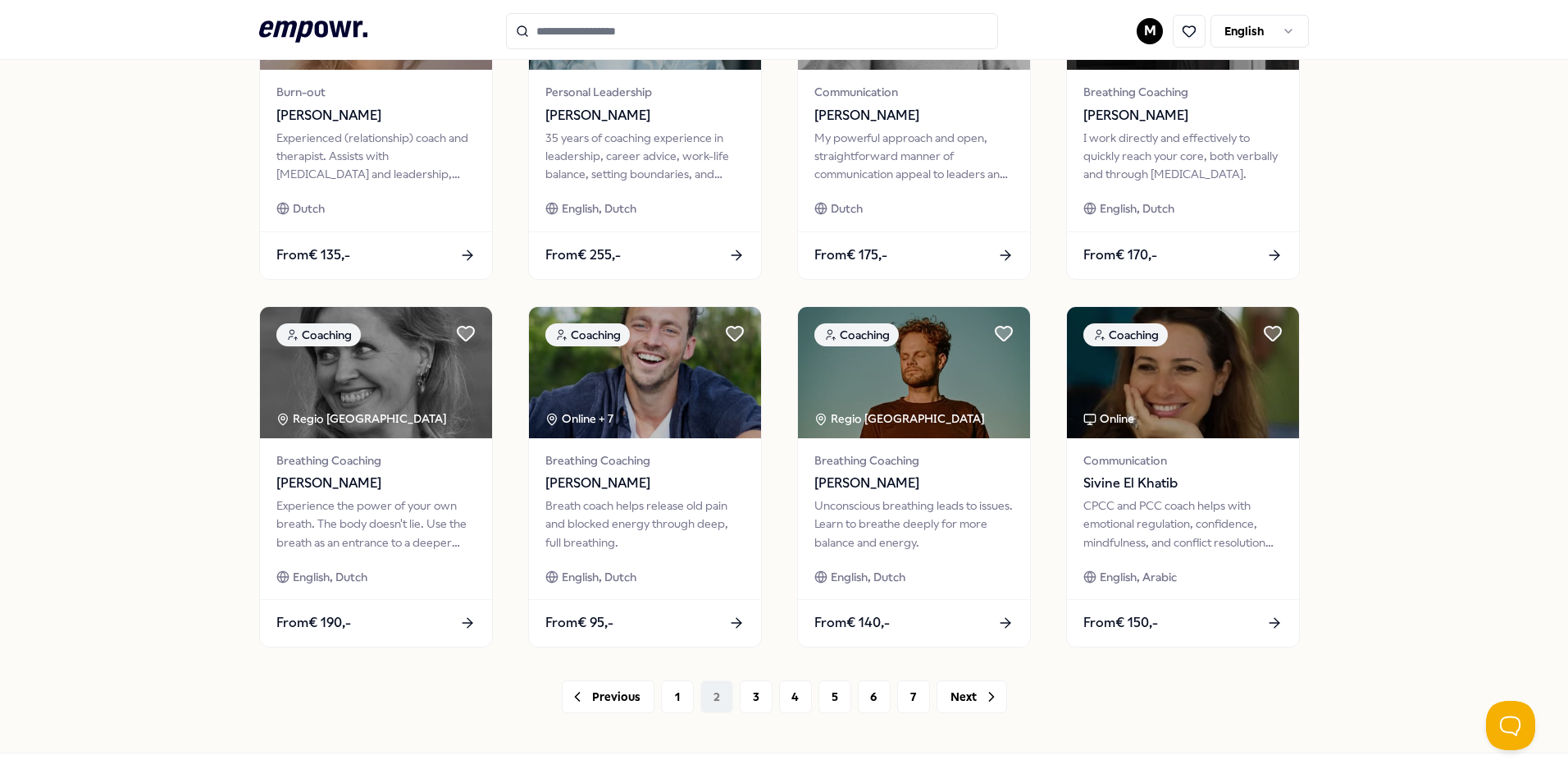
scroll to position [0, 0]
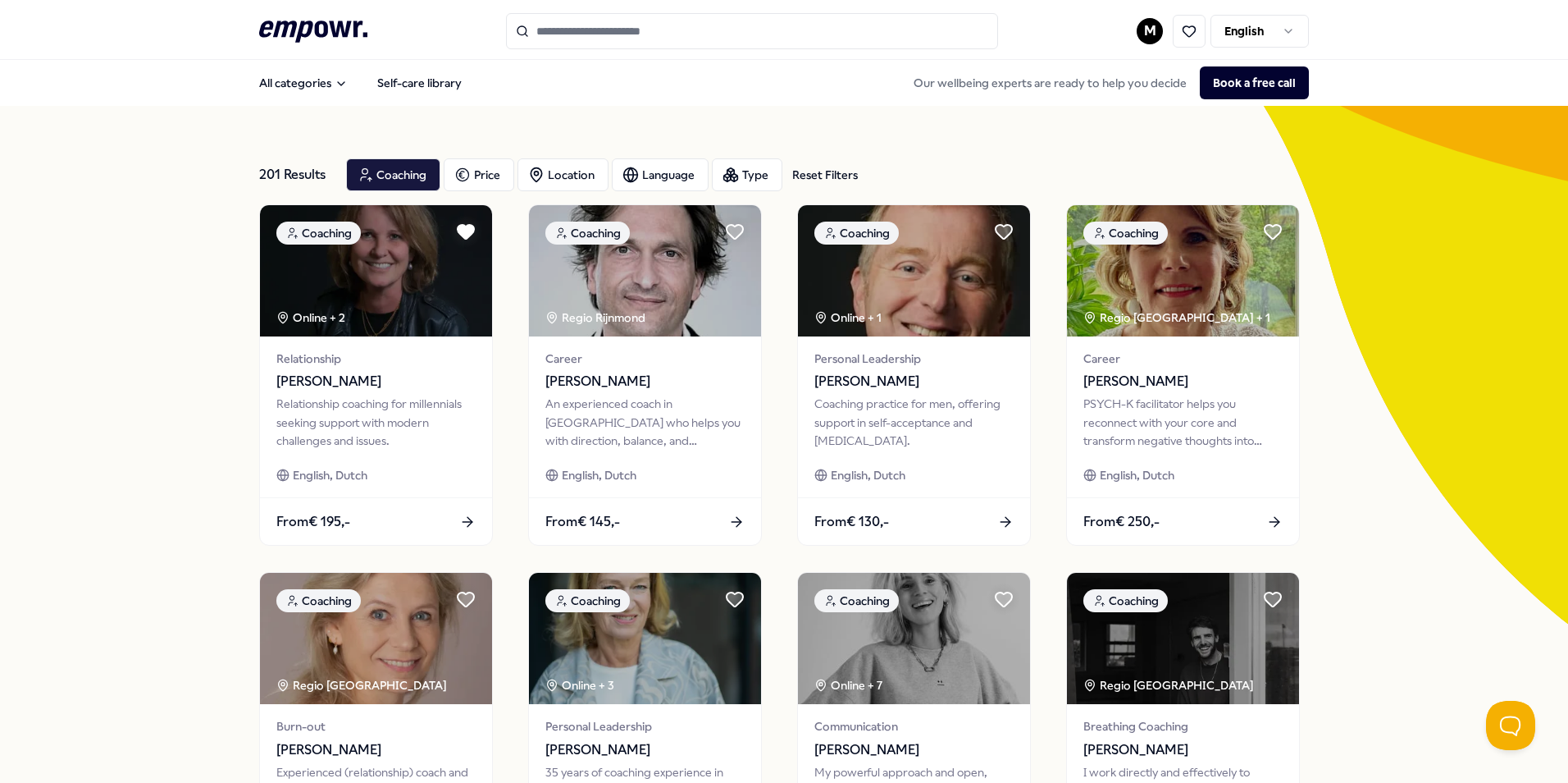
click at [560, 28] on input "Search for products, categories or subcategories" at bounding box center [751, 30] width 492 height 36
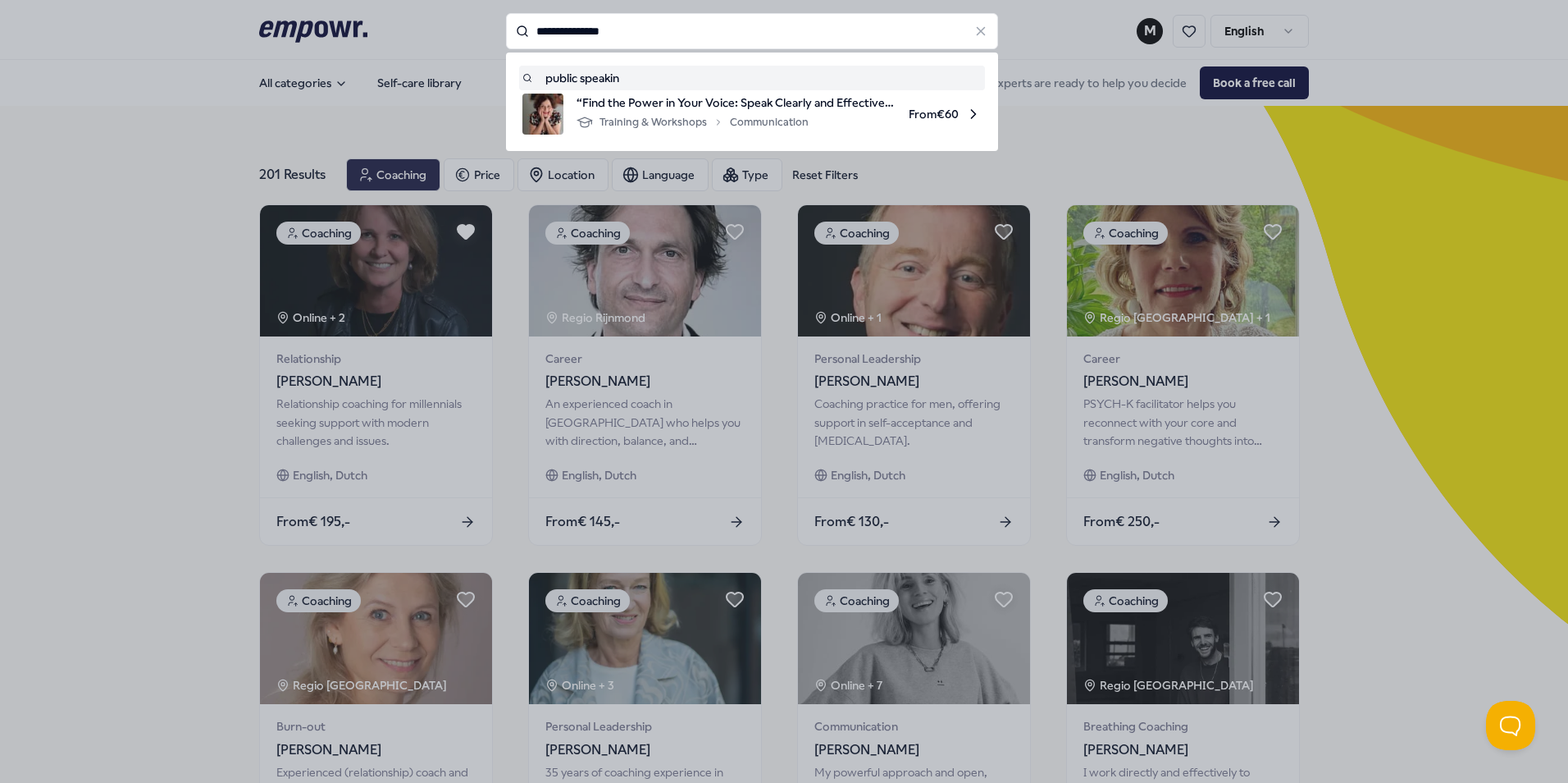
type input "**********"
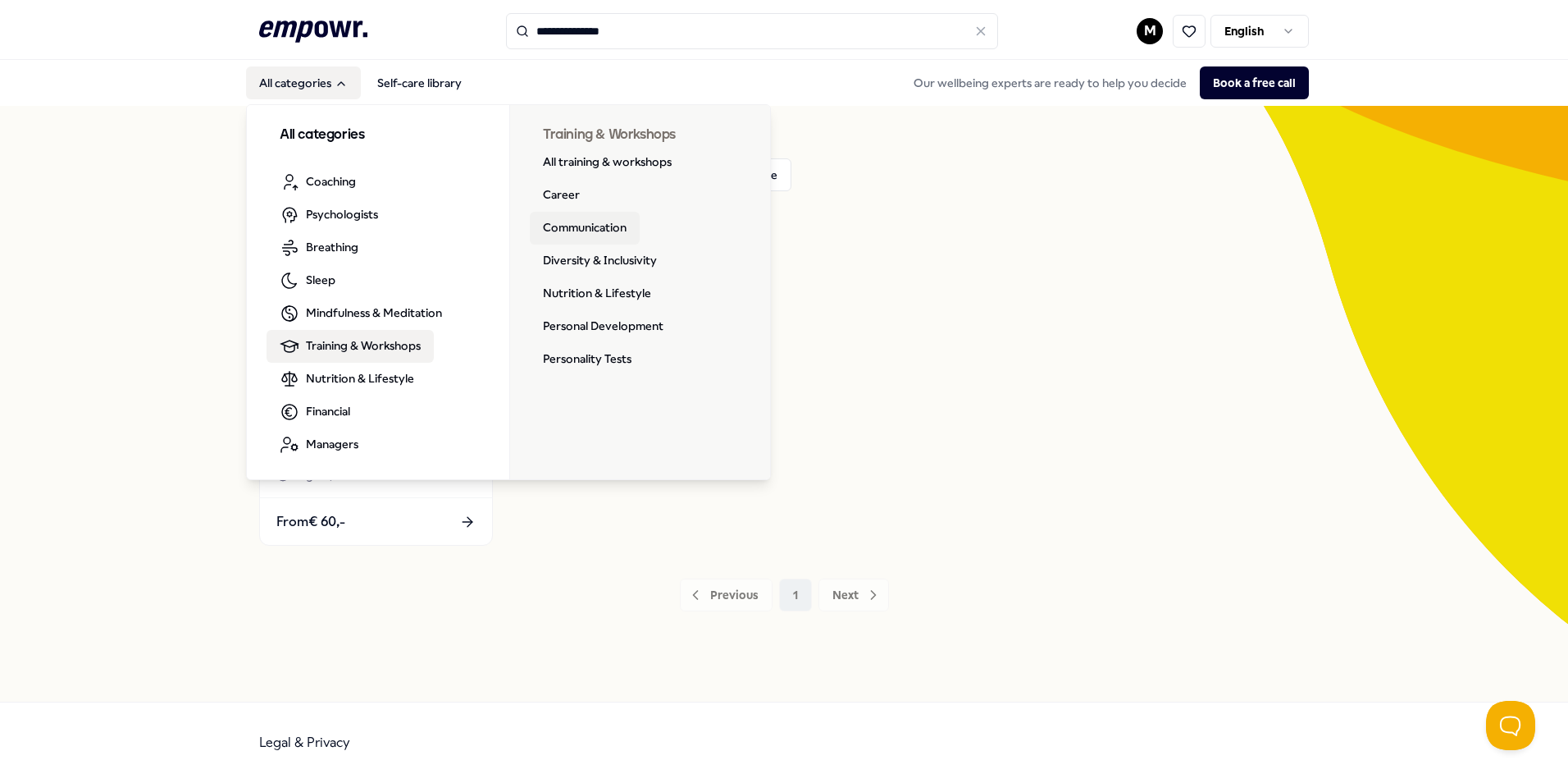
click at [581, 235] on link "Communication" at bounding box center [585, 228] width 110 height 33
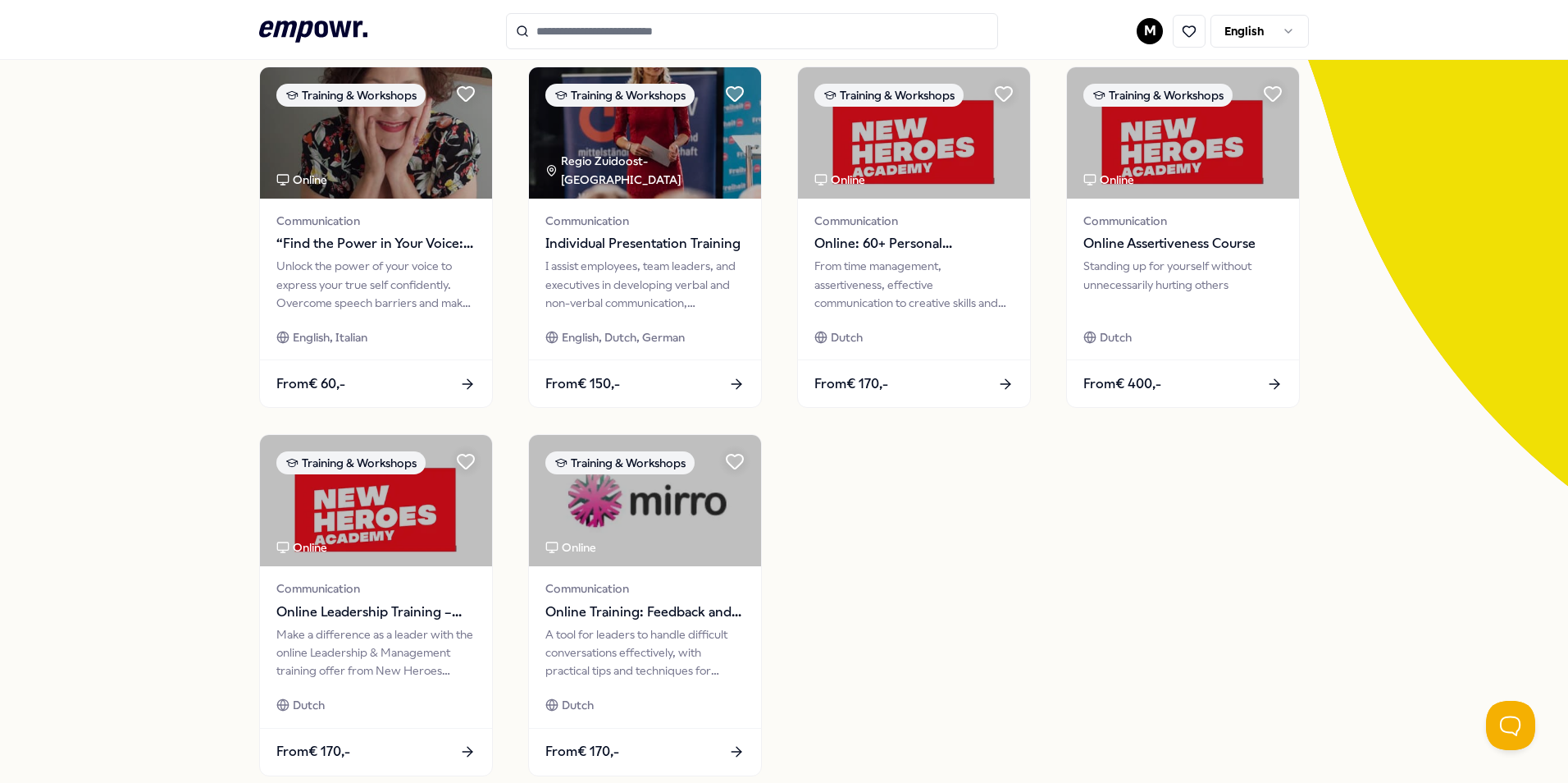
scroll to position [73, 0]
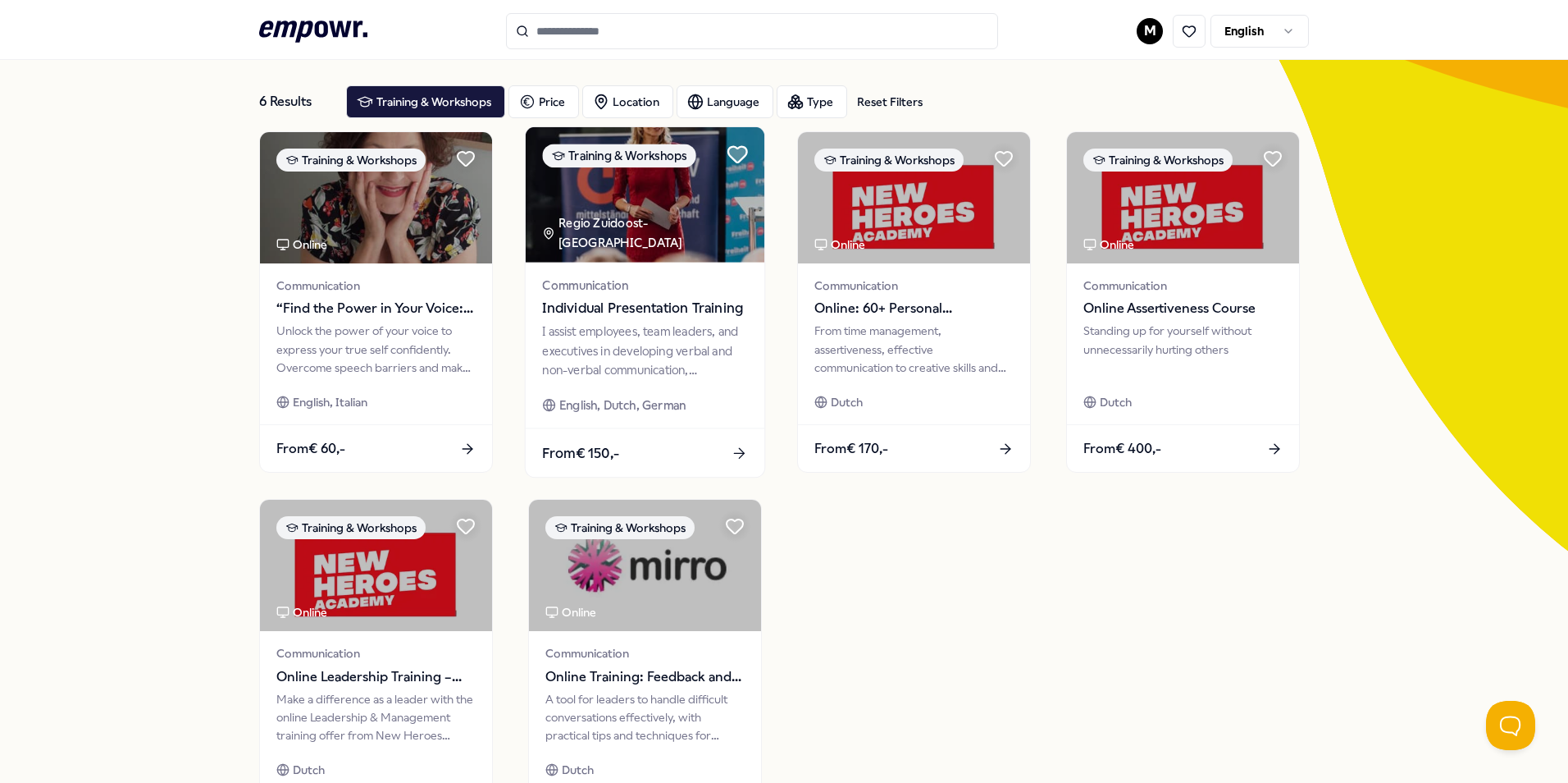
click at [734, 153] on icon at bounding box center [737, 155] width 19 height 16
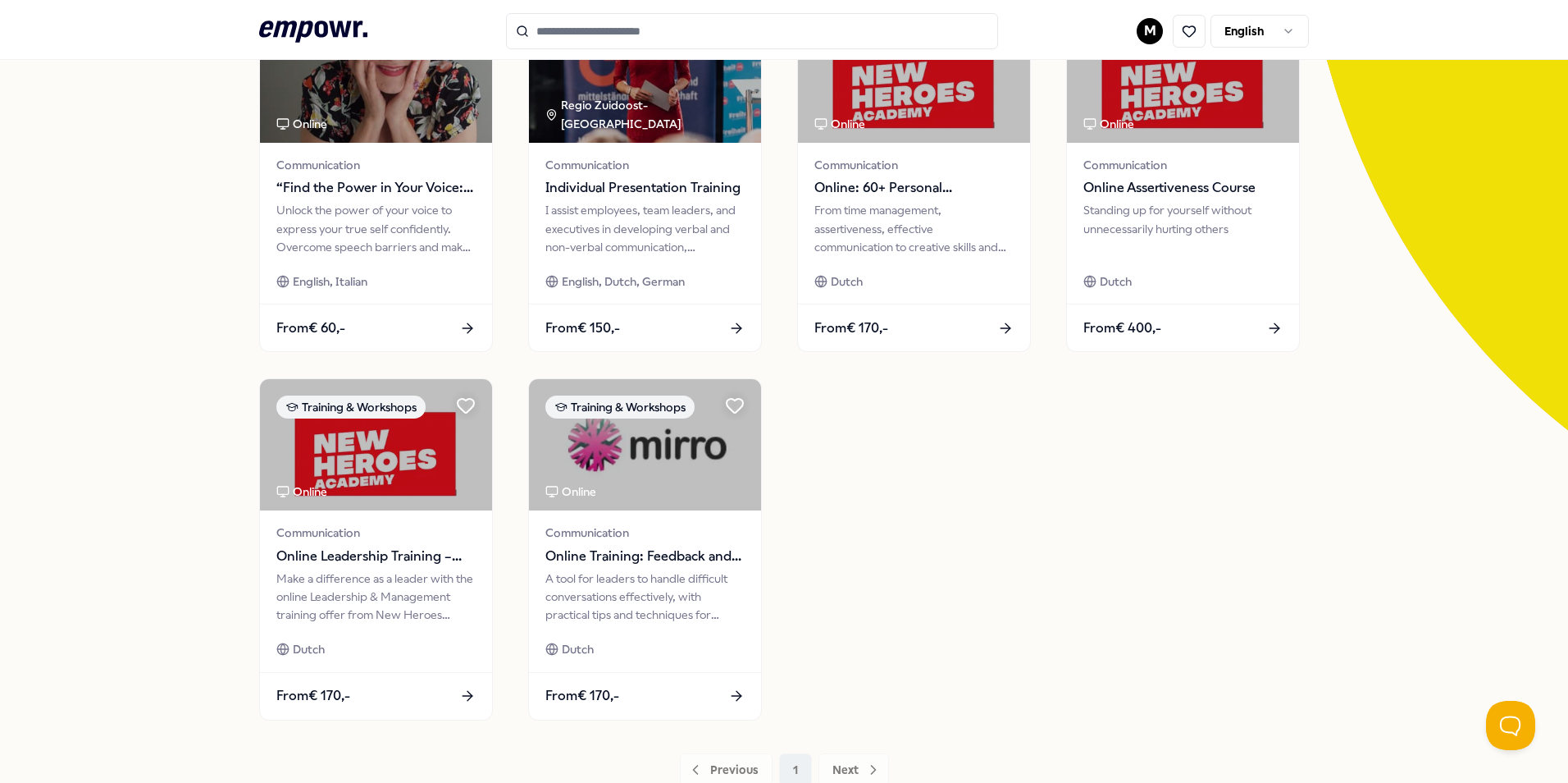
scroll to position [0, 0]
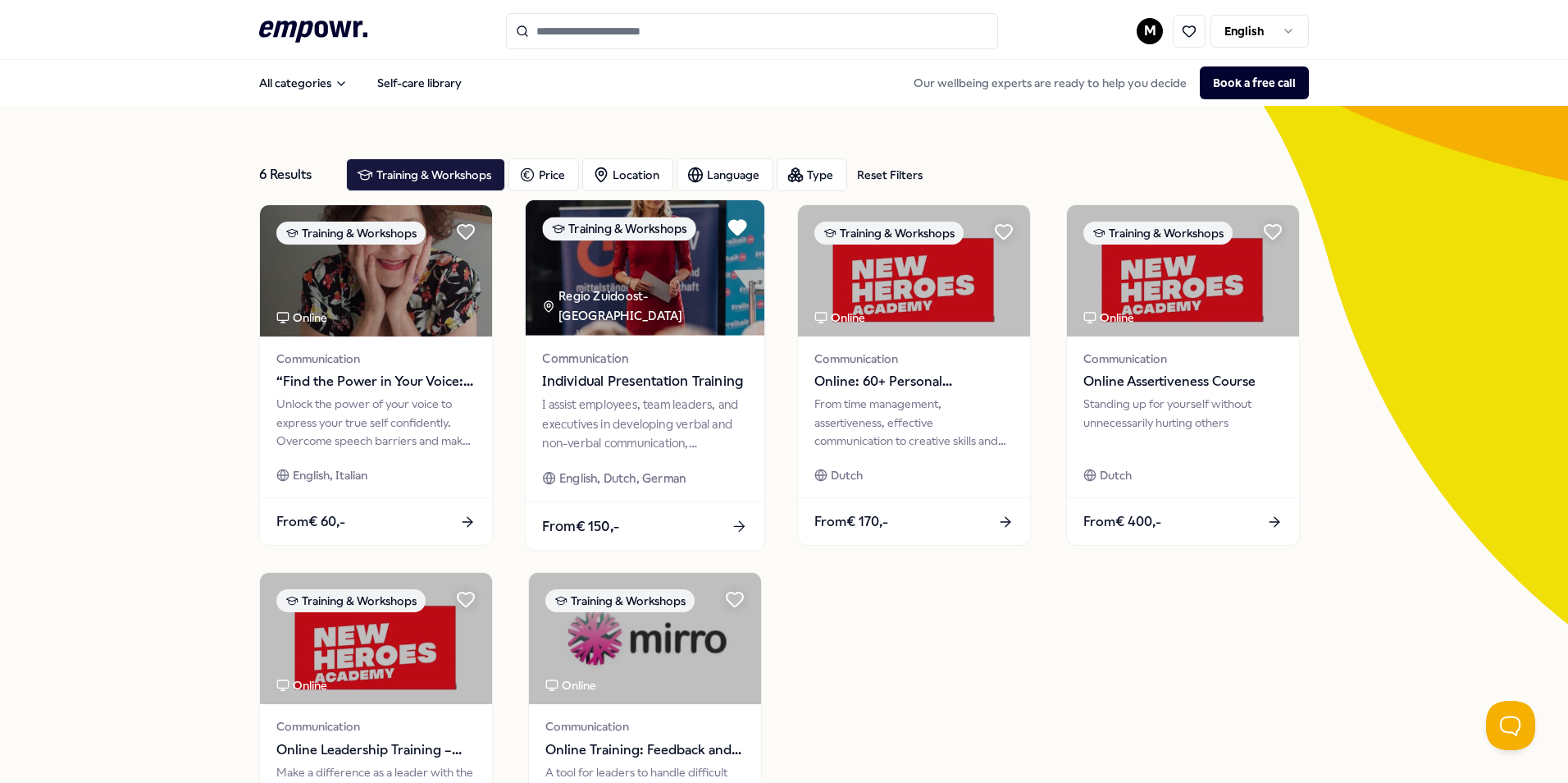
click at [655, 518] on div "From € 150,-" at bounding box center [644, 526] width 239 height 49
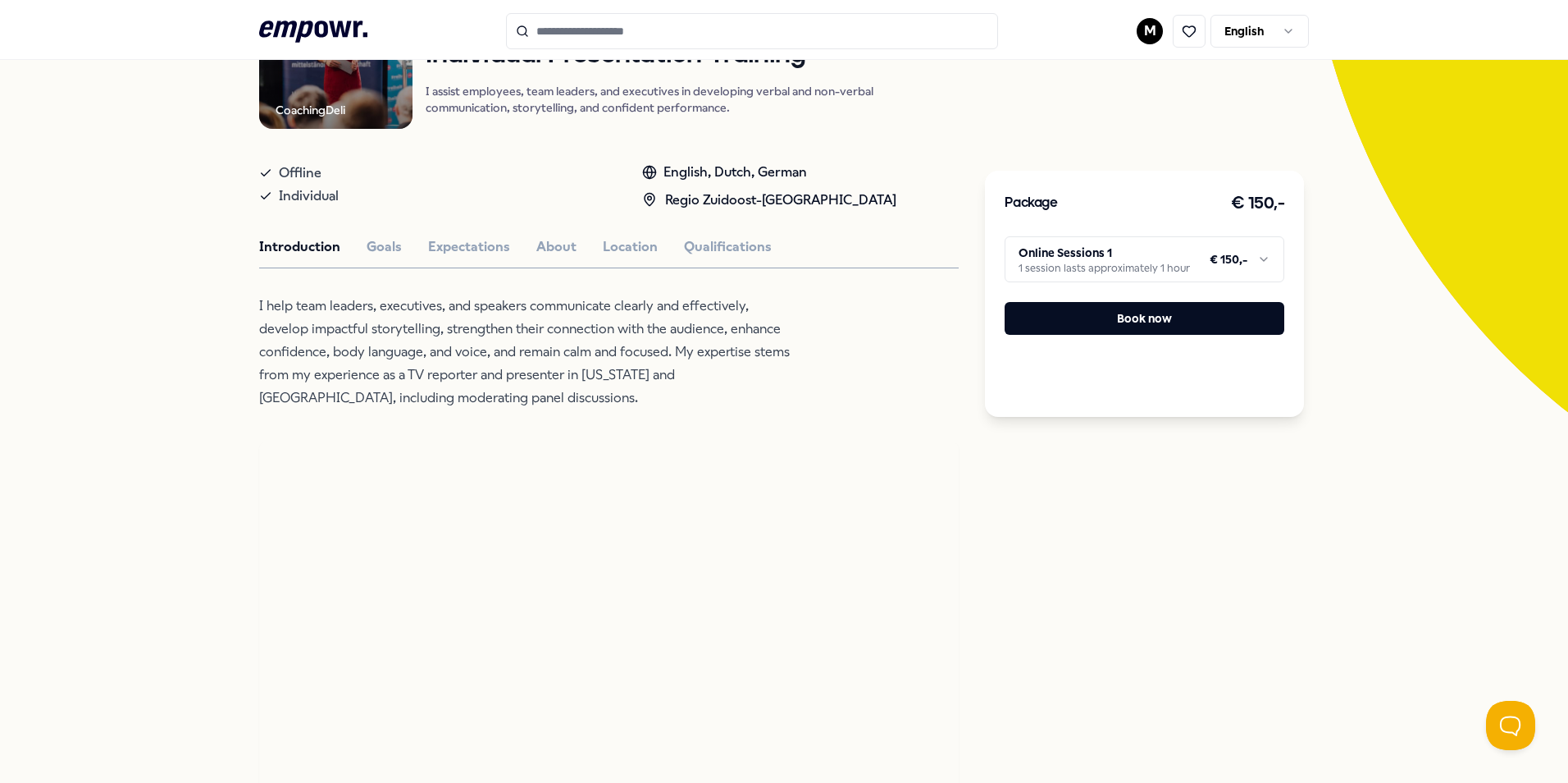
scroll to position [179, 0]
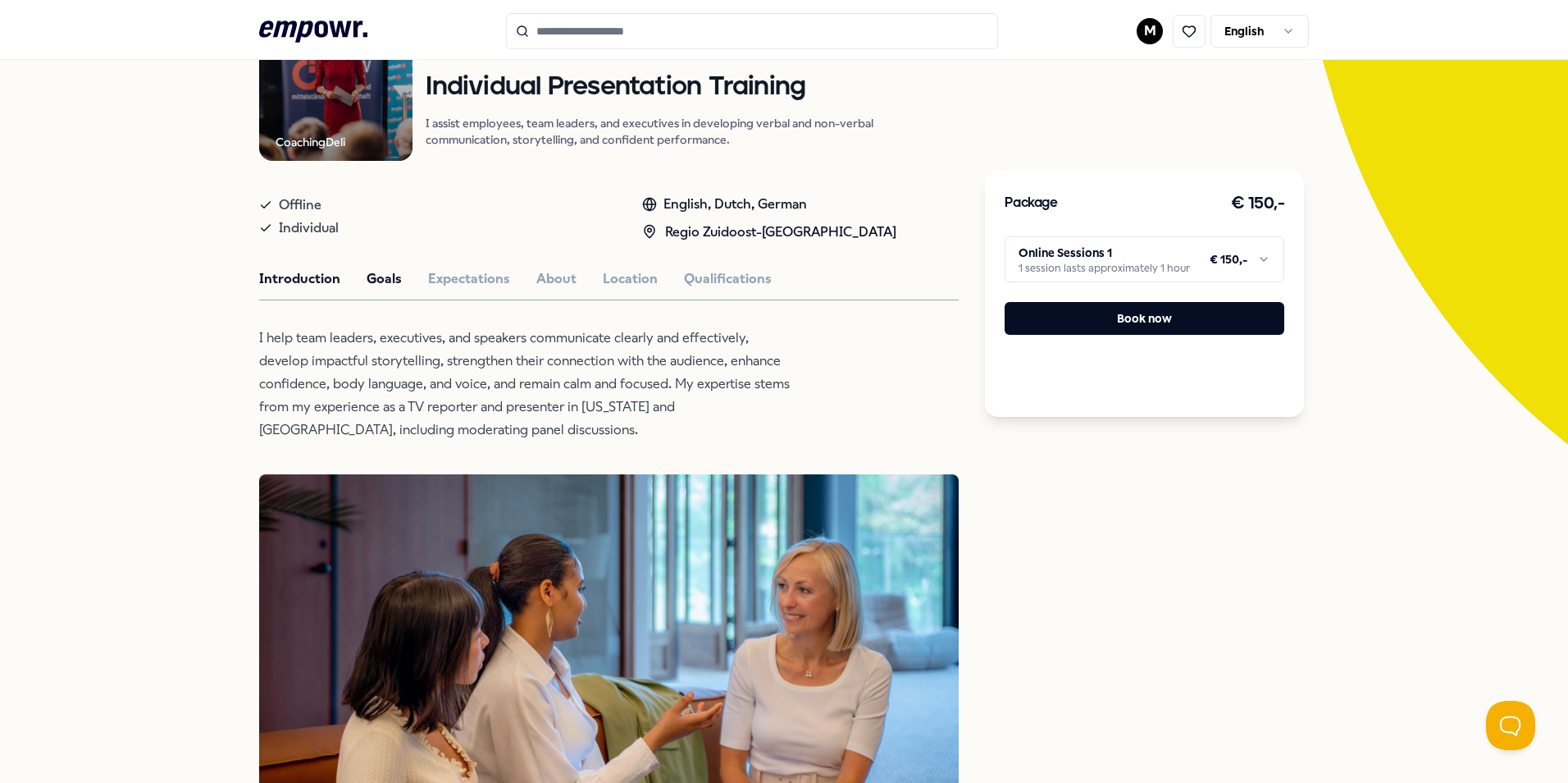
click at [391, 274] on button "Goals" at bounding box center [384, 279] width 35 height 21
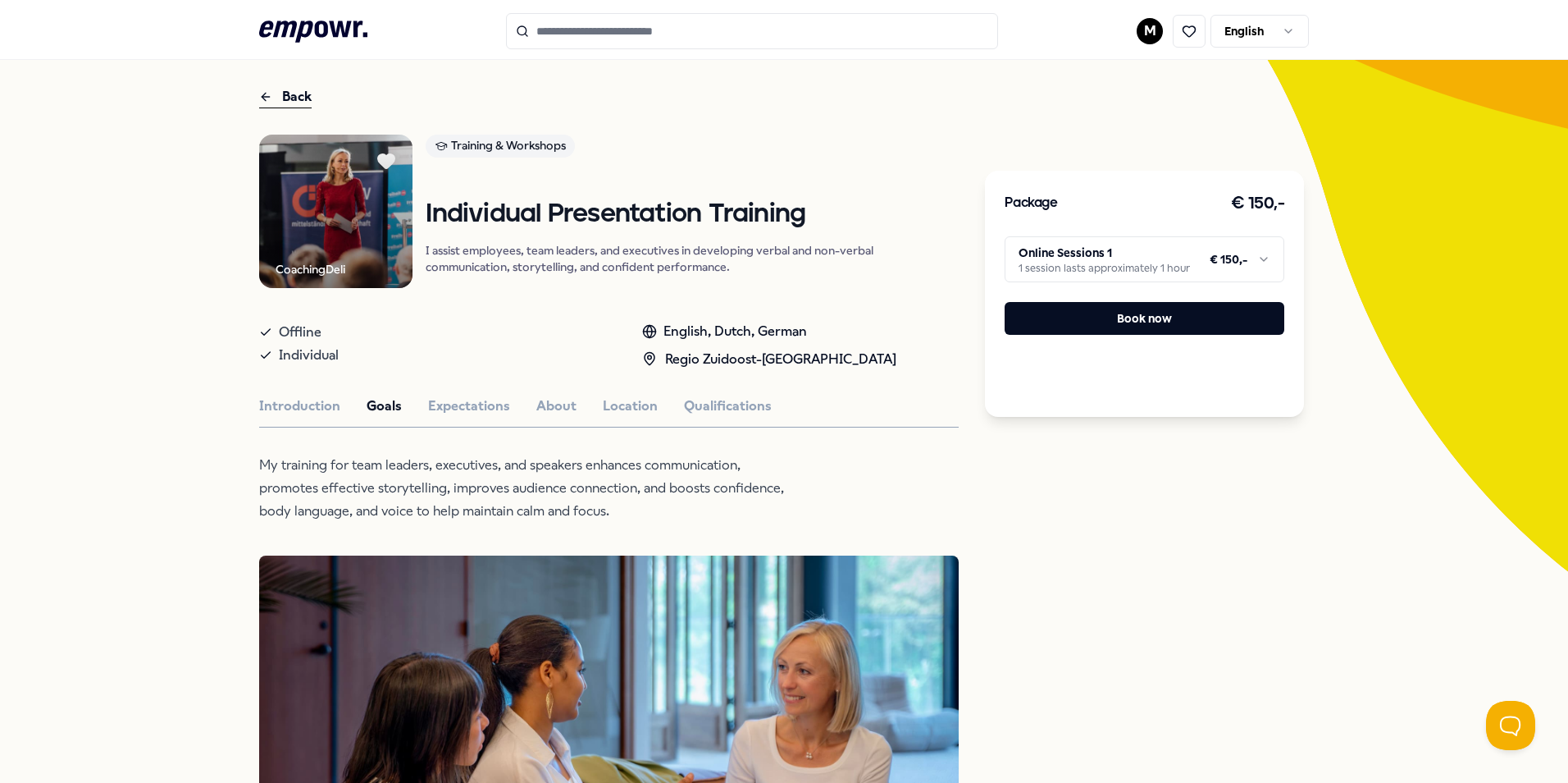
scroll to position [54, 0]
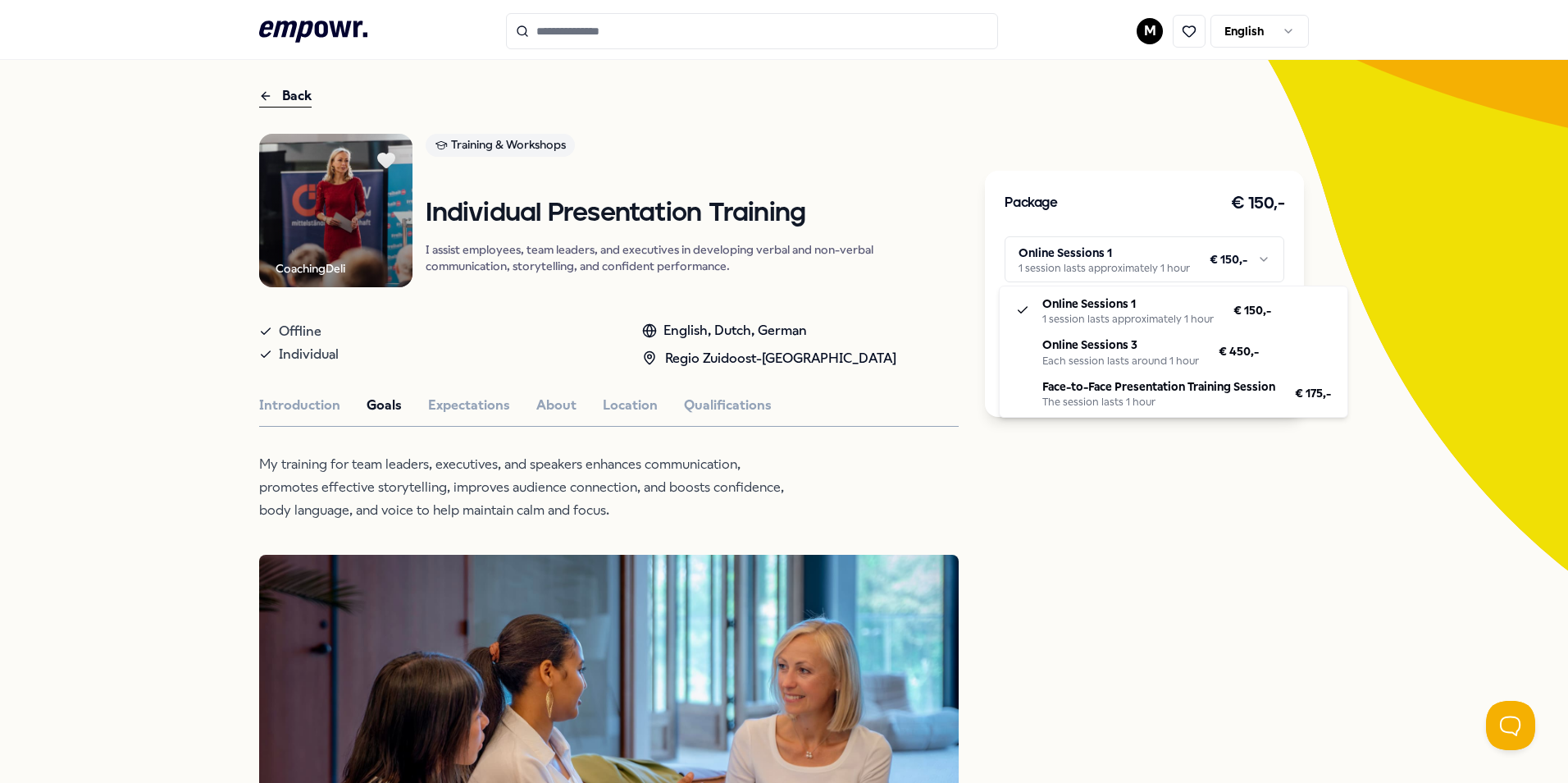
click at [1259, 252] on html ".empowr-logo_svg__cls-1{fill:#03032f} M English All categories Self-care librar…" at bounding box center [784, 391] width 1568 height 783
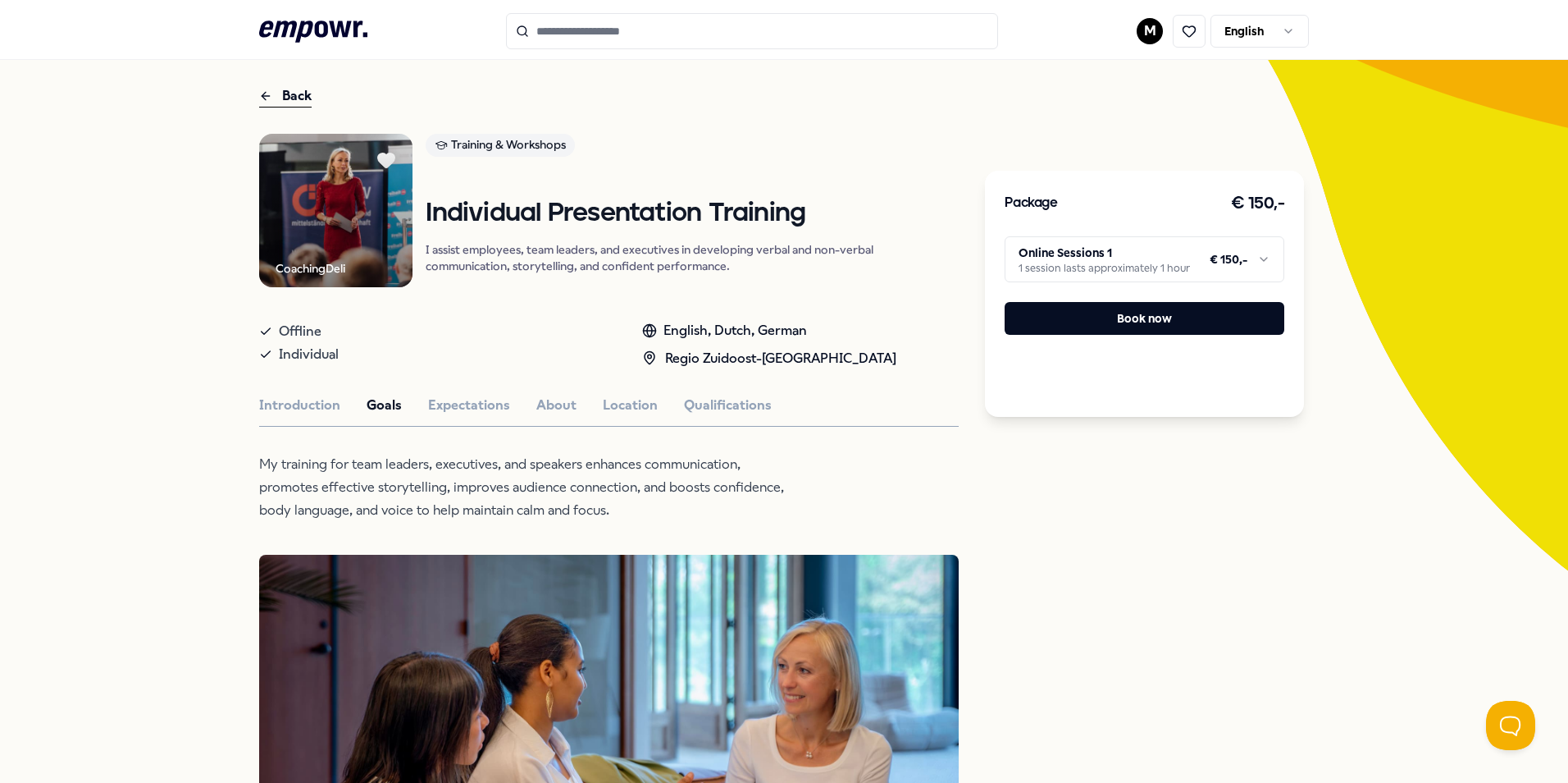
click at [1259, 252] on html ".empowr-logo_svg__cls-1{fill:#03032f} M English All categories Self-care librar…" at bounding box center [784, 391] width 1568 height 783
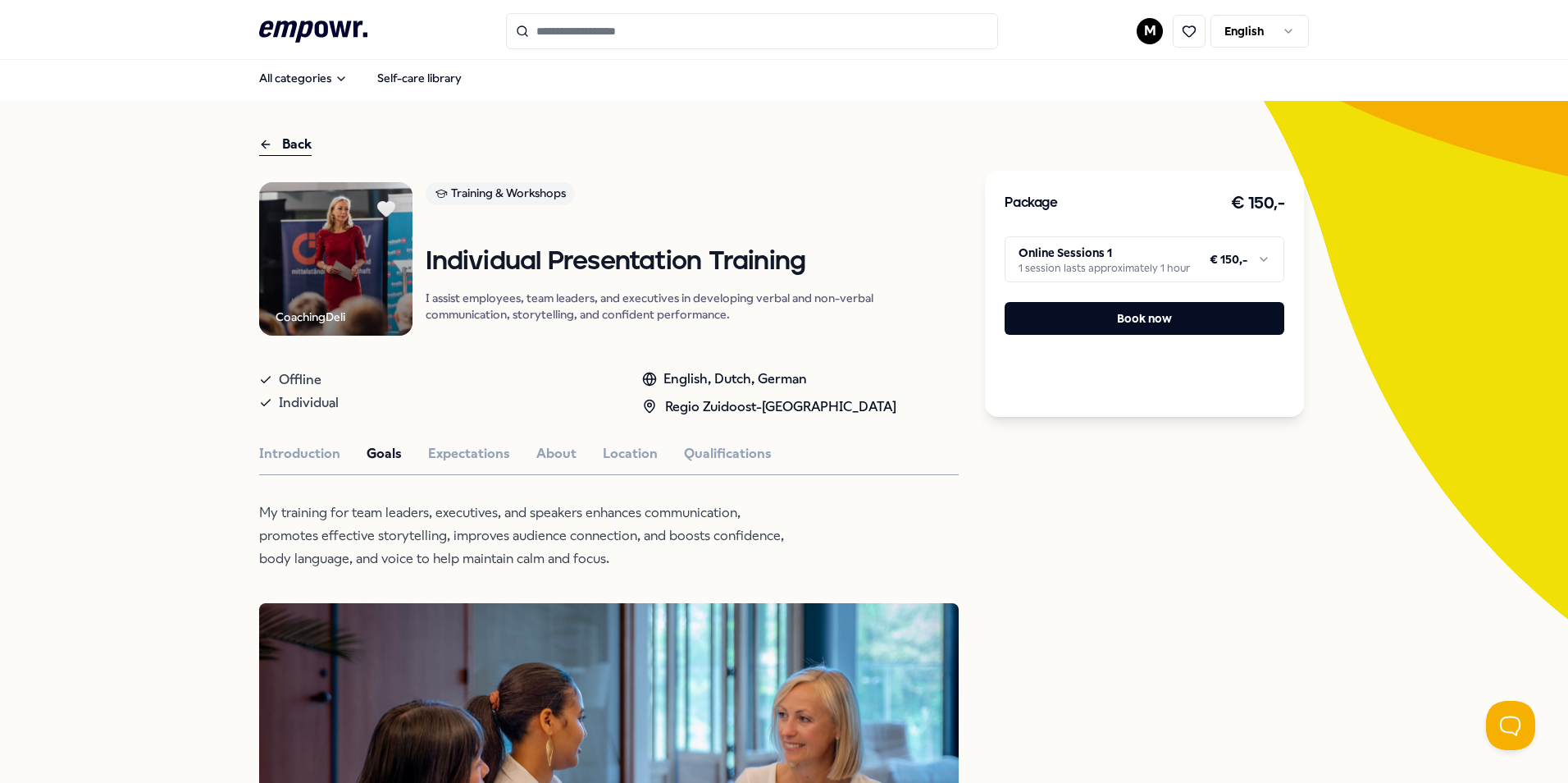
scroll to position [0, 0]
